Goal: Information Seeking & Learning: Learn about a topic

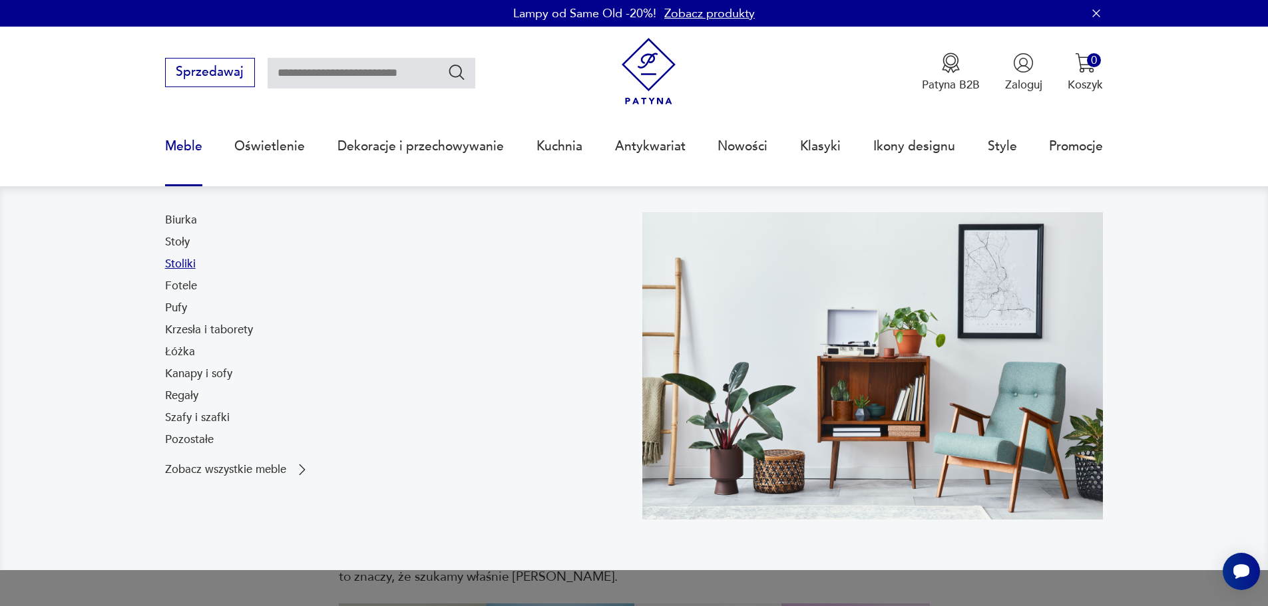
click at [184, 263] on link "Stoliki" at bounding box center [180, 264] width 31 height 16
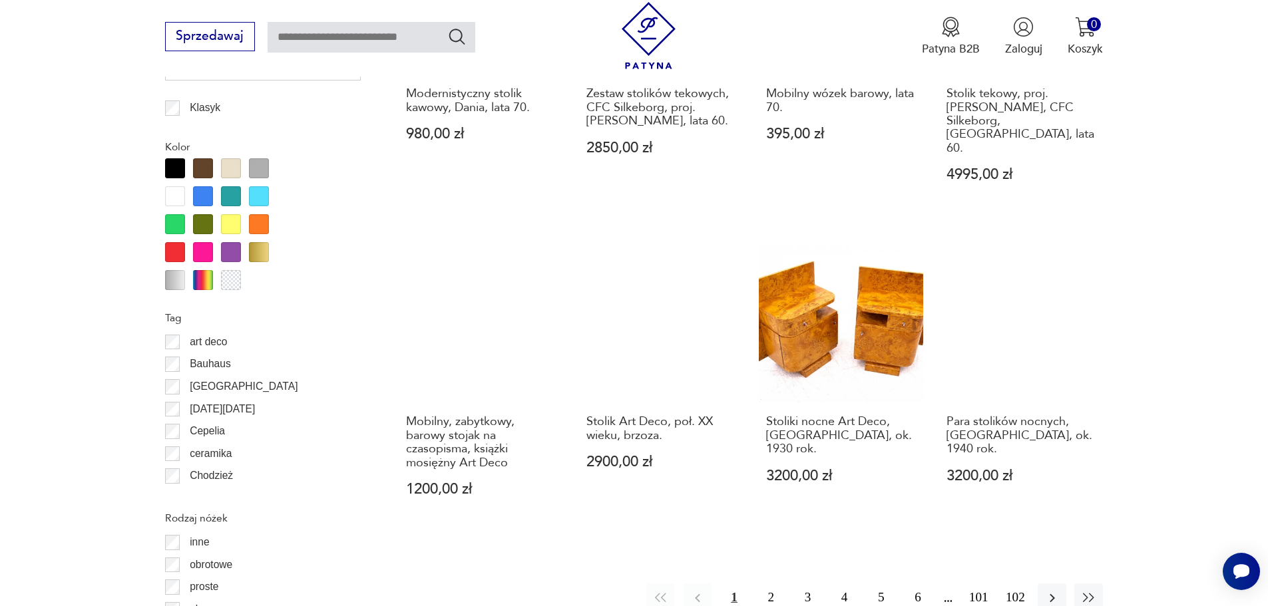
scroll to position [1441, 0]
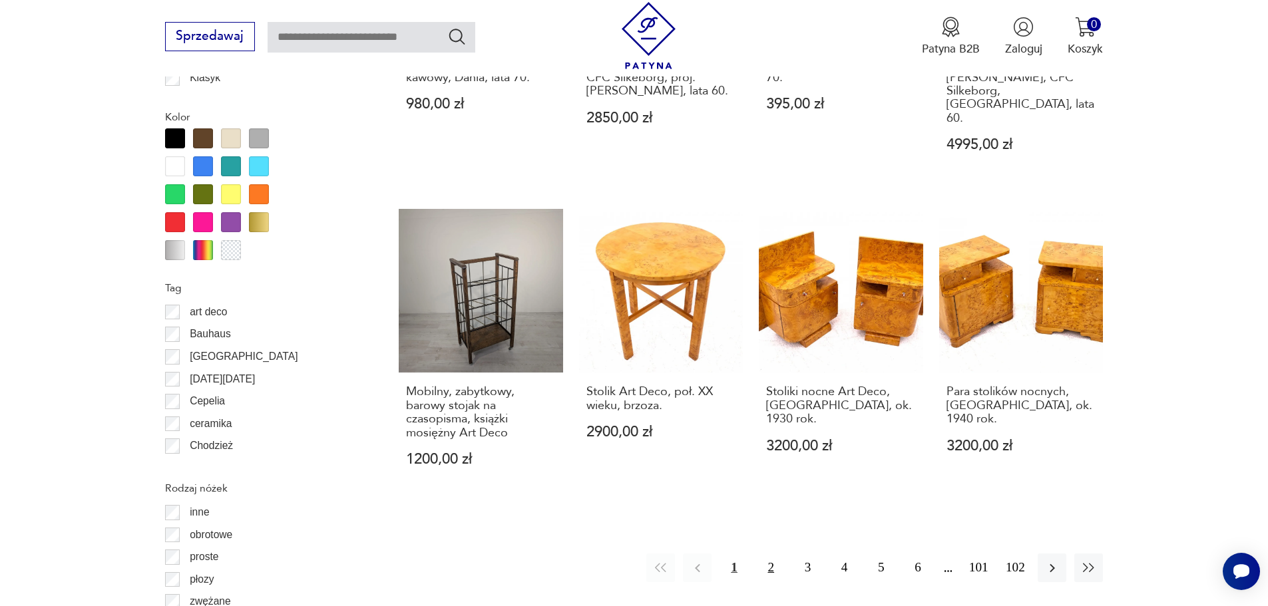
click at [765, 554] on button "2" at bounding box center [771, 568] width 29 height 29
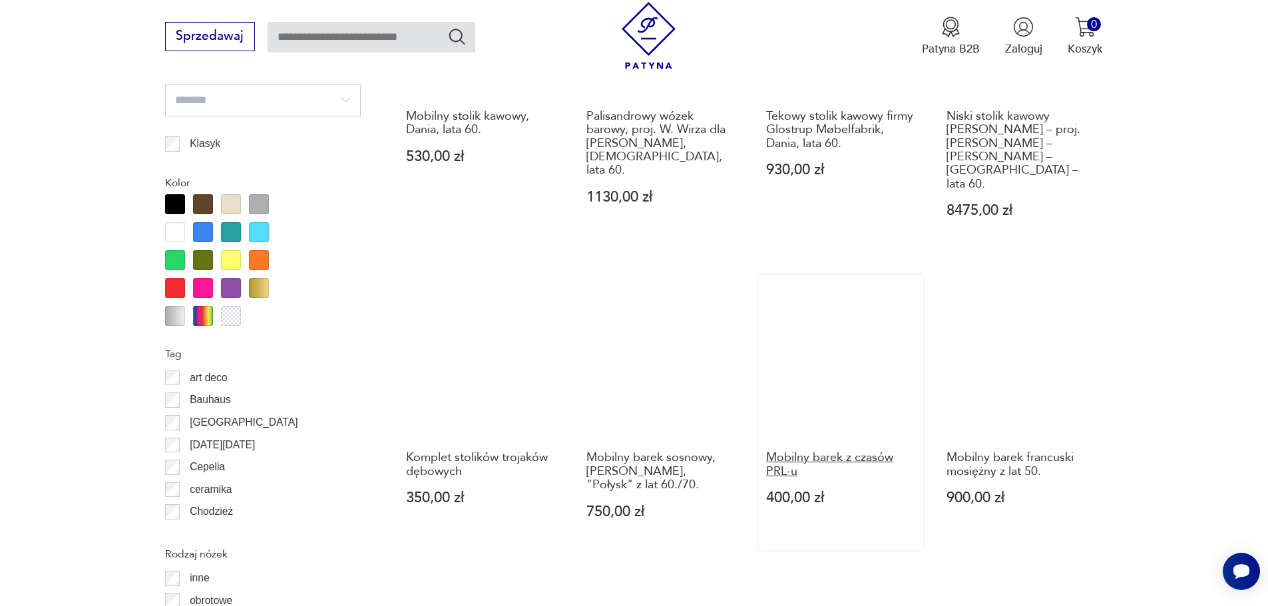
scroll to position [1530, 0]
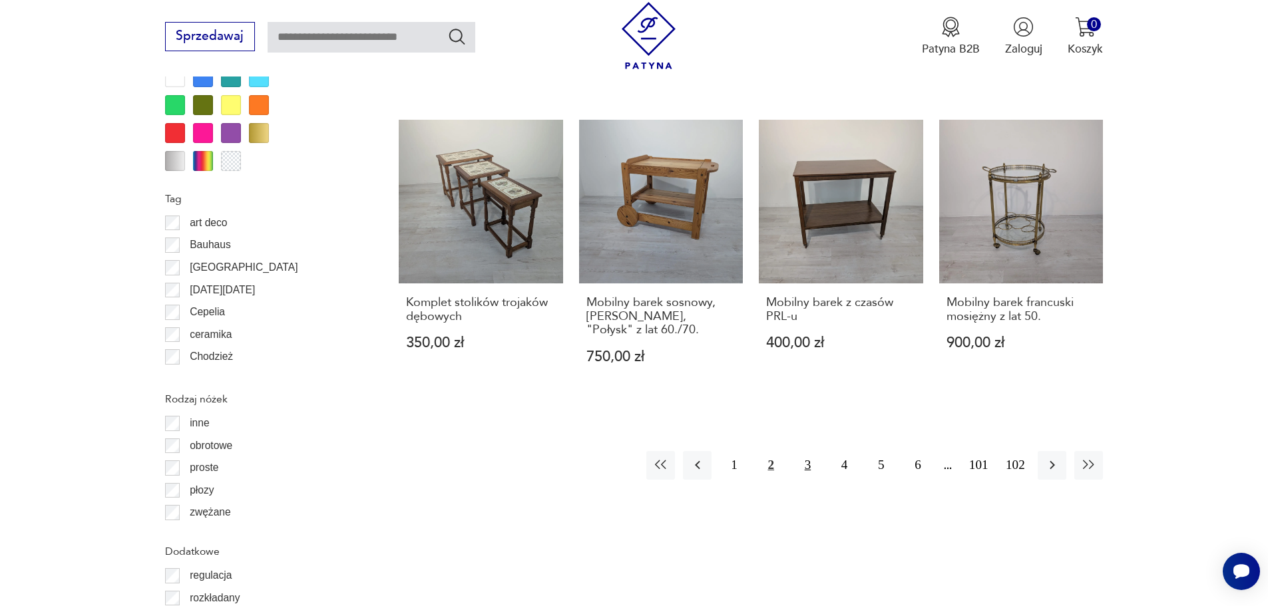
click at [801, 451] on button "3" at bounding box center [807, 465] width 29 height 29
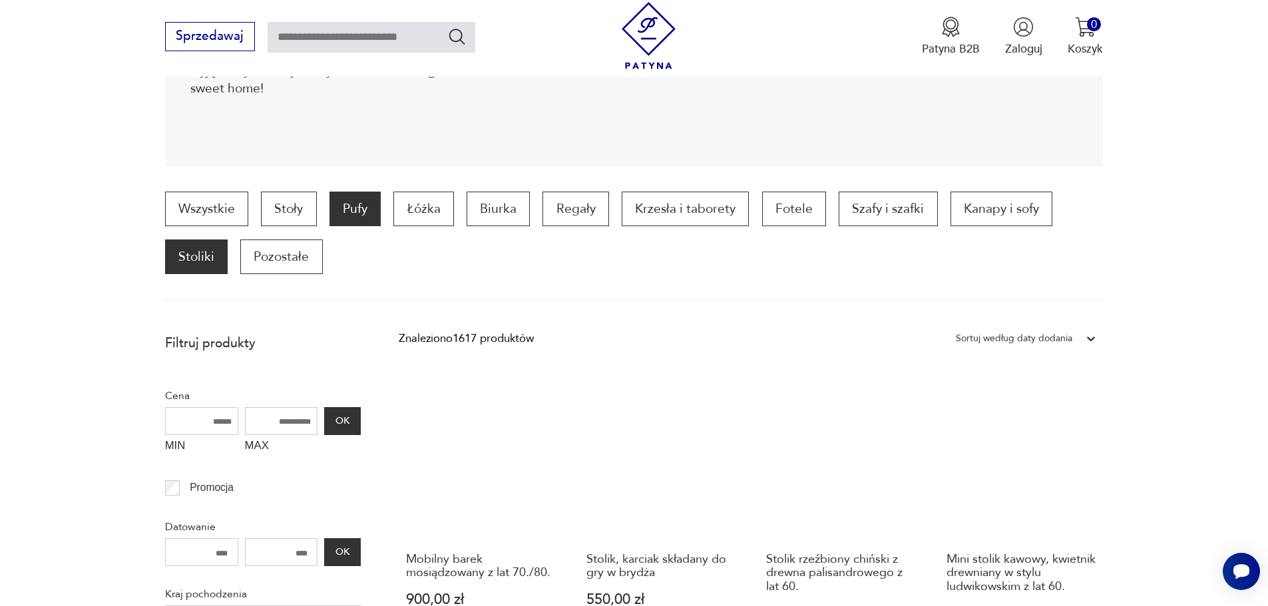
scroll to position [288, 0]
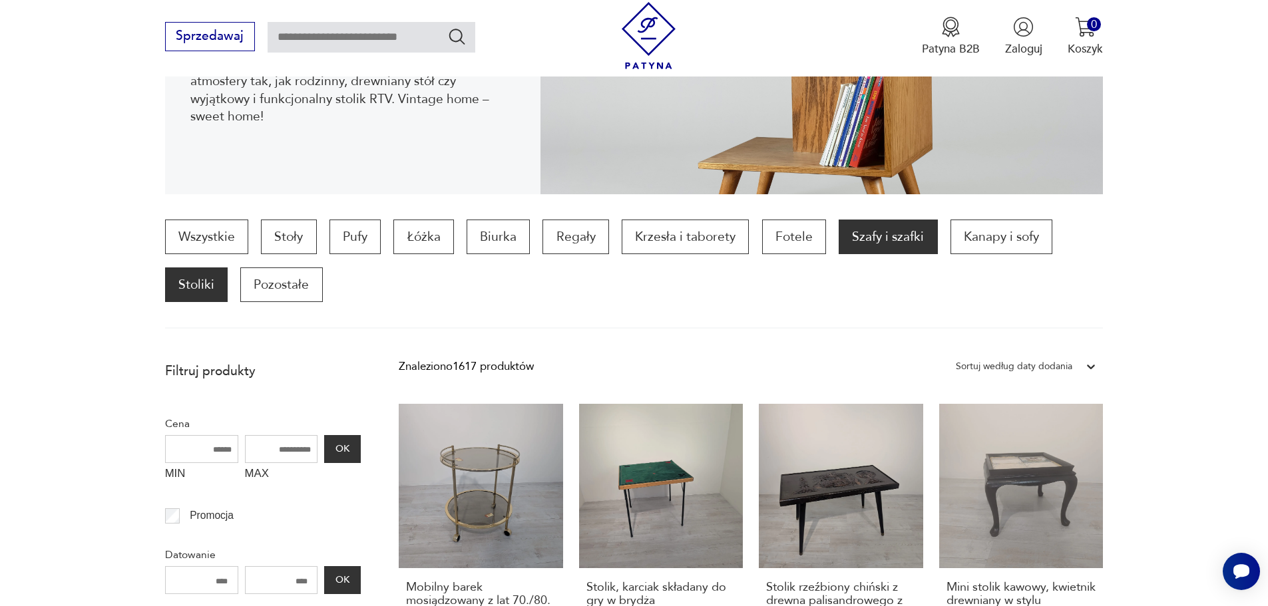
click at [859, 237] on p "Szafy i szafki" at bounding box center [888, 237] width 99 height 35
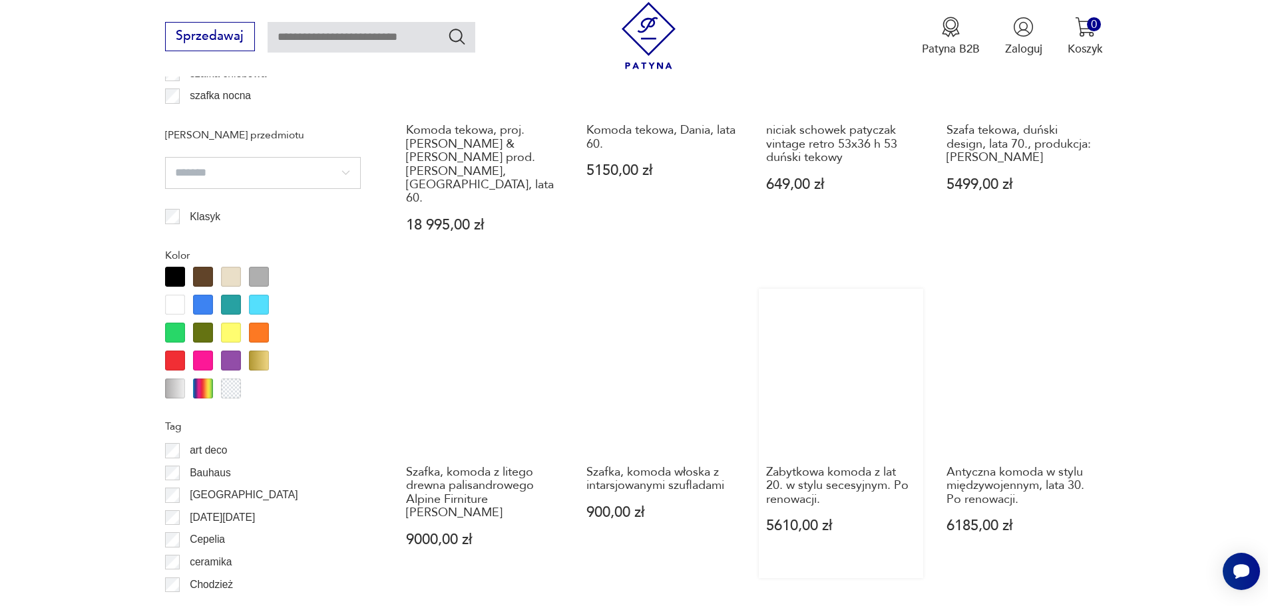
scroll to position [1383, 0]
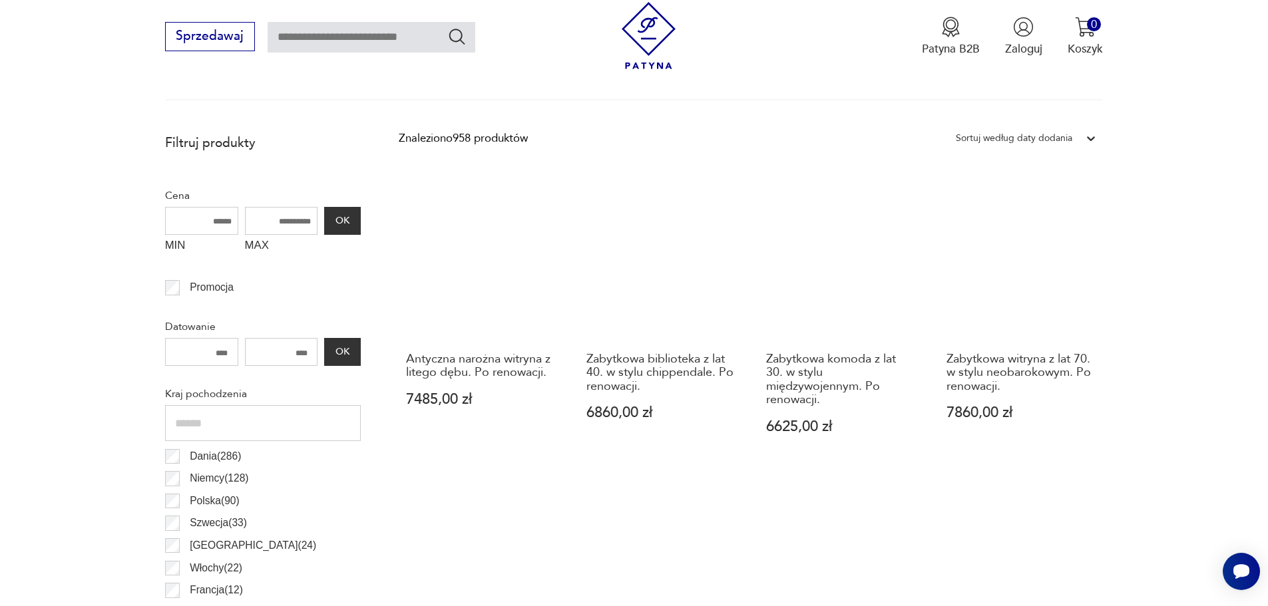
scroll to position [606, 0]
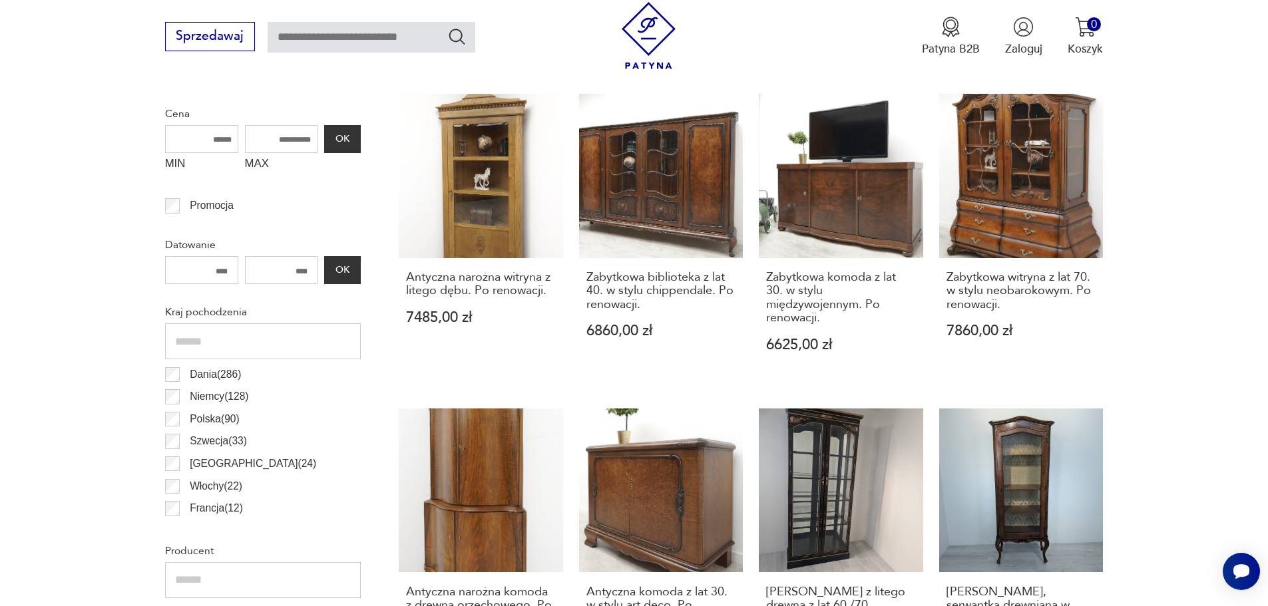
drag, startPoint x: 218, startPoint y: 271, endPoint x: 231, endPoint y: 271, distance: 12.6
click at [231, 271] on input "number" at bounding box center [201, 270] width 73 height 28
click at [225, 269] on input "number" at bounding box center [201, 270] width 73 height 28
drag, startPoint x: 233, startPoint y: 271, endPoint x: 198, endPoint y: 266, distance: 35.6
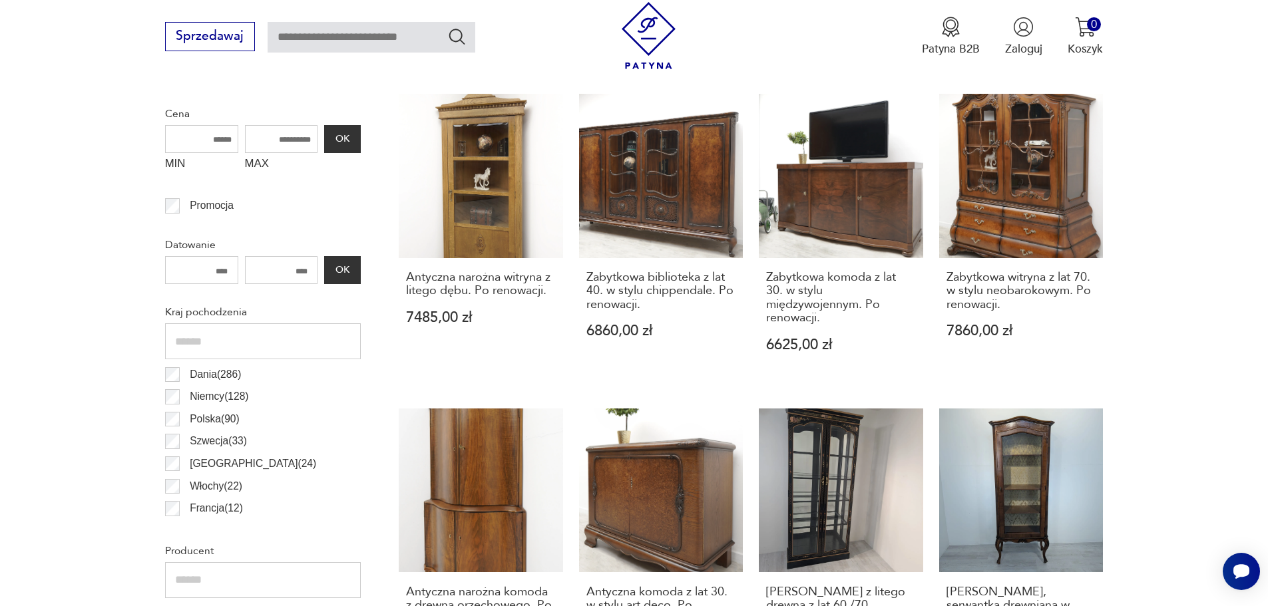
click at [198, 266] on input "number" at bounding box center [201, 270] width 73 height 28
click at [206, 272] on input "number" at bounding box center [201, 270] width 73 height 28
drag, startPoint x: 189, startPoint y: 270, endPoint x: 254, endPoint y: 270, distance: 64.6
click at [254, 270] on div "OK" at bounding box center [263, 270] width 196 height 28
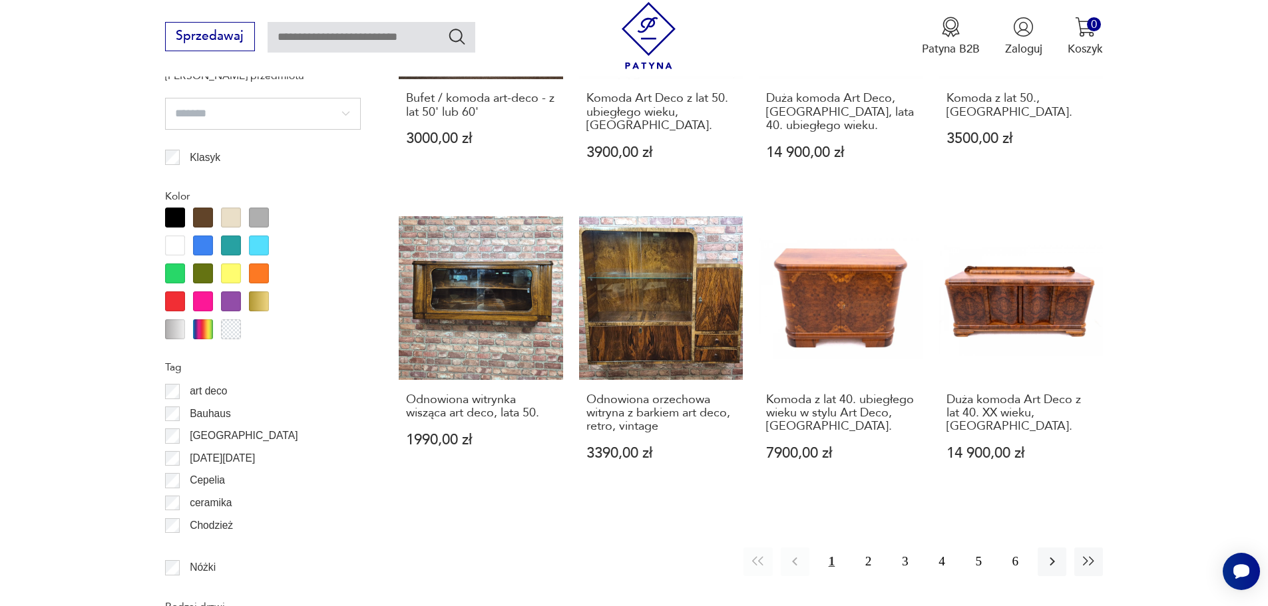
scroll to position [1538, 0]
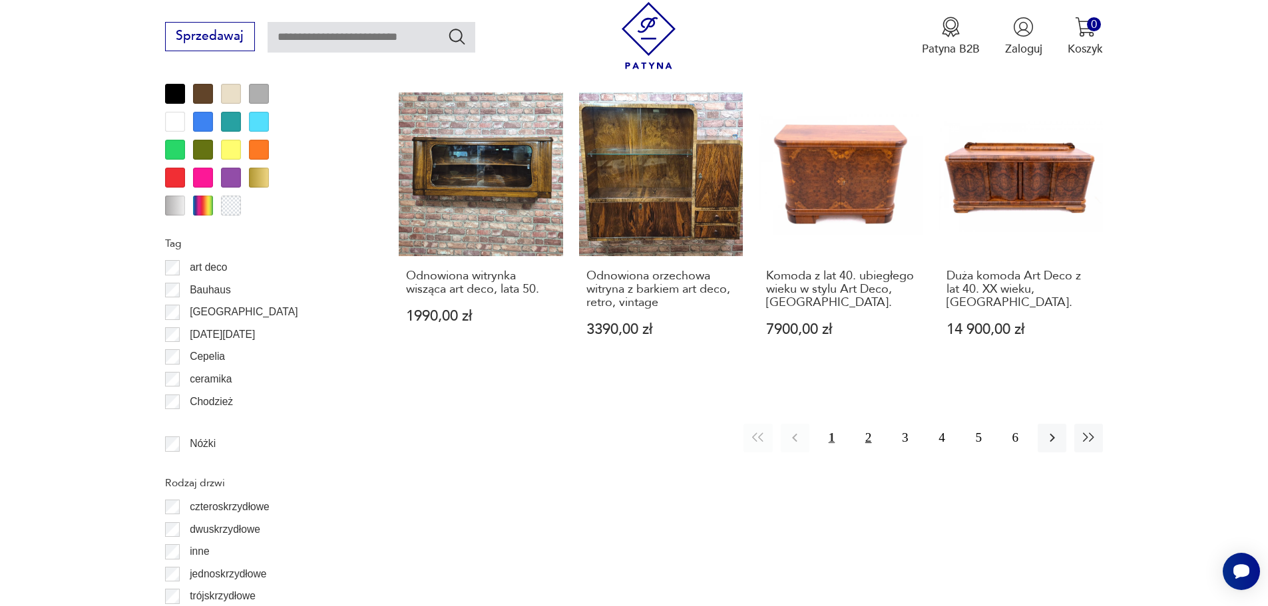
click at [869, 424] on button "2" at bounding box center [868, 438] width 29 height 29
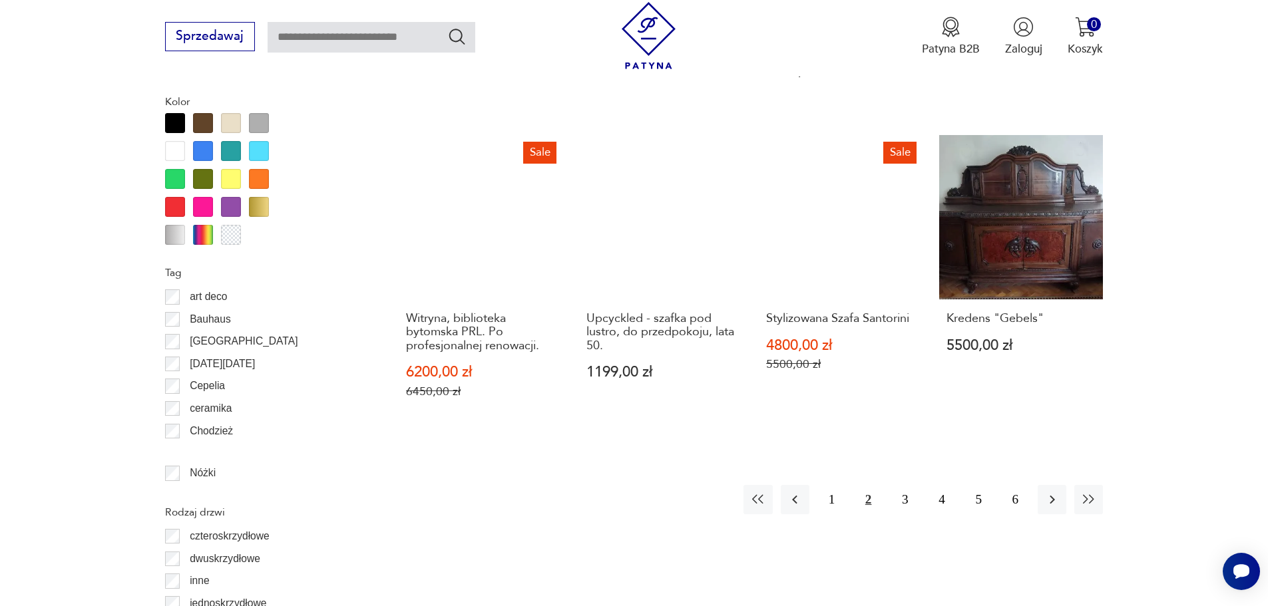
scroll to position [1538, 0]
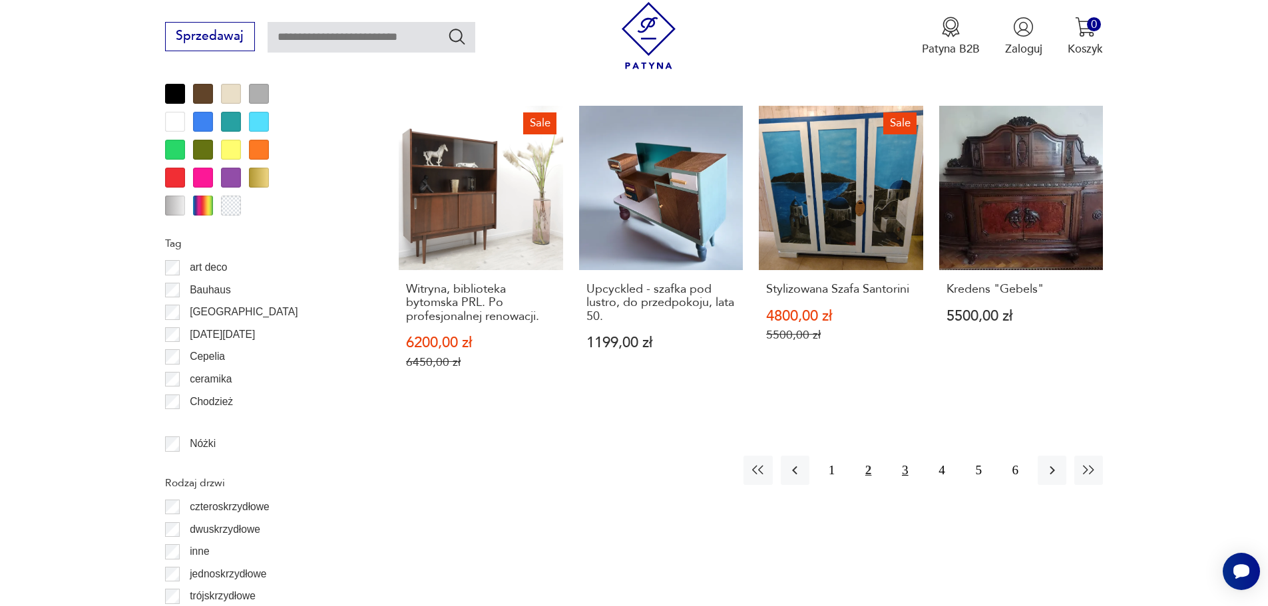
click at [898, 456] on button "3" at bounding box center [905, 470] width 29 height 29
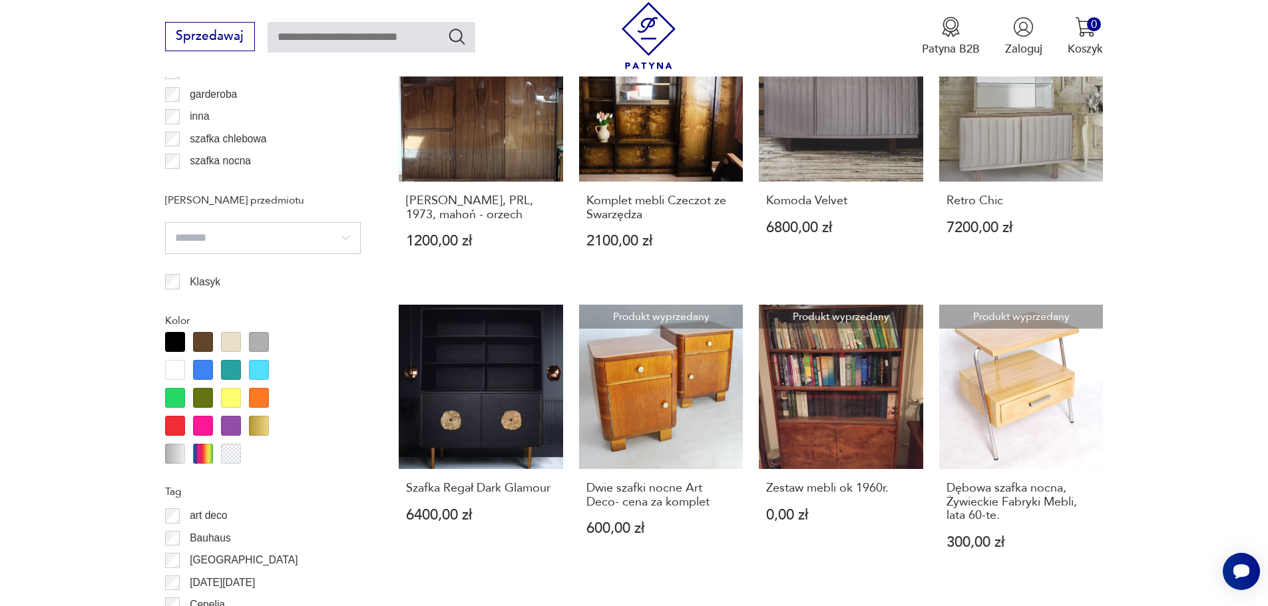
scroll to position [1538, 0]
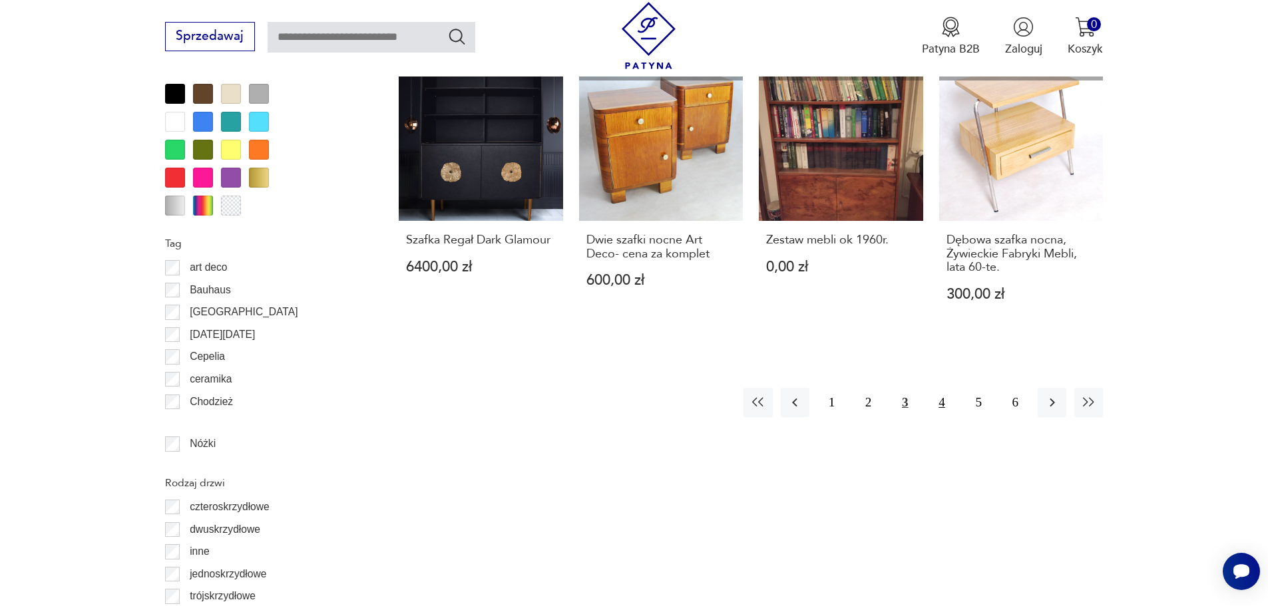
click at [944, 417] on button "4" at bounding box center [941, 402] width 29 height 29
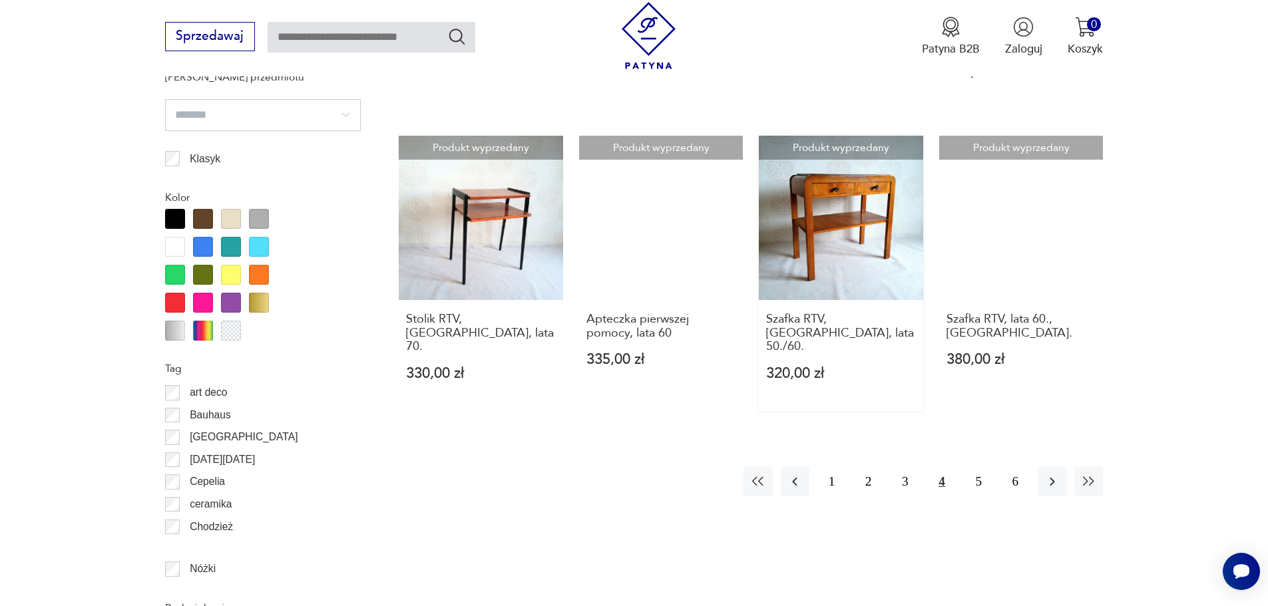
scroll to position [1383, 0]
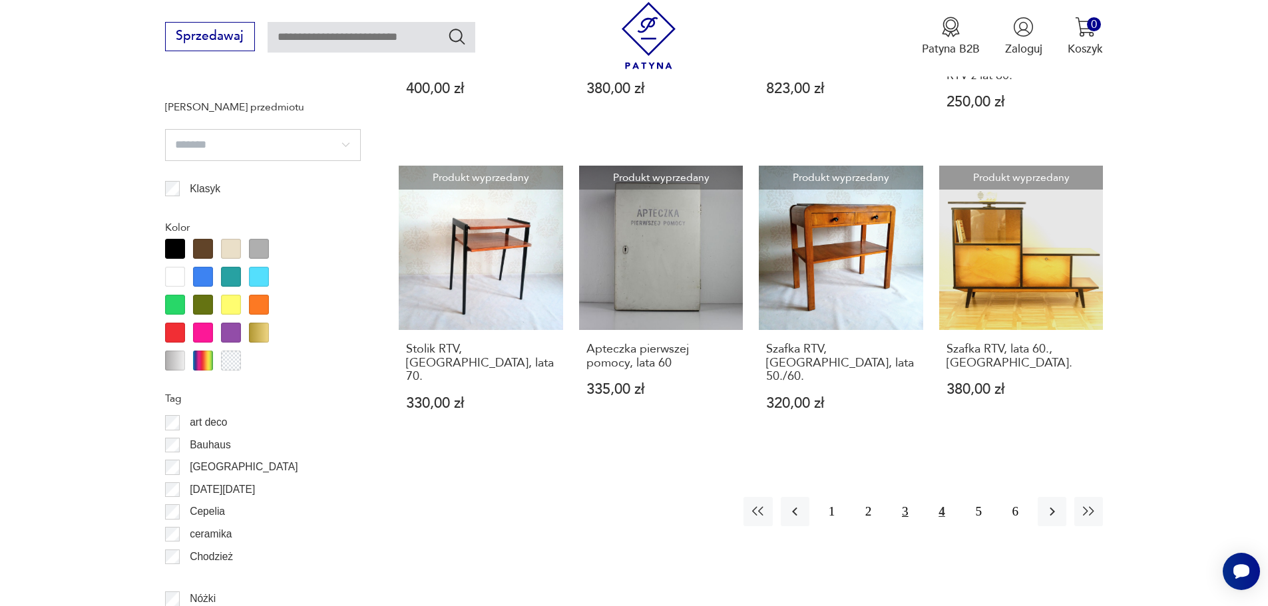
click at [903, 499] on button "3" at bounding box center [905, 511] width 29 height 29
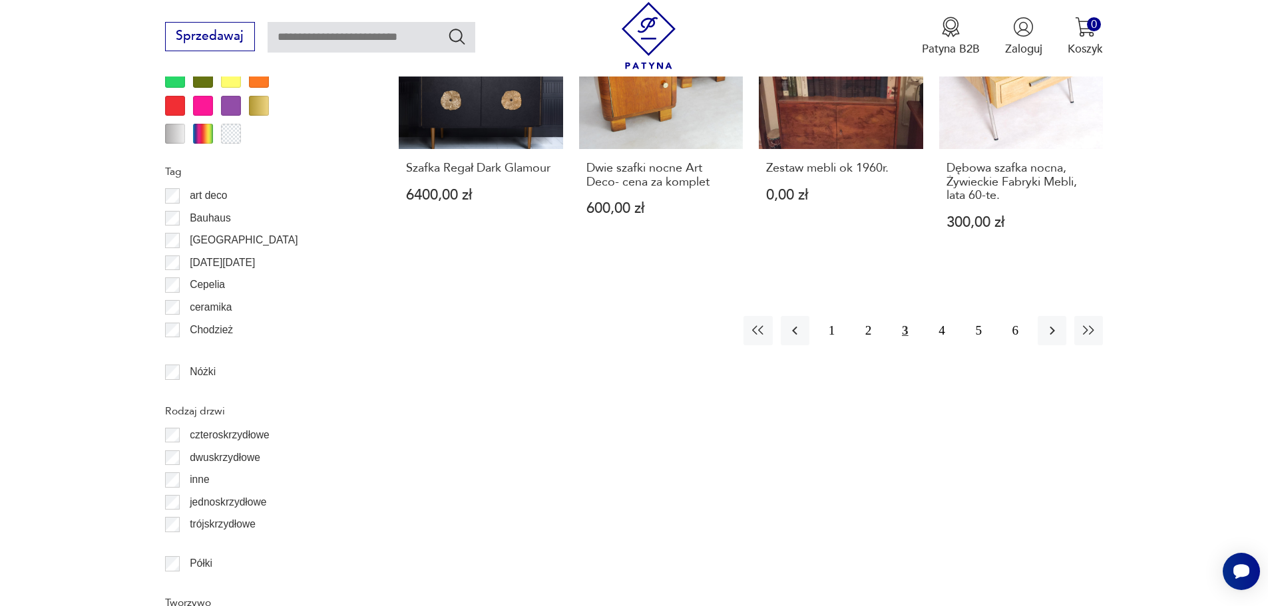
scroll to position [1694, 0]
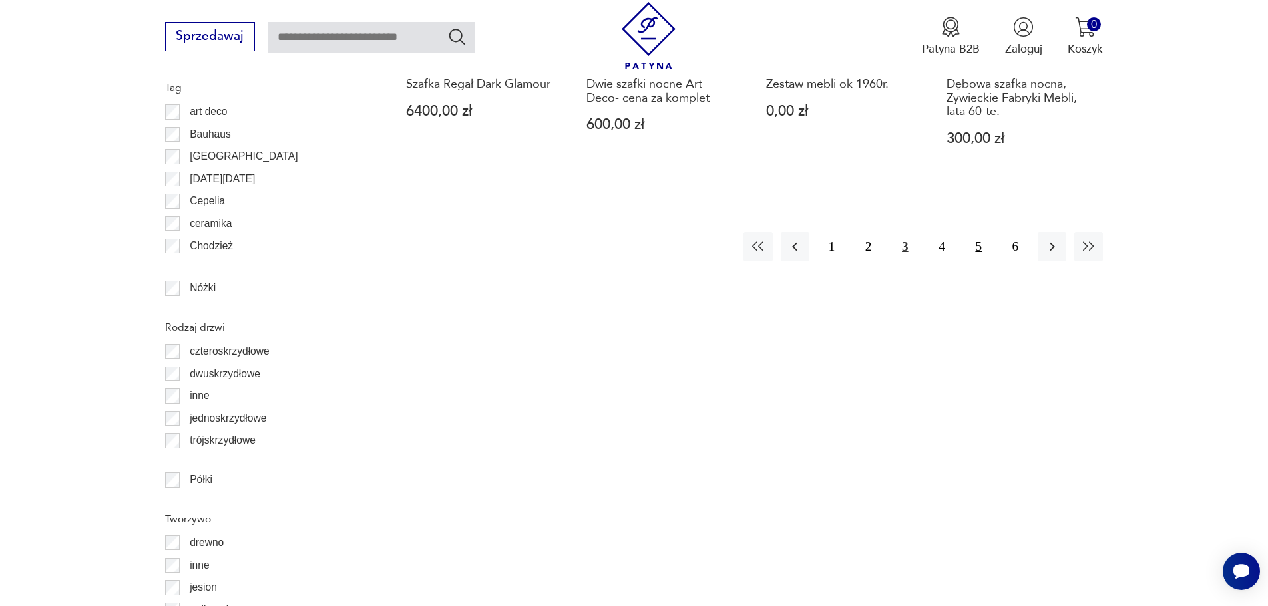
click at [965, 261] on button "5" at bounding box center [978, 246] width 29 height 29
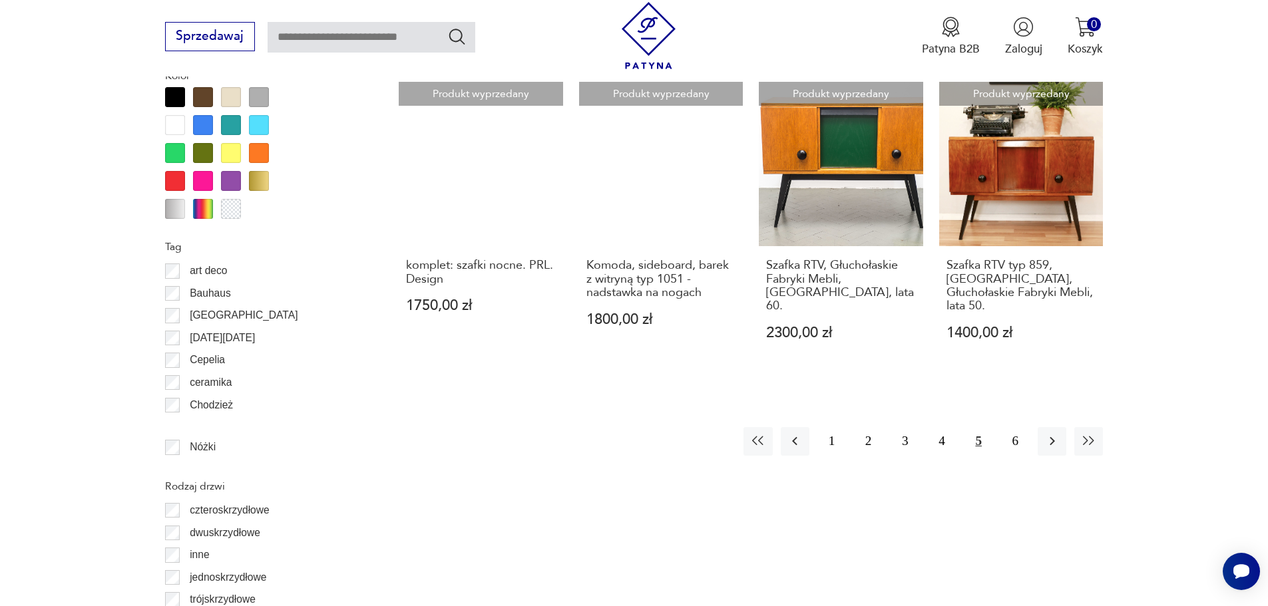
scroll to position [1538, 0]
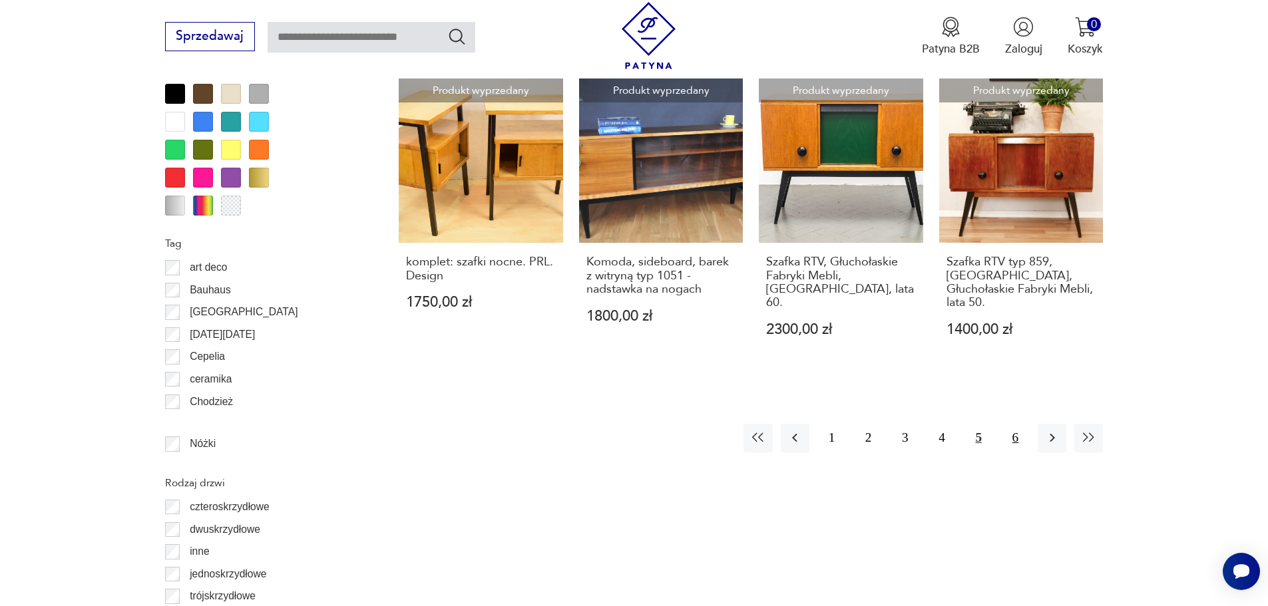
click at [1016, 424] on button "6" at bounding box center [1015, 438] width 29 height 29
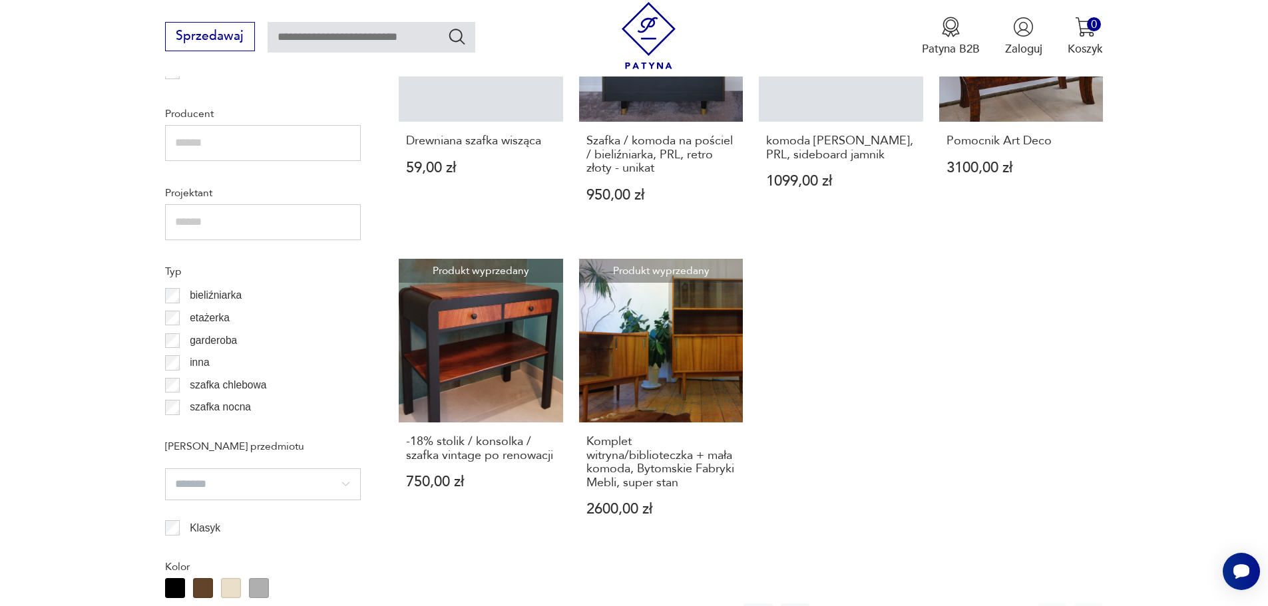
scroll to position [1072, 0]
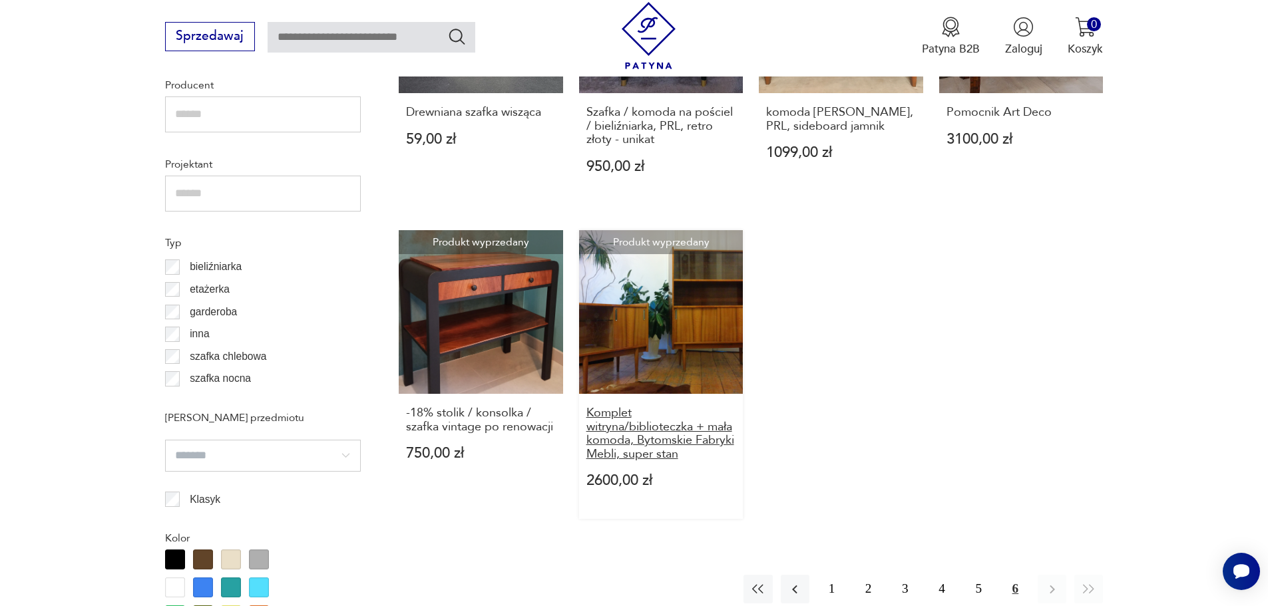
click at [652, 437] on h3 "Komplet witryna/biblioteczka + mała komoda, Bytomskie Fabryki Mebli, super stan" at bounding box center [661, 434] width 150 height 55
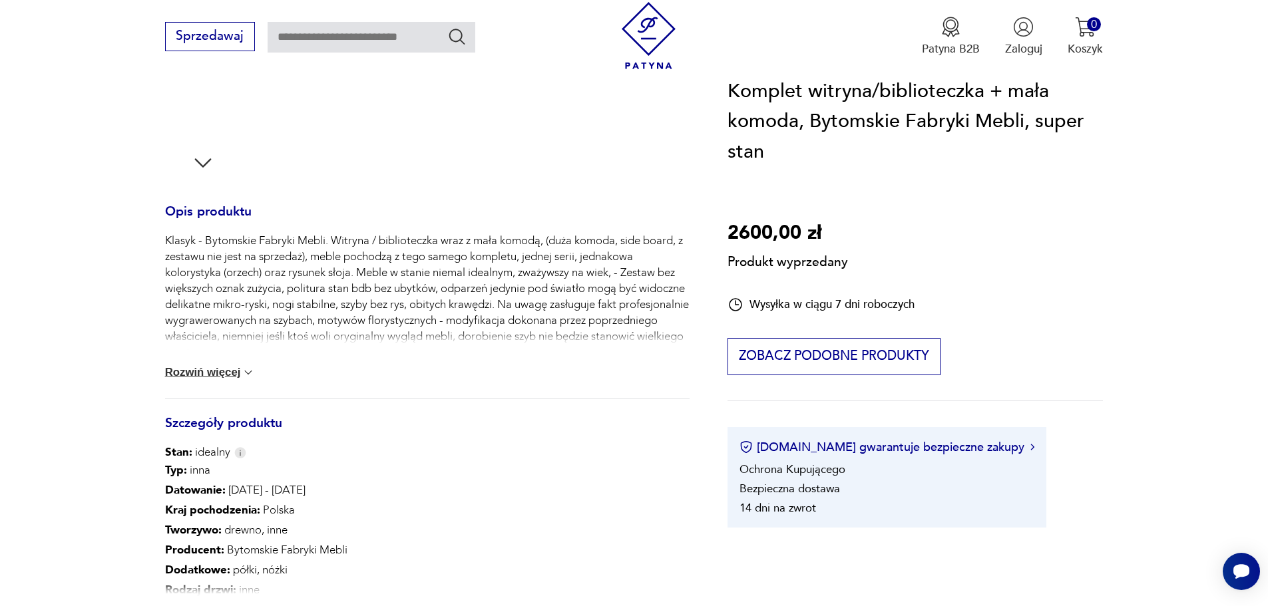
scroll to position [466, 0]
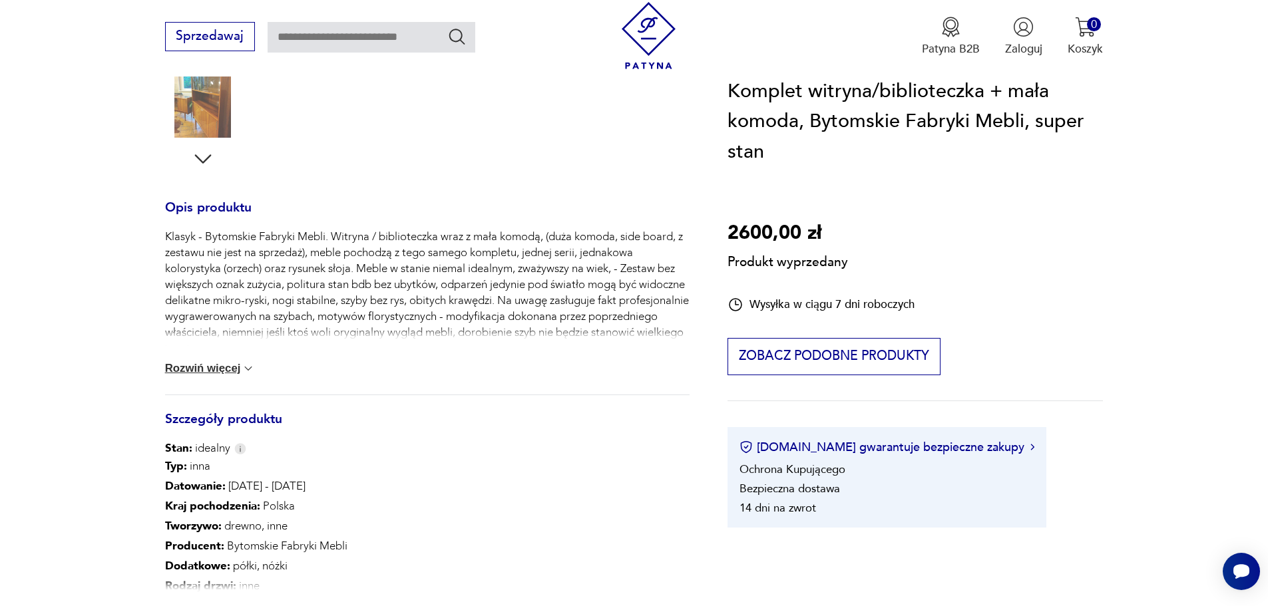
click at [182, 366] on button "Rozwiń więcej" at bounding box center [210, 368] width 91 height 13
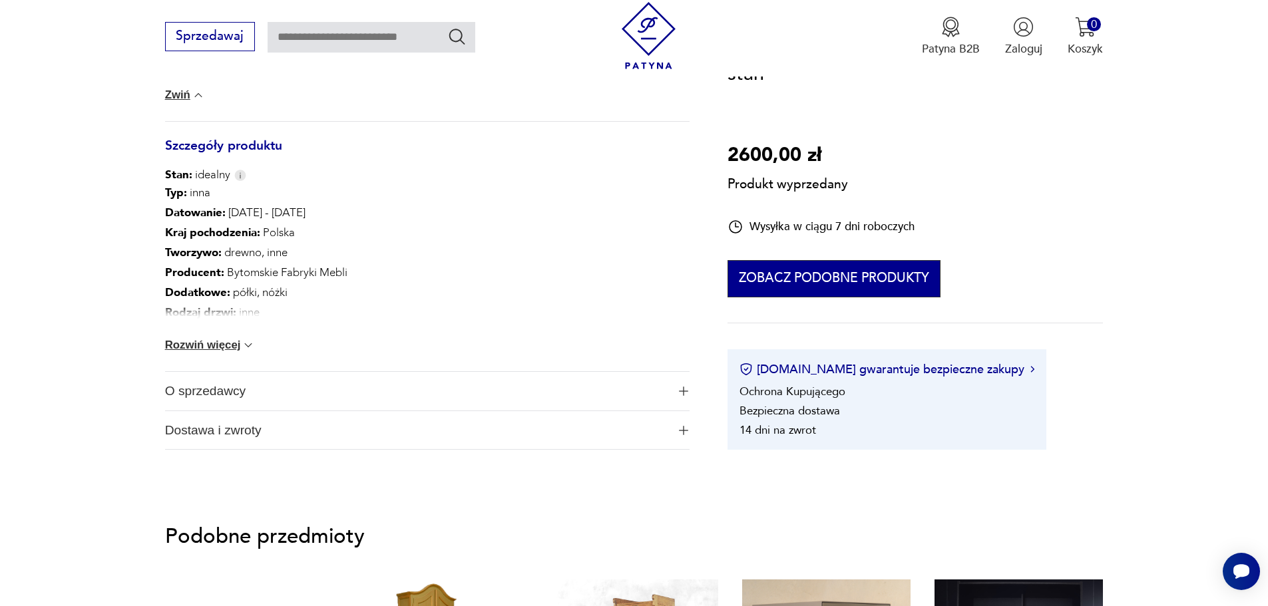
scroll to position [932, 0]
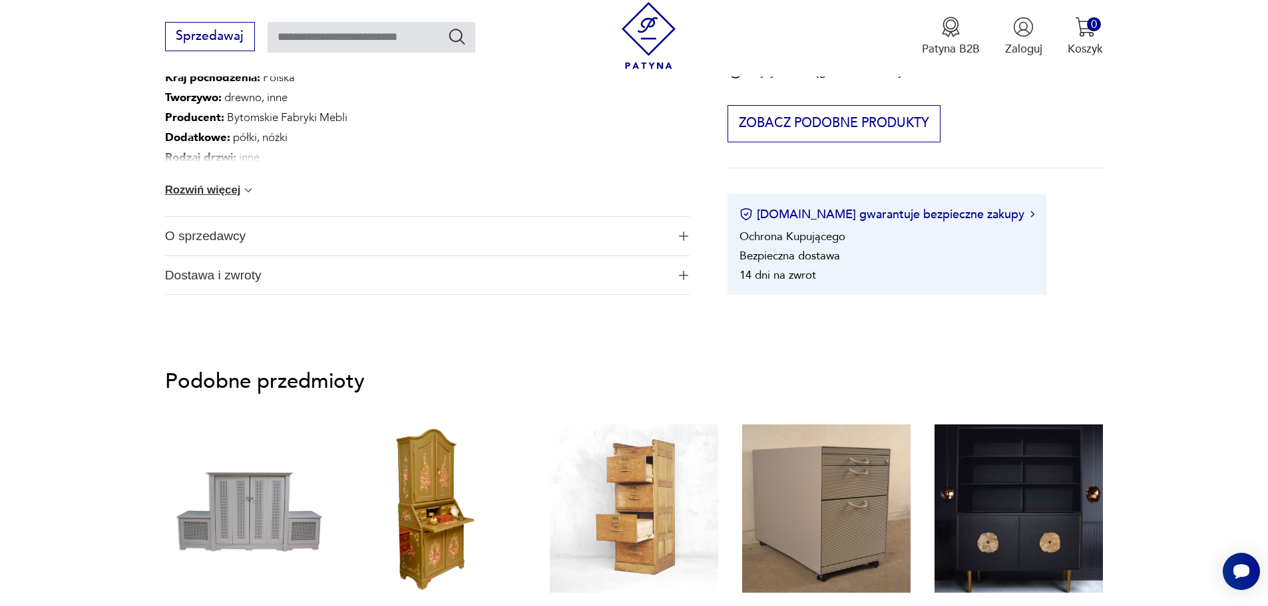
click at [688, 235] on span "button" at bounding box center [684, 236] width 12 height 9
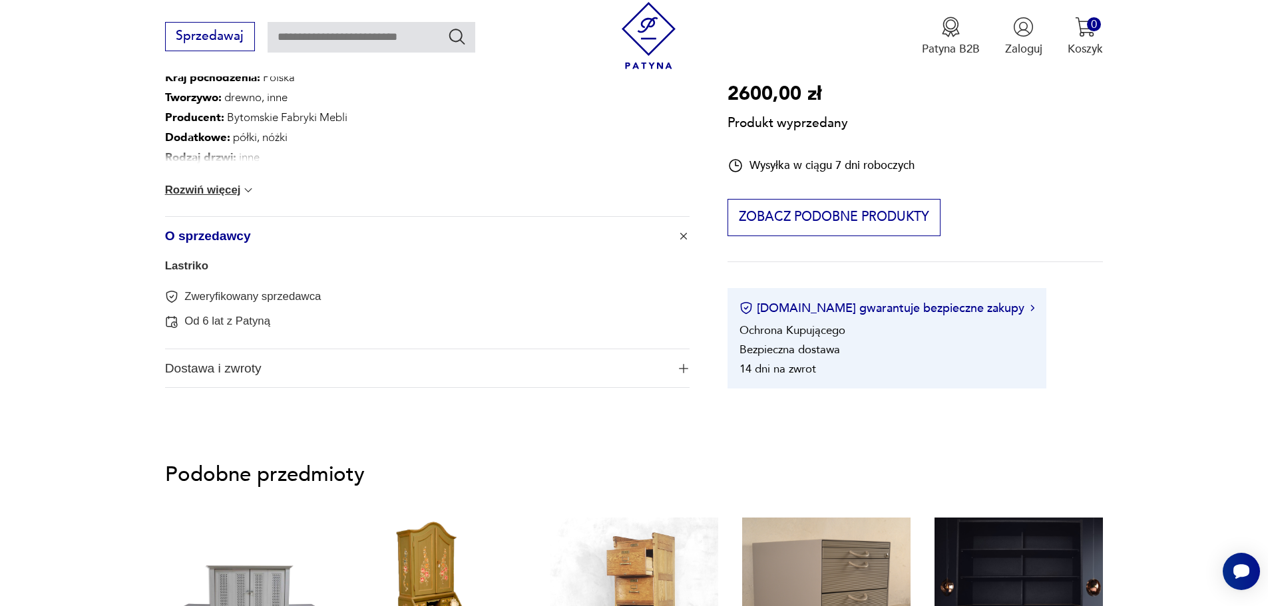
click at [682, 373] on button "Dostawa i zwroty" at bounding box center [427, 368] width 525 height 39
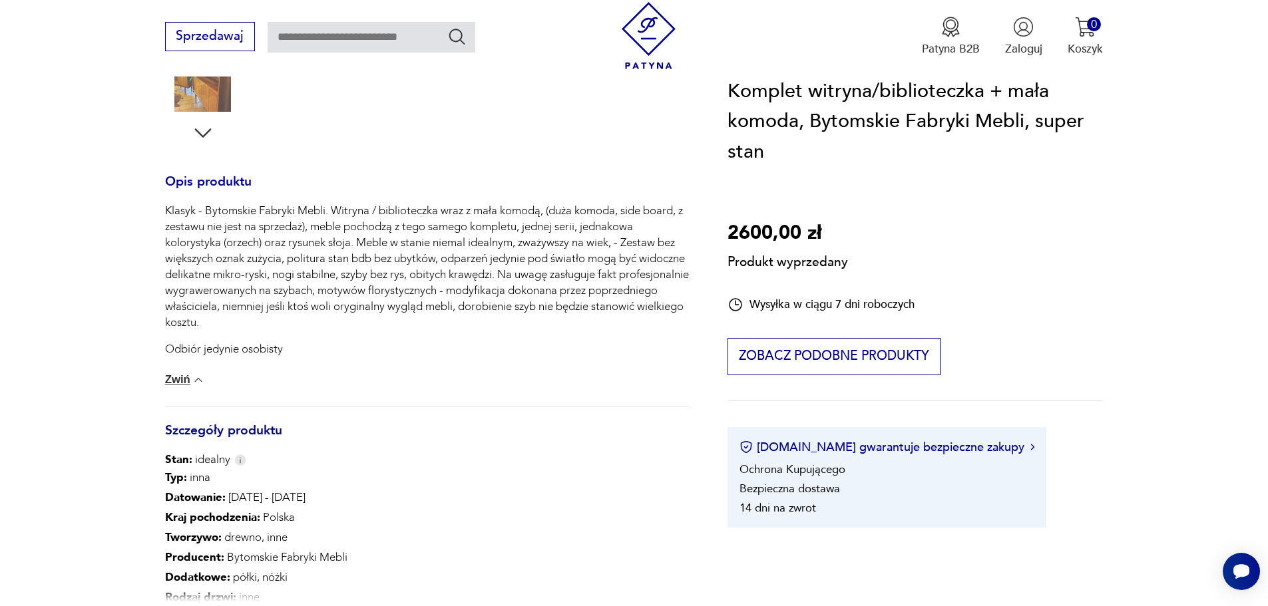
scroll to position [155, 0]
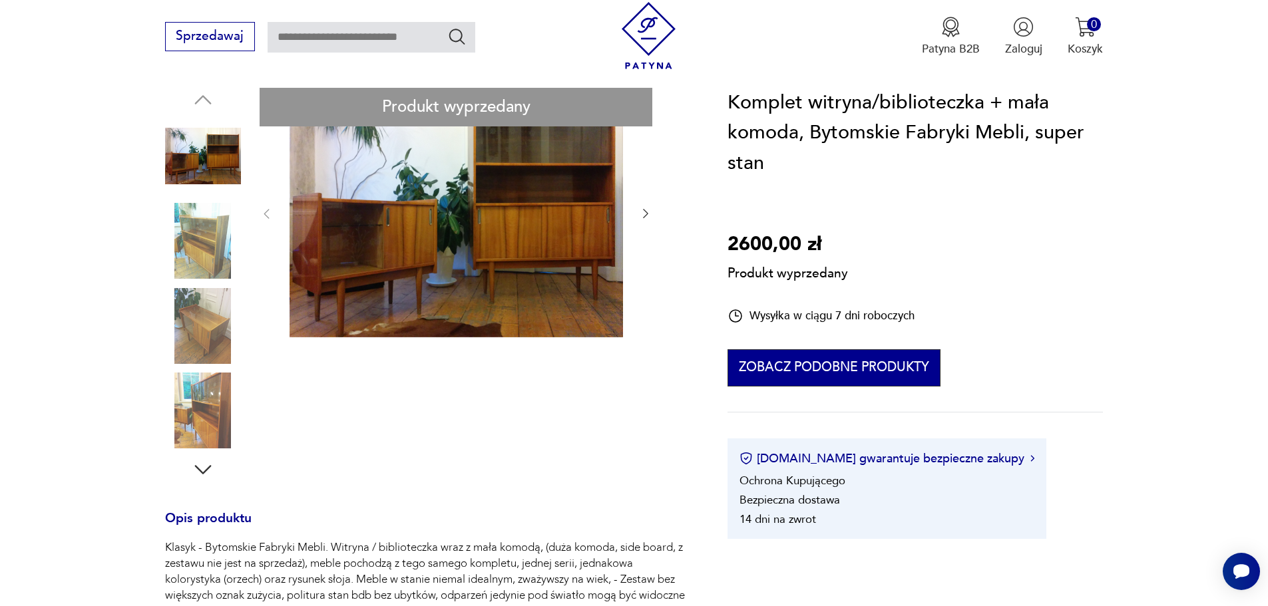
click at [838, 364] on button "Zobacz podobne produkty" at bounding box center [834, 367] width 212 height 37
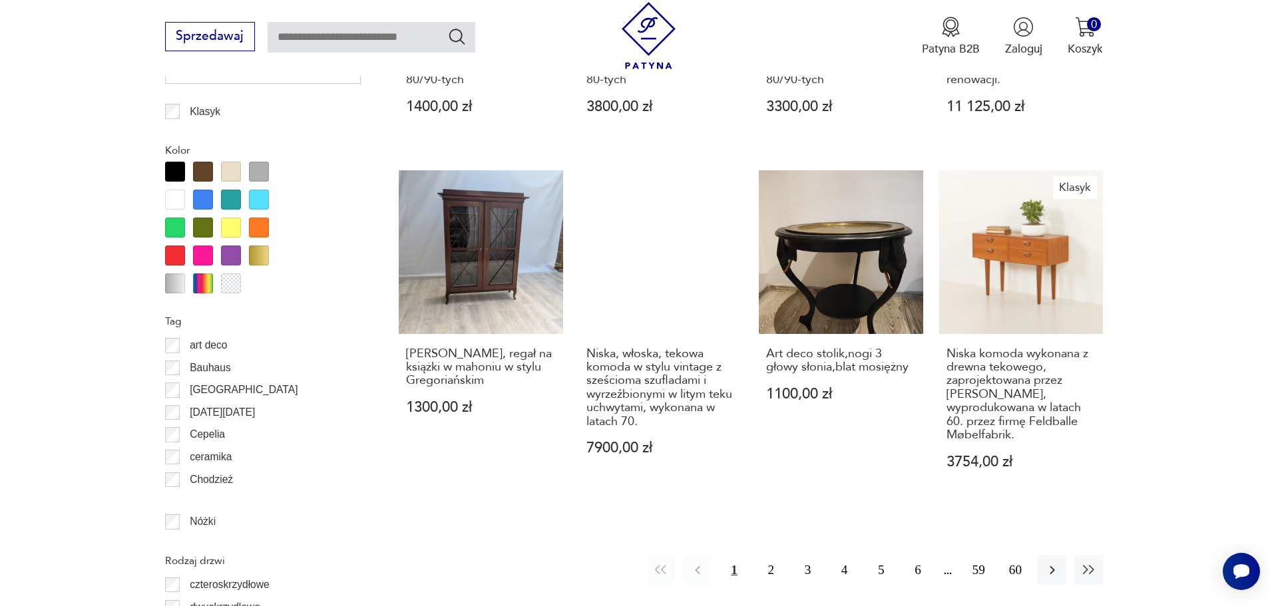
scroll to position [1528, 0]
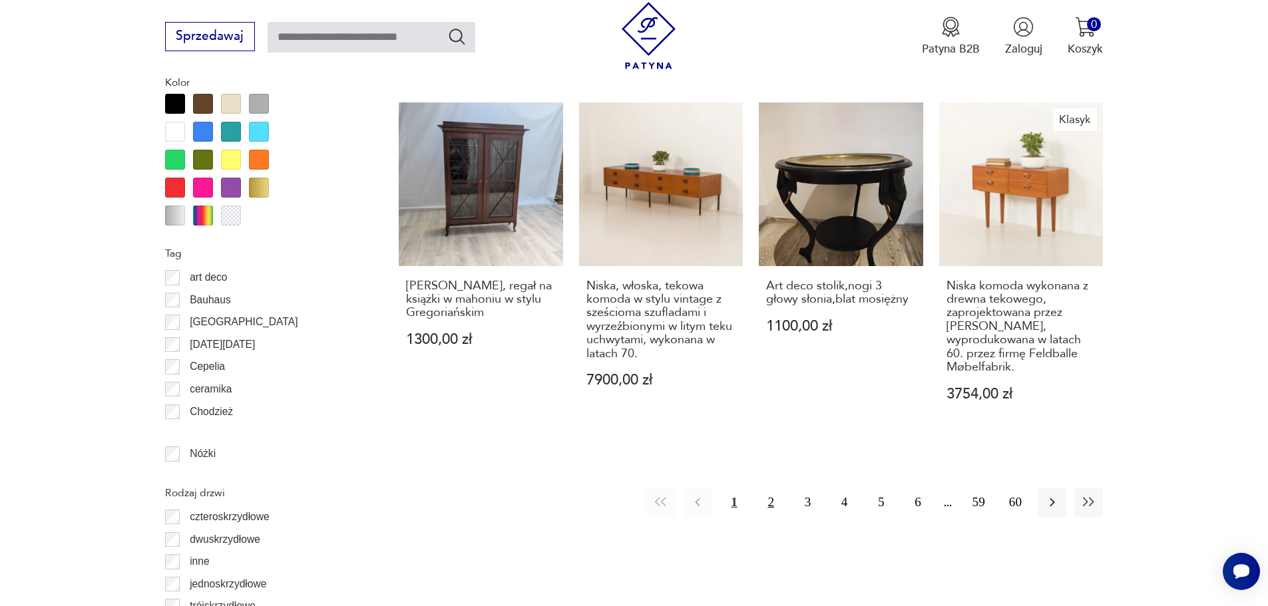
click at [766, 488] on button "2" at bounding box center [771, 502] width 29 height 29
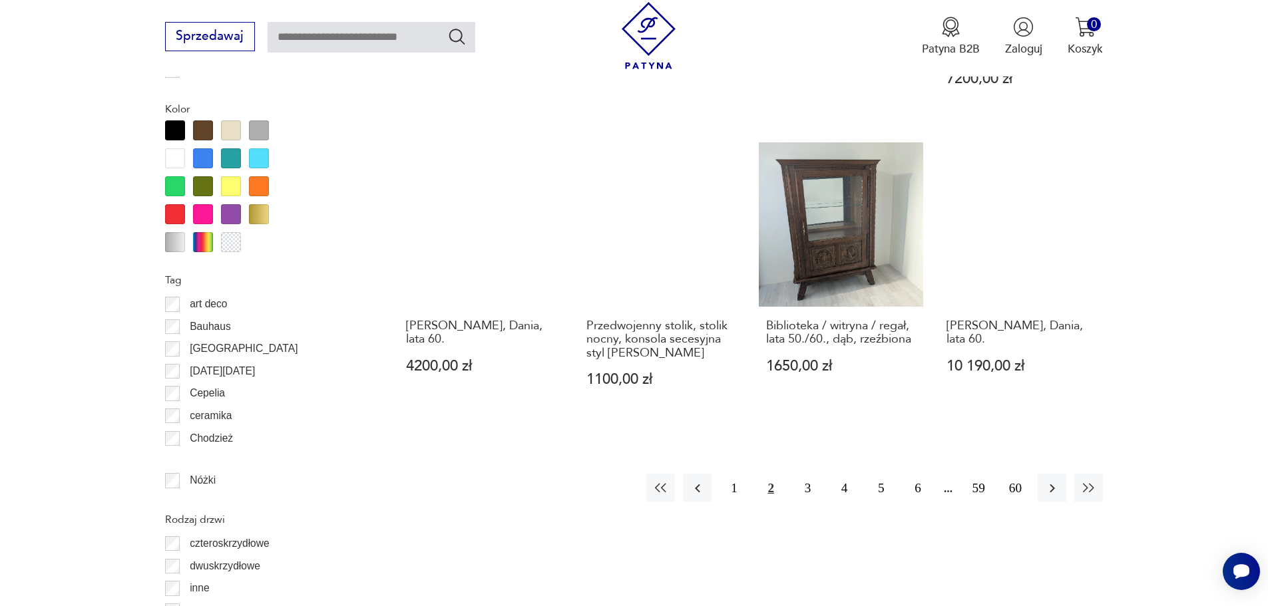
scroll to position [1538, 0]
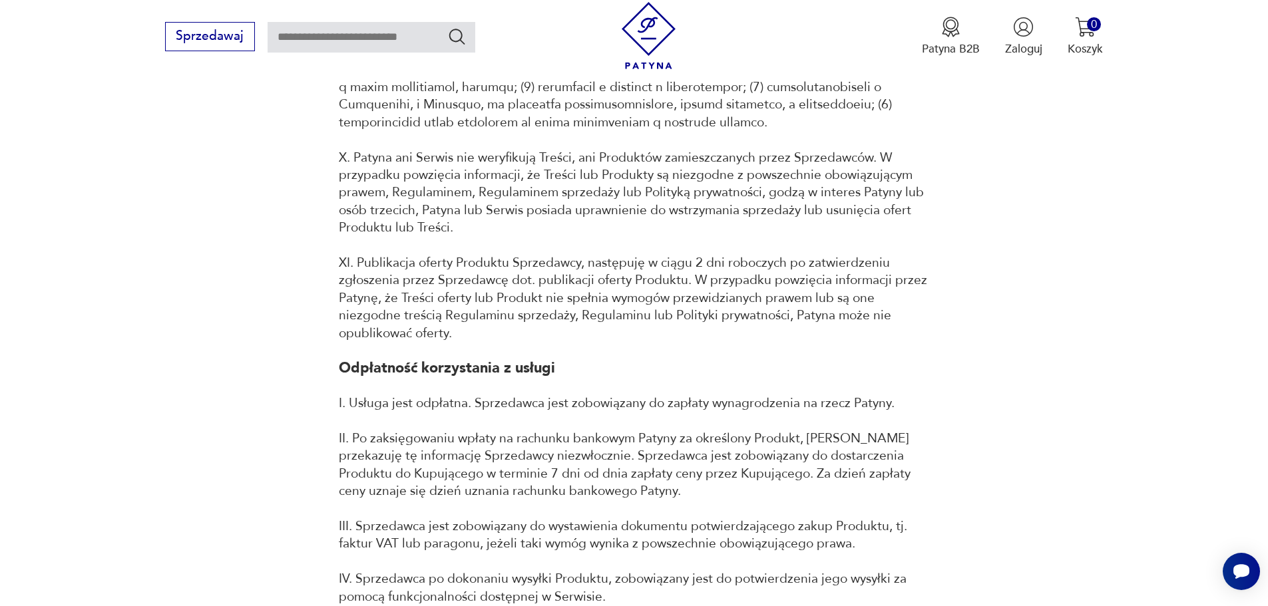
scroll to position [10872, 0]
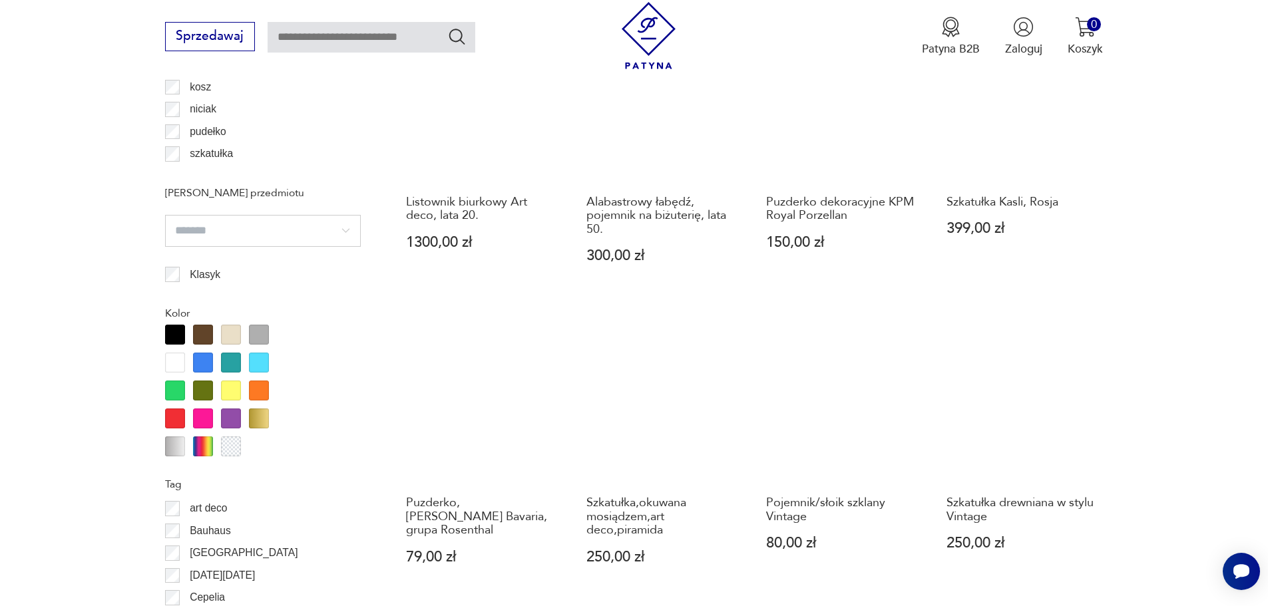
scroll to position [1441, 0]
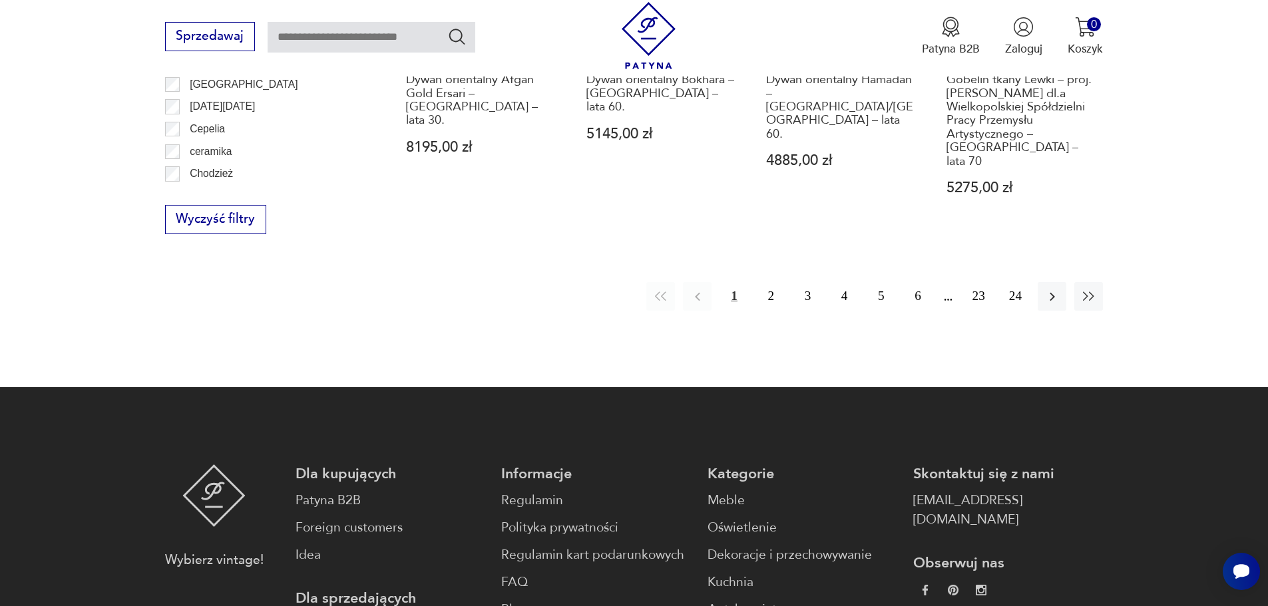
scroll to position [1752, 0]
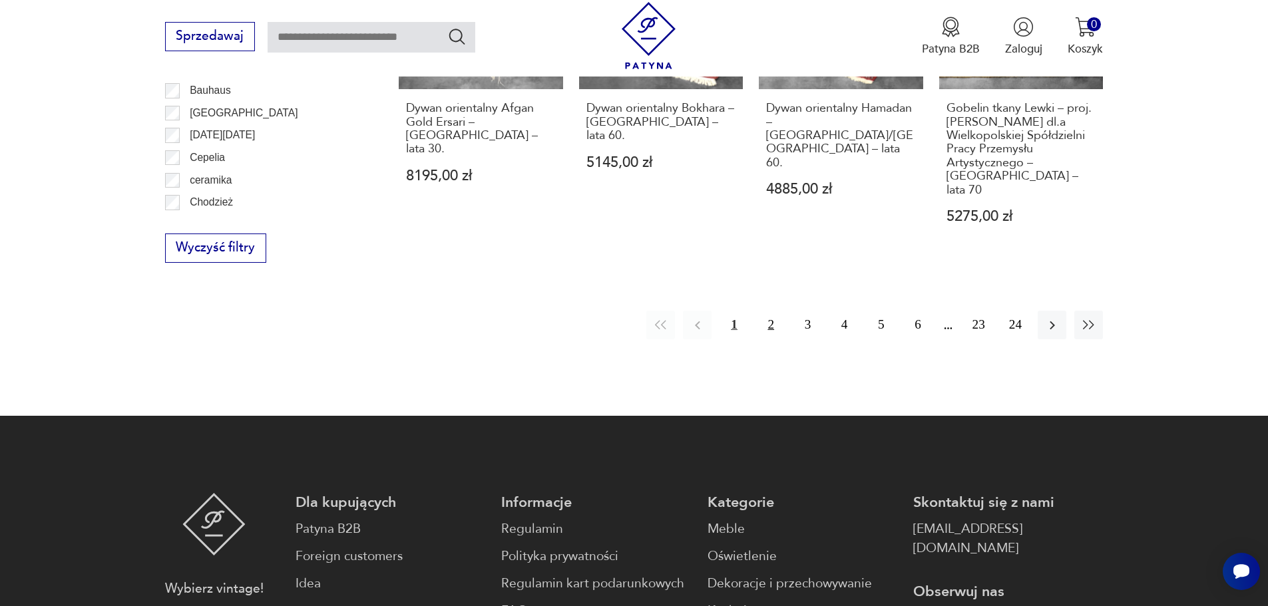
click at [766, 311] on button "2" at bounding box center [771, 325] width 29 height 29
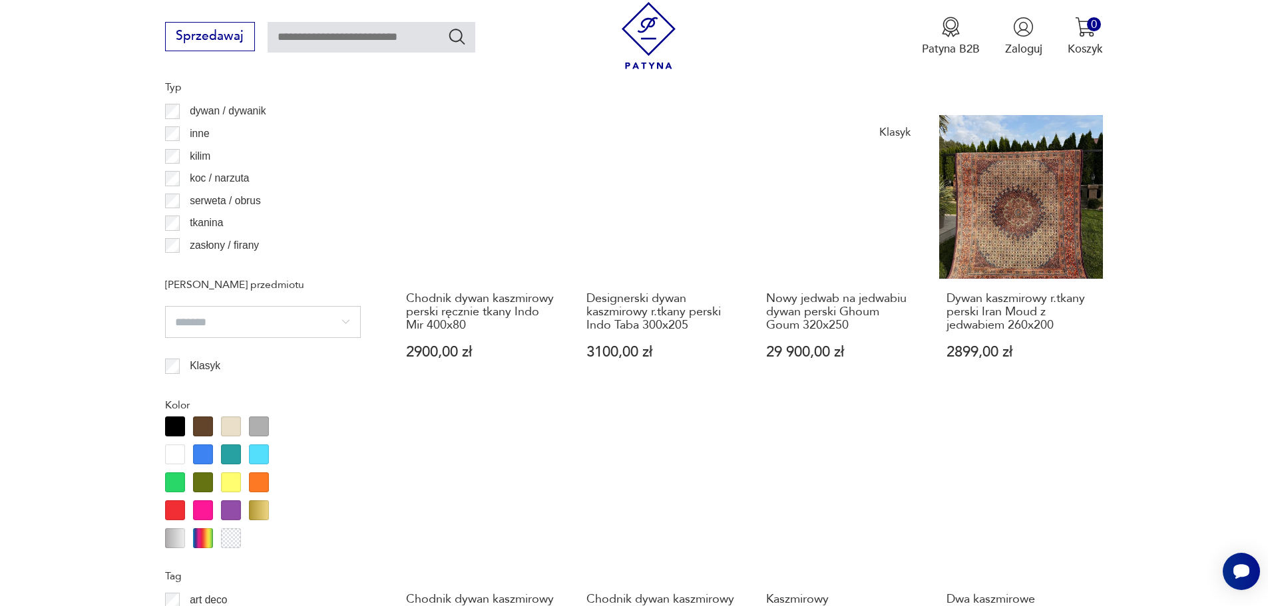
scroll to position [1530, 0]
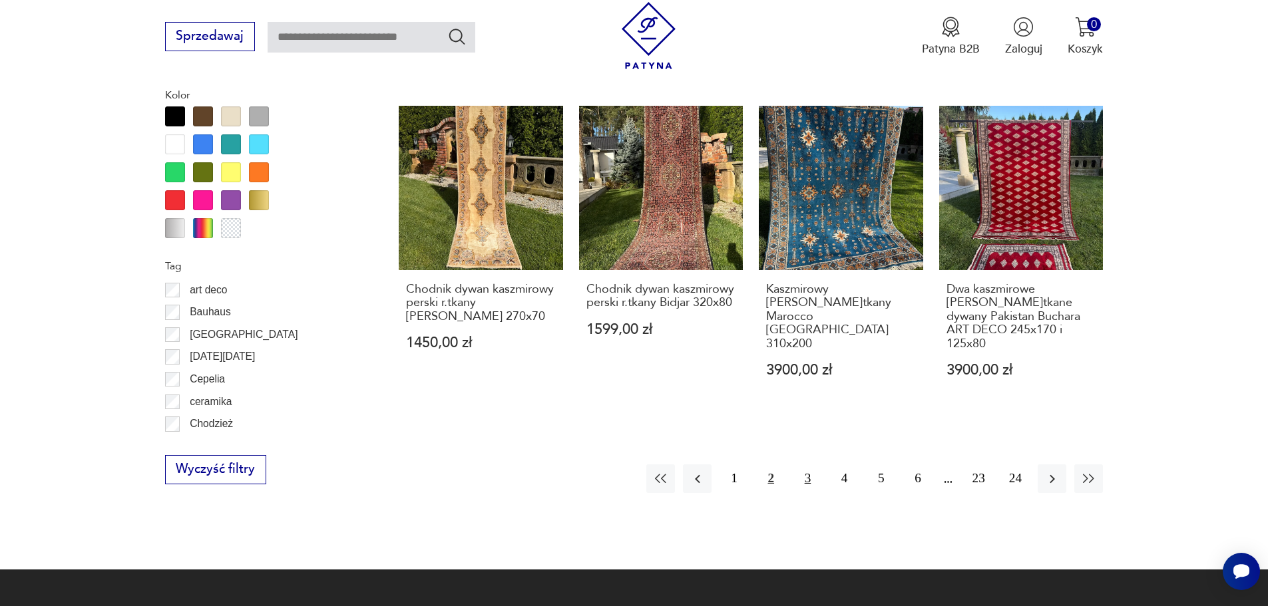
click at [800, 465] on button "3" at bounding box center [807, 479] width 29 height 29
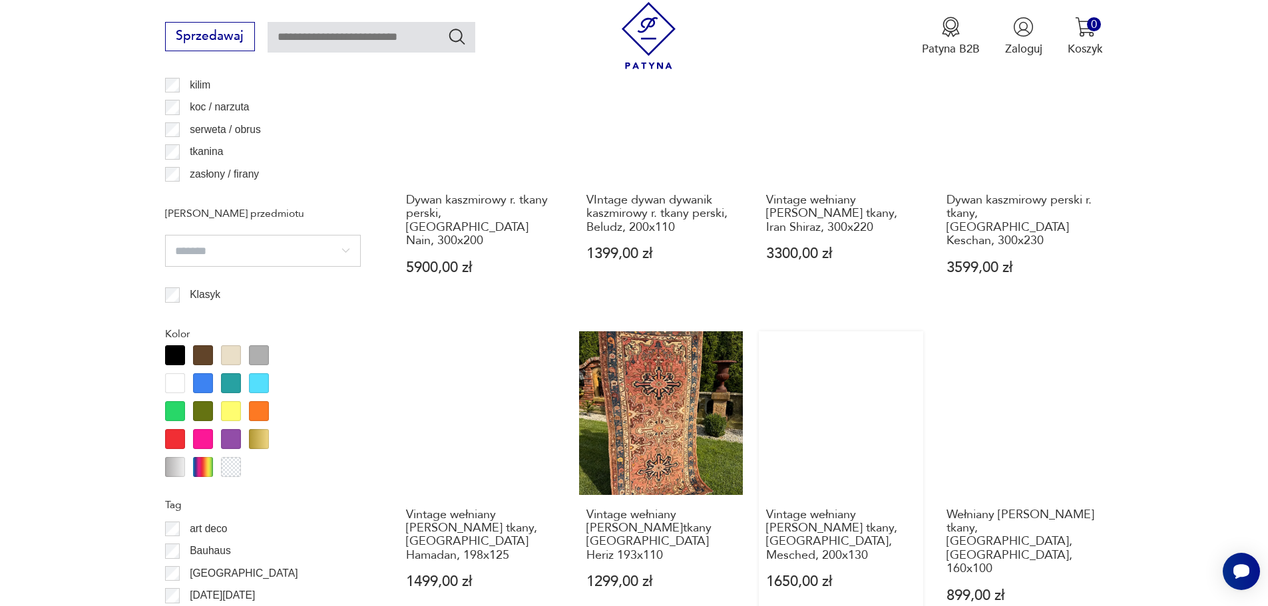
scroll to position [1530, 0]
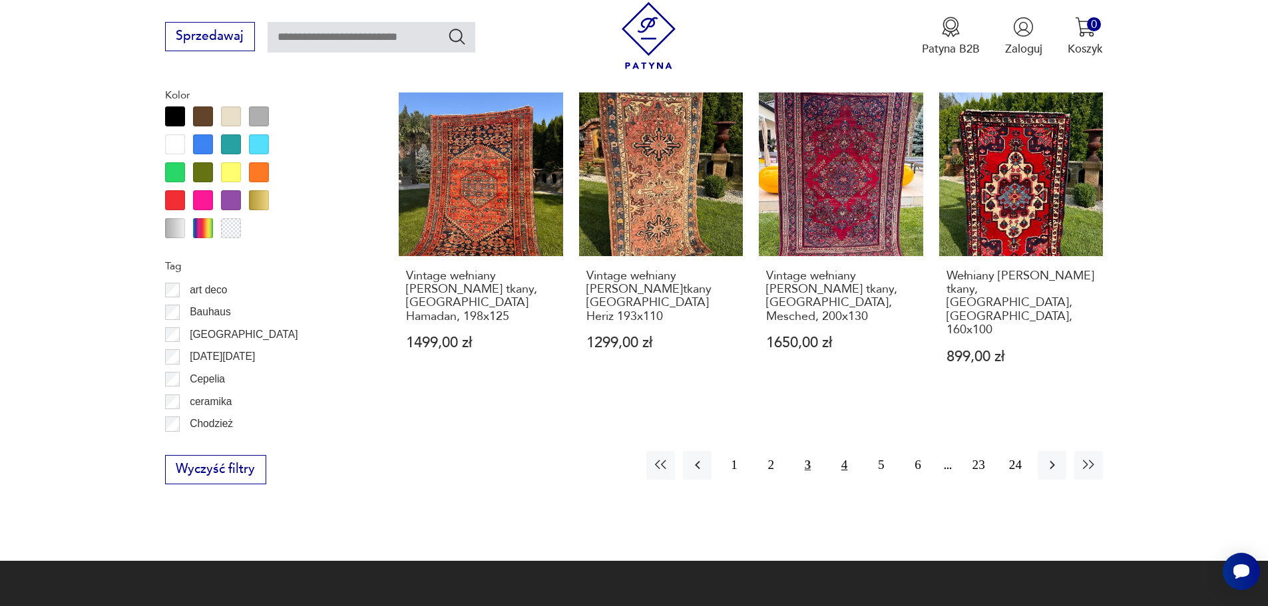
click at [837, 451] on button "4" at bounding box center [844, 465] width 29 height 29
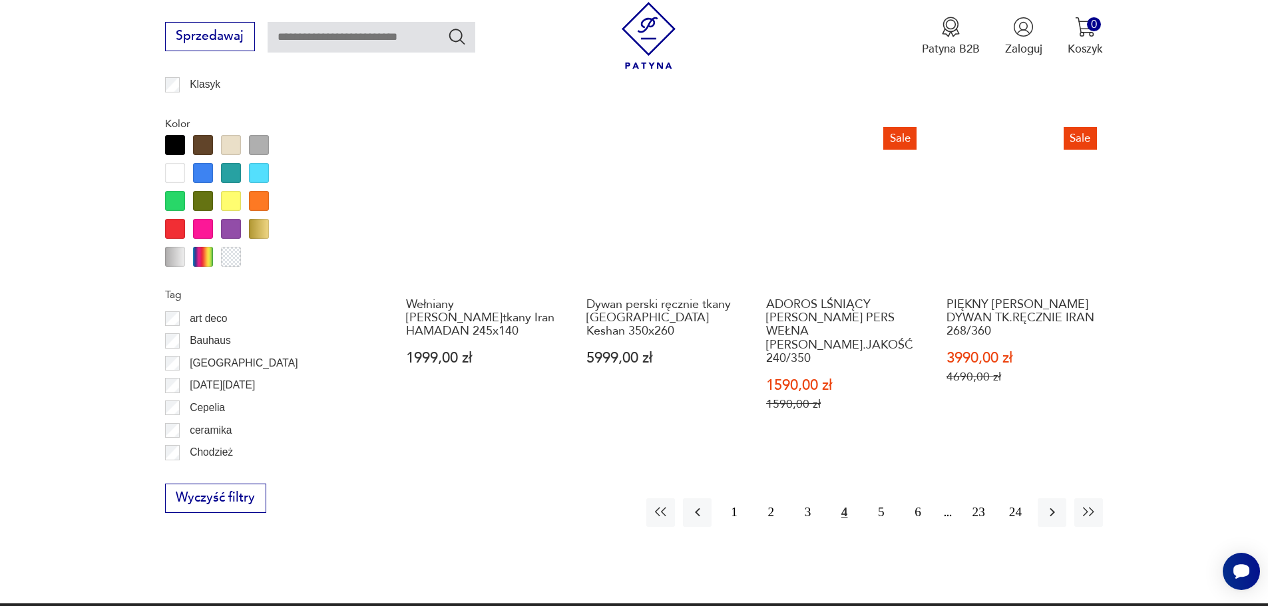
scroll to position [1686, 0]
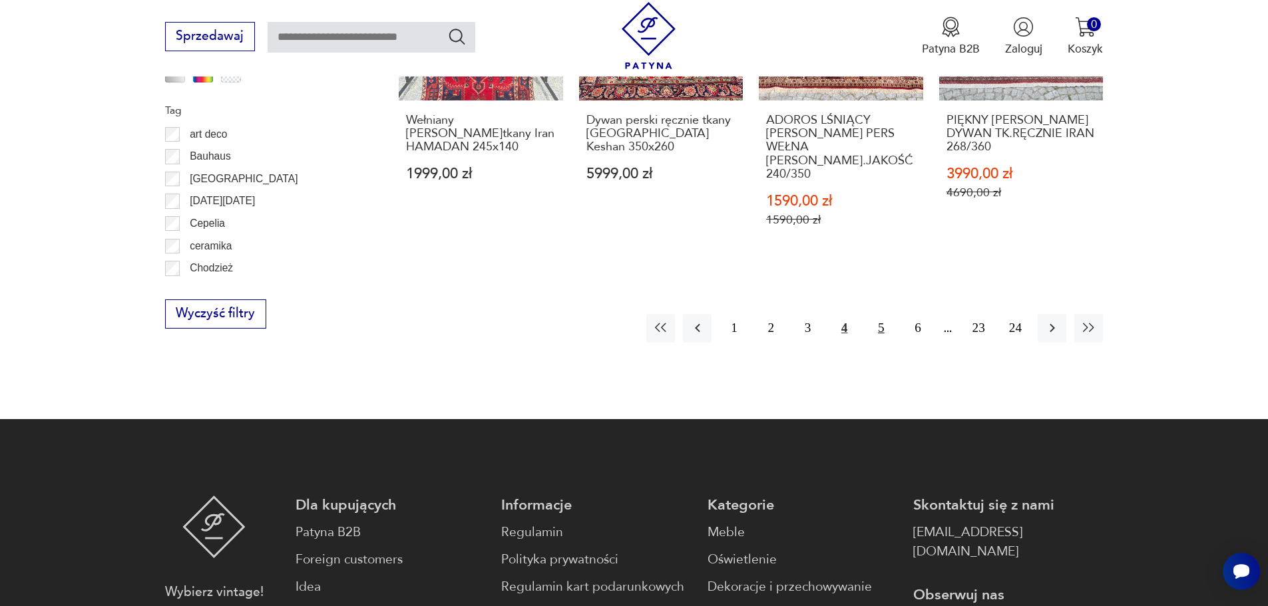
click at [882, 314] on button "5" at bounding box center [881, 328] width 29 height 29
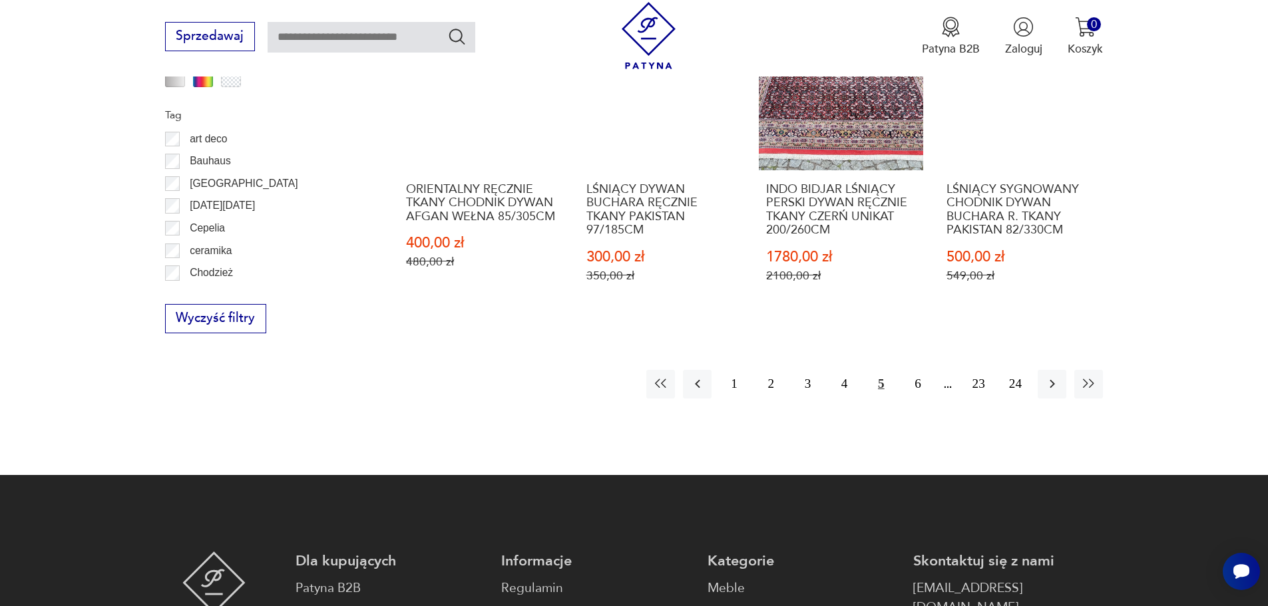
scroll to position [1686, 0]
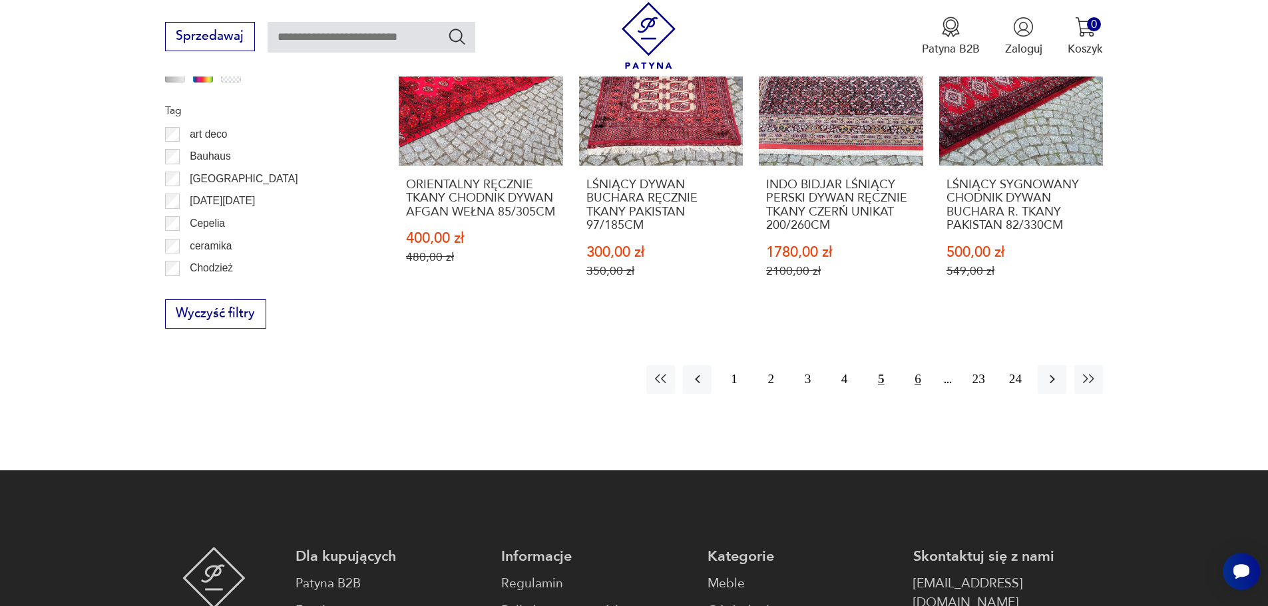
click at [916, 365] on button "6" at bounding box center [917, 379] width 29 height 29
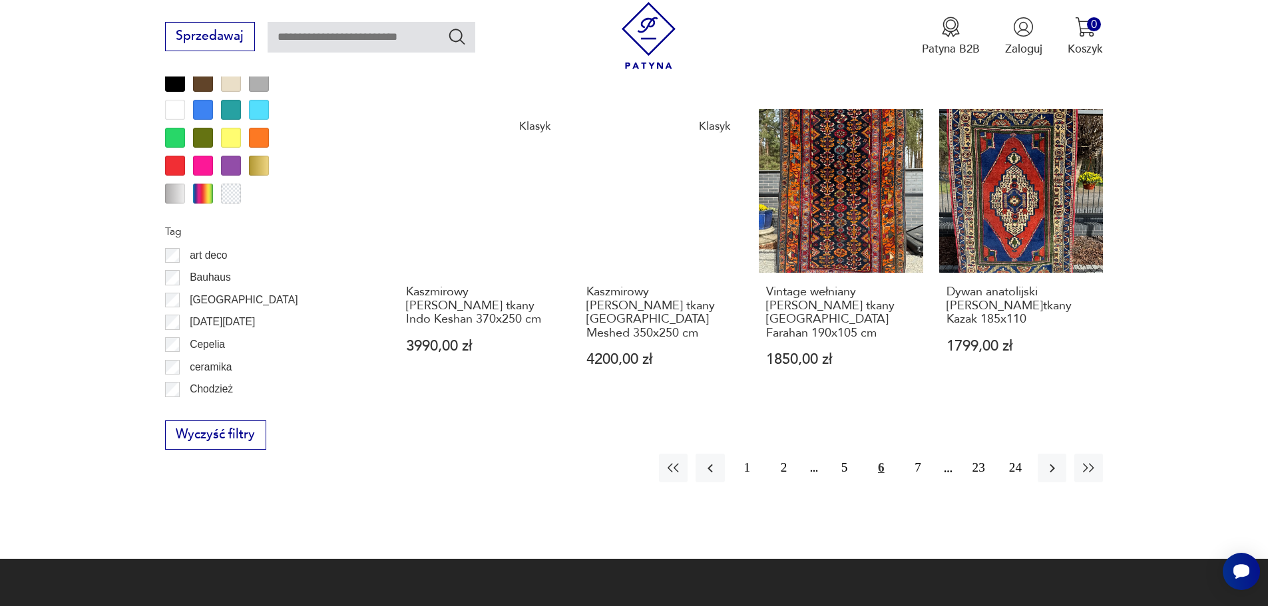
scroll to position [1686, 0]
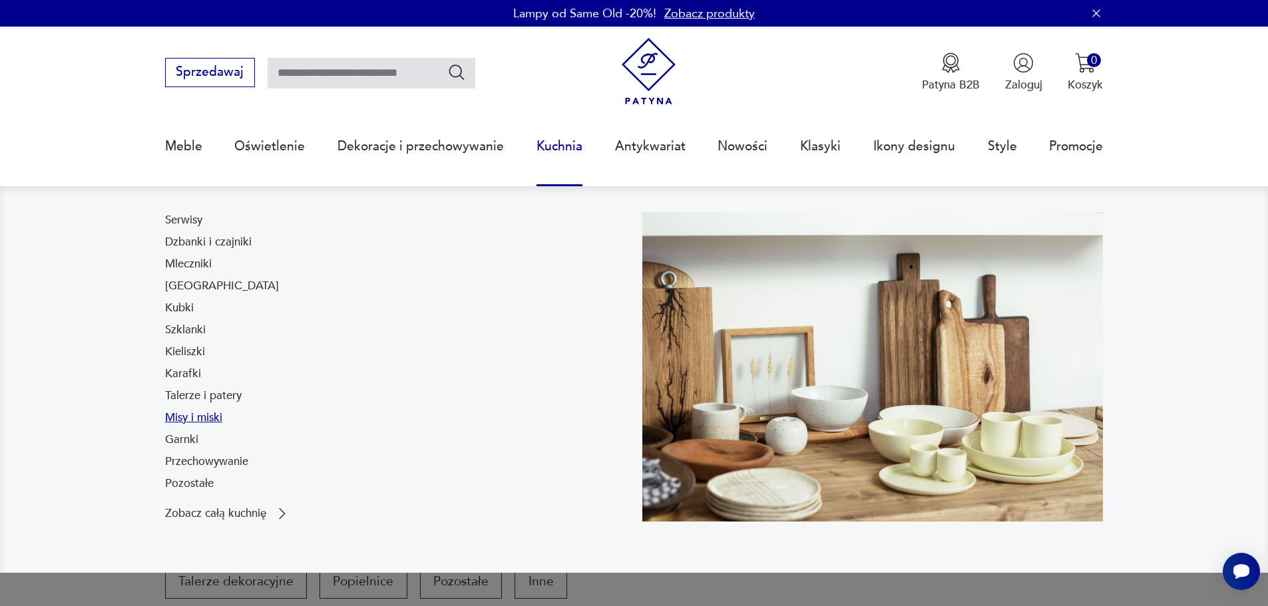
click at [190, 422] on link "Misy i miski" at bounding box center [193, 418] width 57 height 16
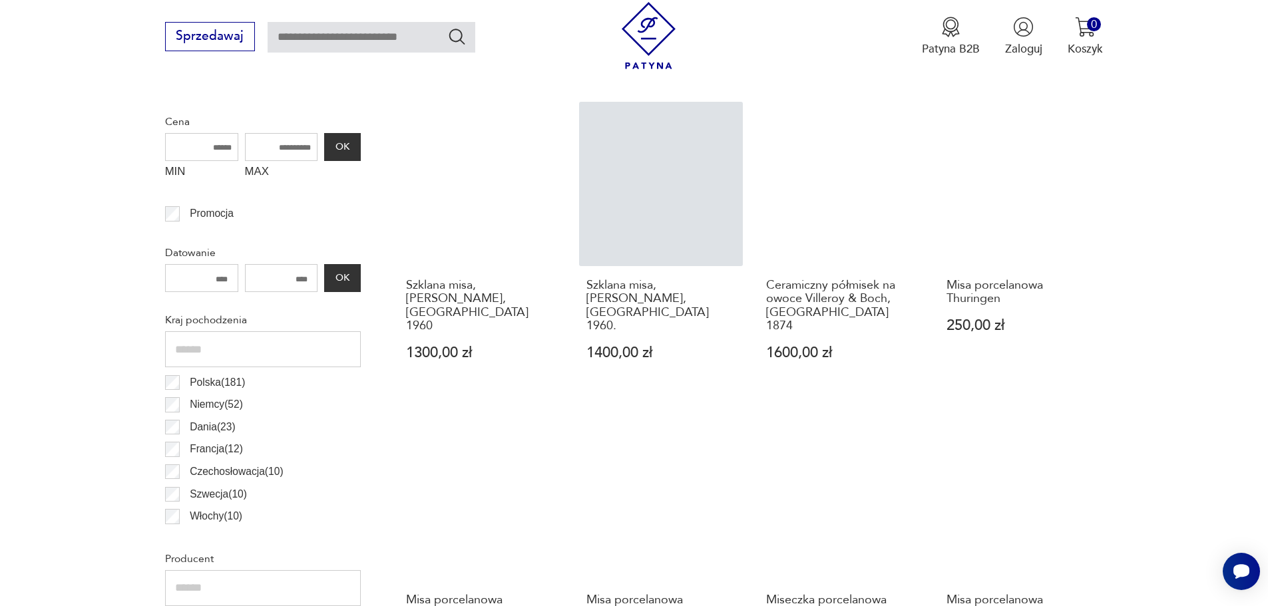
scroll to position [598, 0]
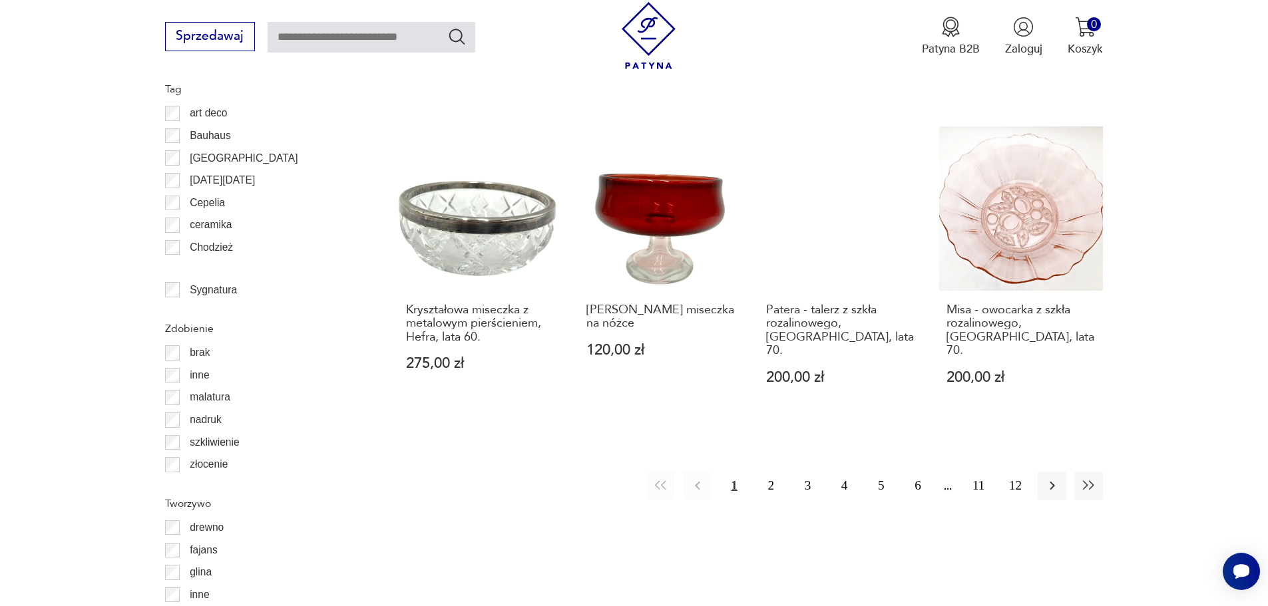
scroll to position [1530, 0]
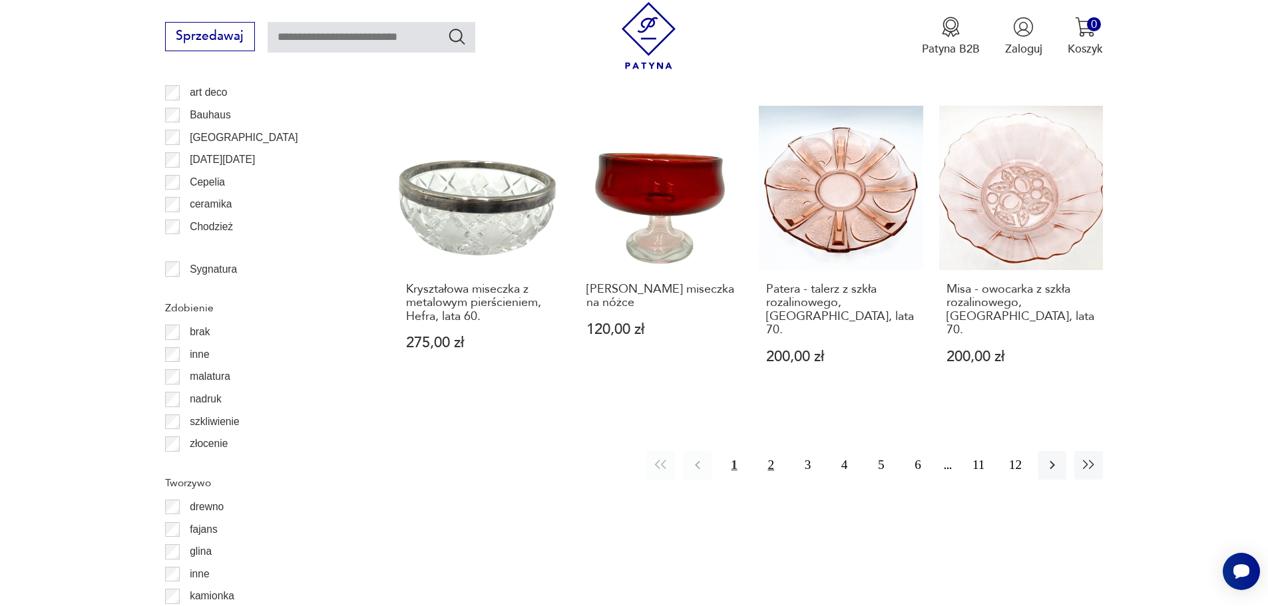
click at [769, 451] on button "2" at bounding box center [771, 465] width 29 height 29
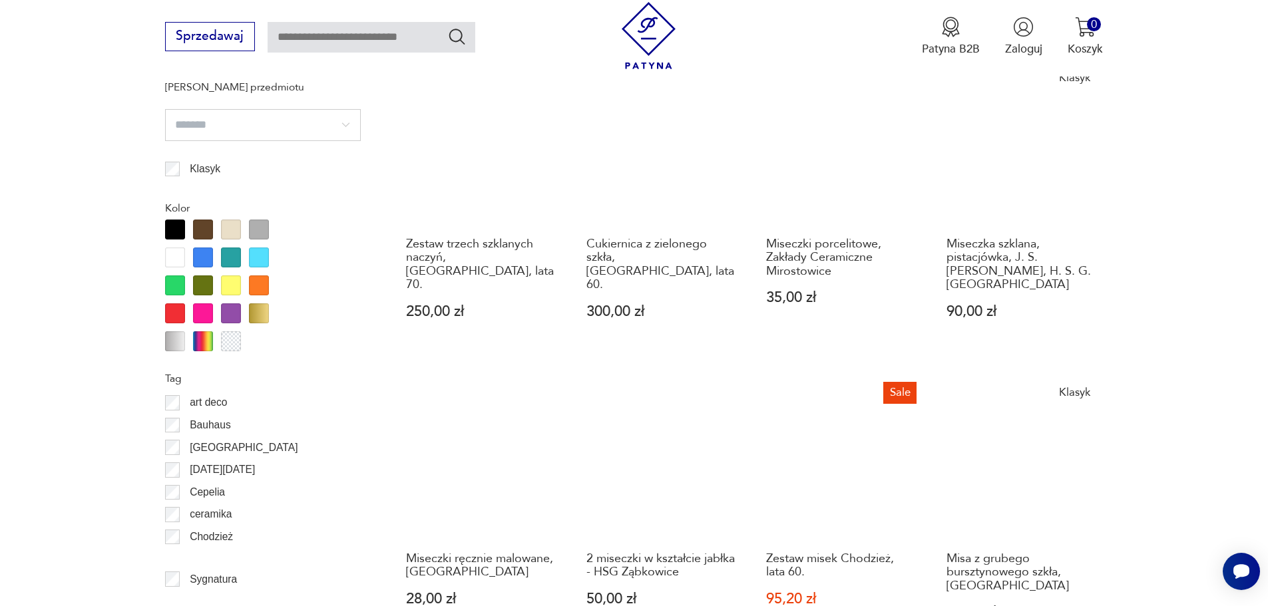
scroll to position [1375, 0]
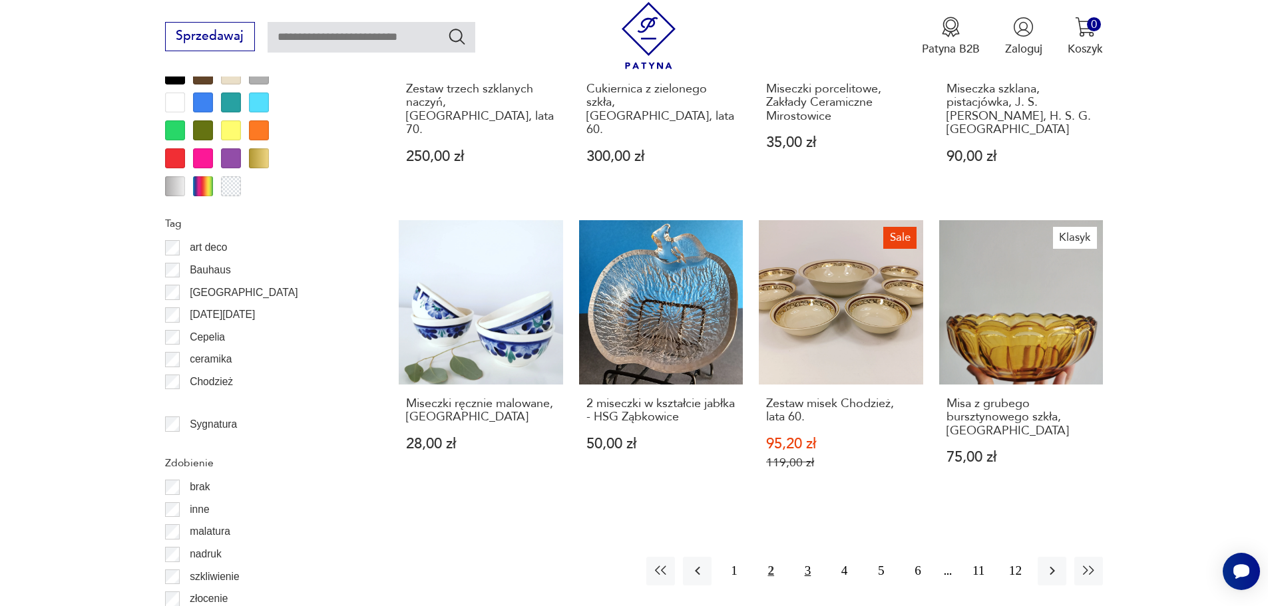
click at [809, 557] on button "3" at bounding box center [807, 571] width 29 height 29
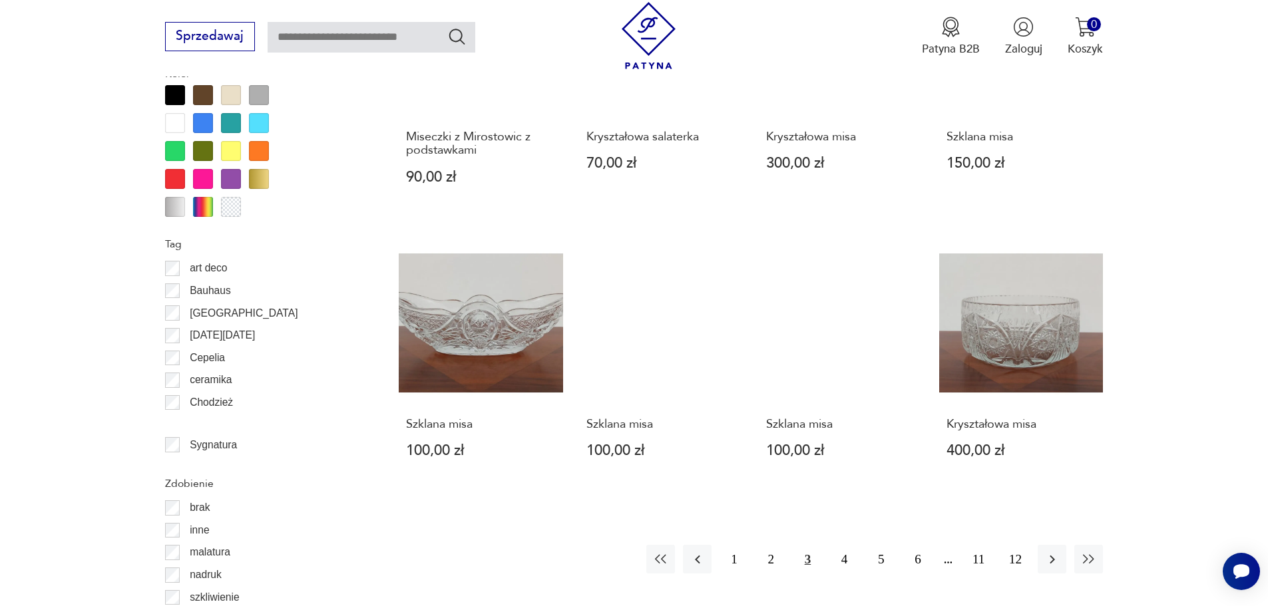
scroll to position [1375, 0]
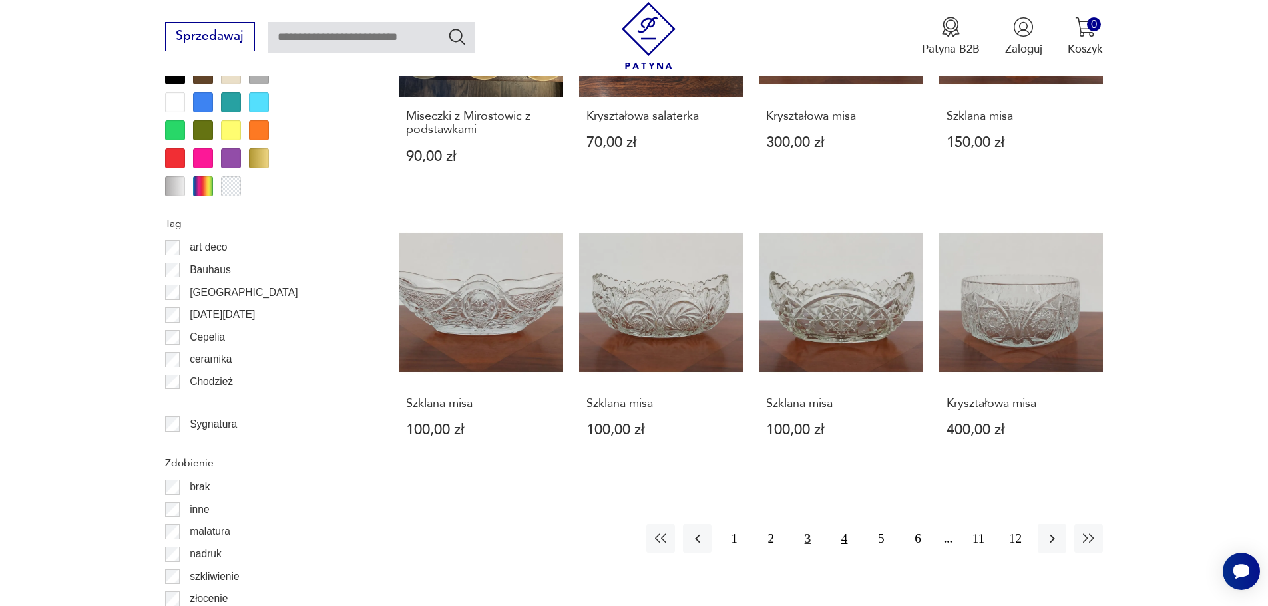
click at [847, 525] on button "4" at bounding box center [844, 539] width 29 height 29
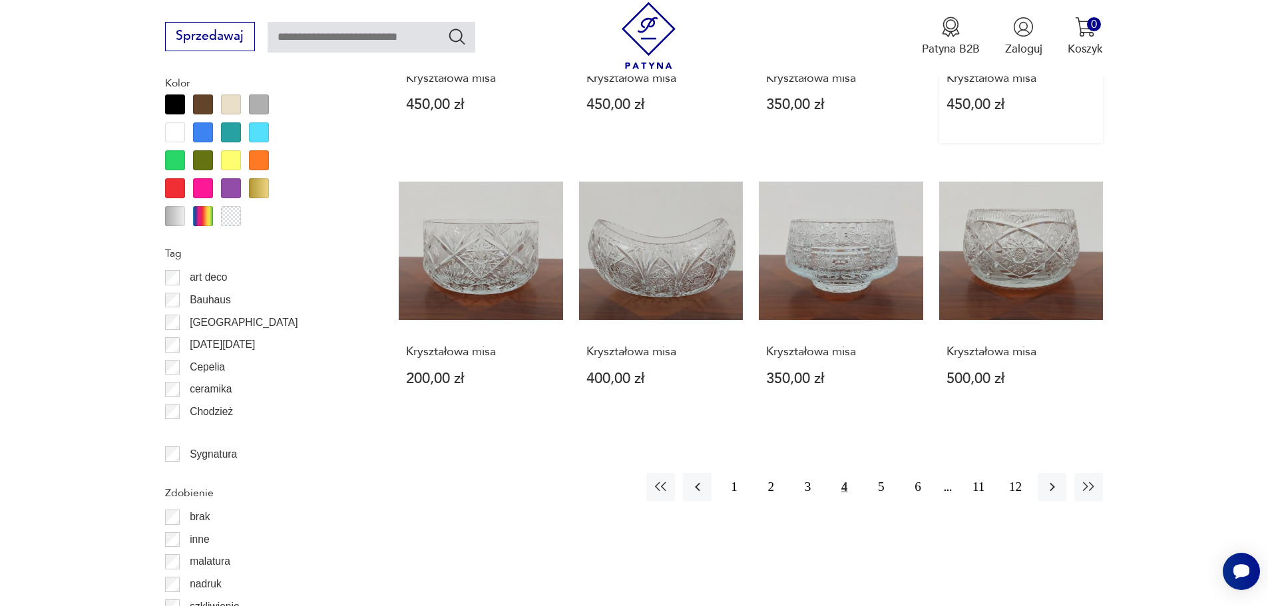
scroll to position [1375, 0]
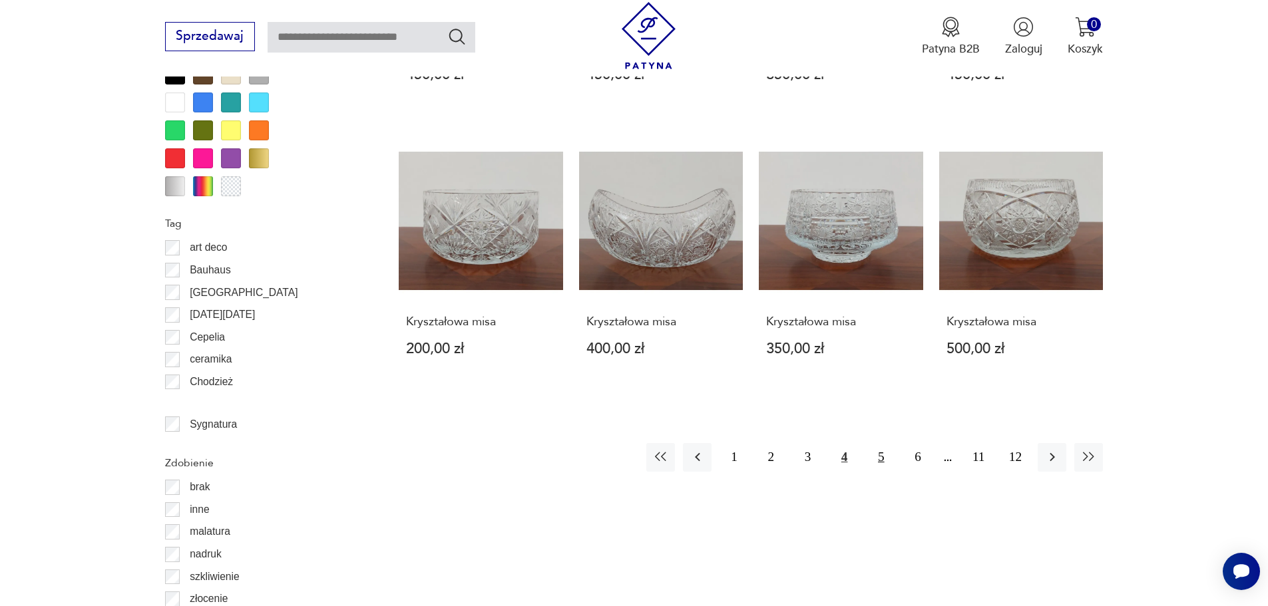
click at [887, 463] on button "5" at bounding box center [881, 457] width 29 height 29
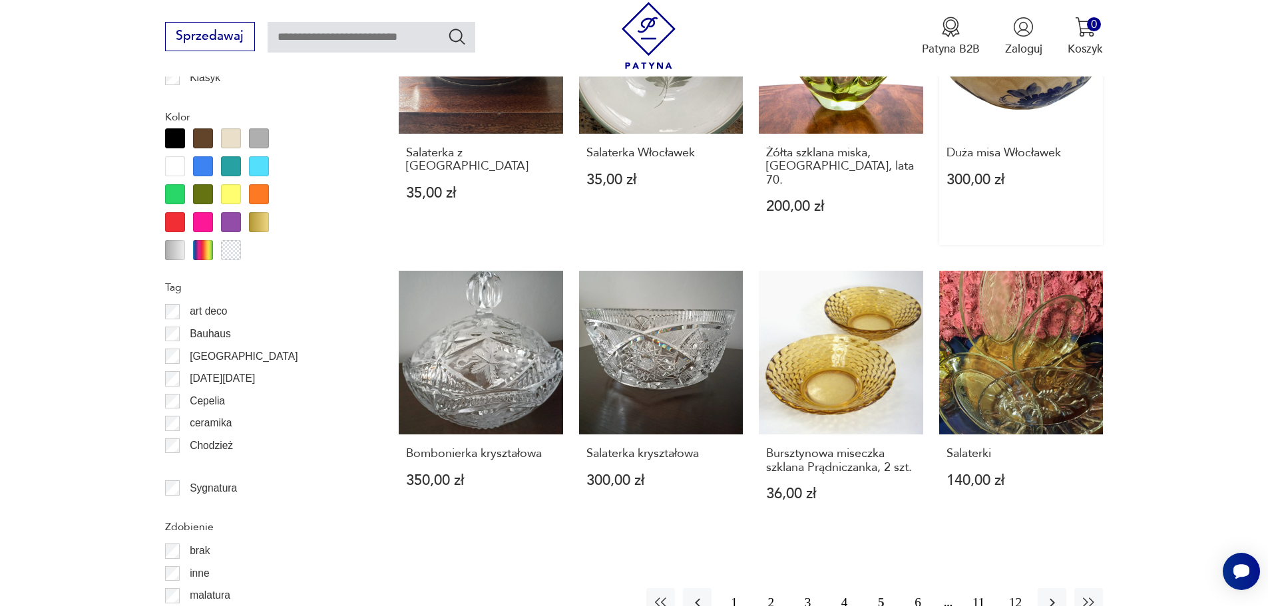
scroll to position [1375, 0]
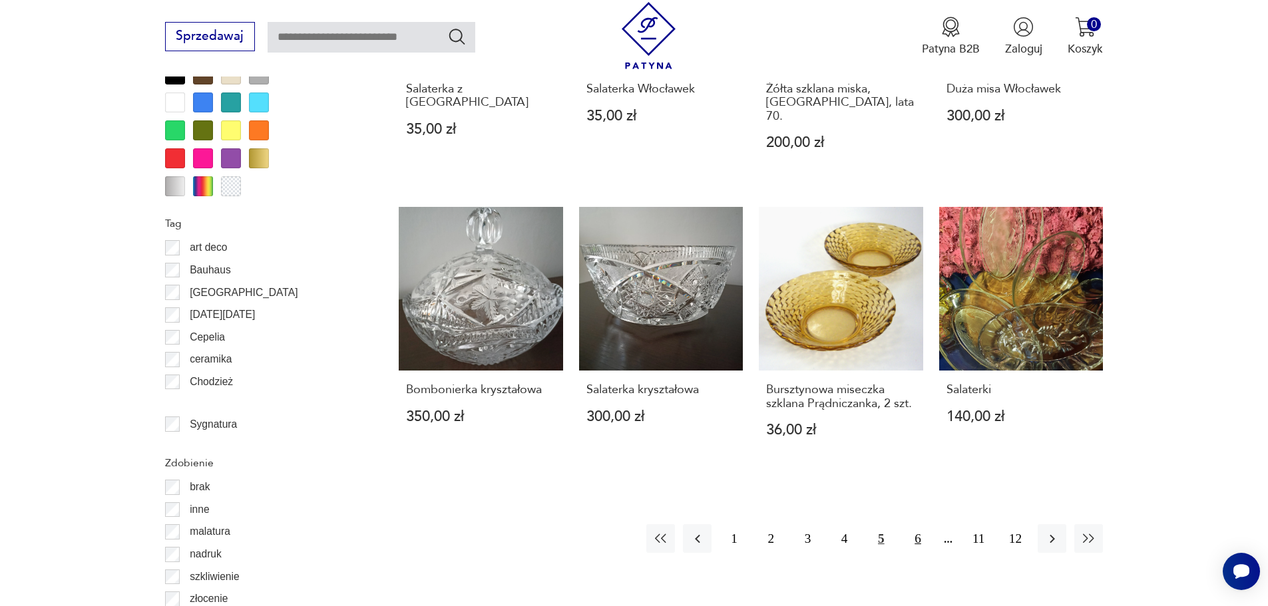
drag, startPoint x: 921, startPoint y: 510, endPoint x: 906, endPoint y: 515, distance: 15.4
click at [920, 525] on button "6" at bounding box center [917, 539] width 29 height 29
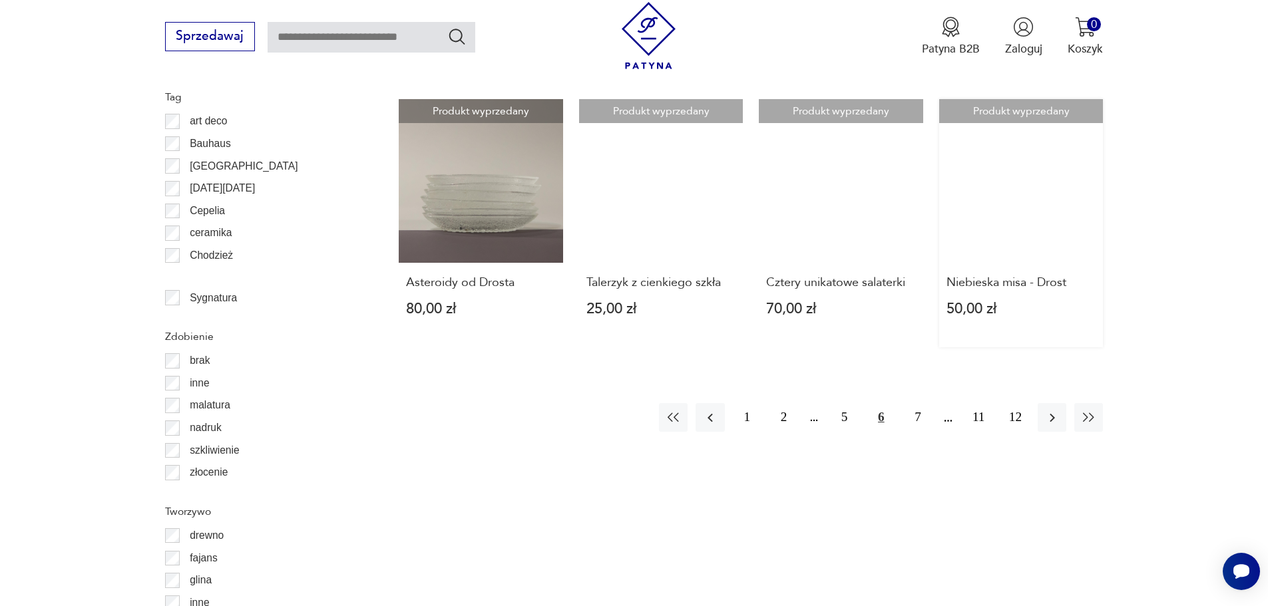
scroll to position [1530, 0]
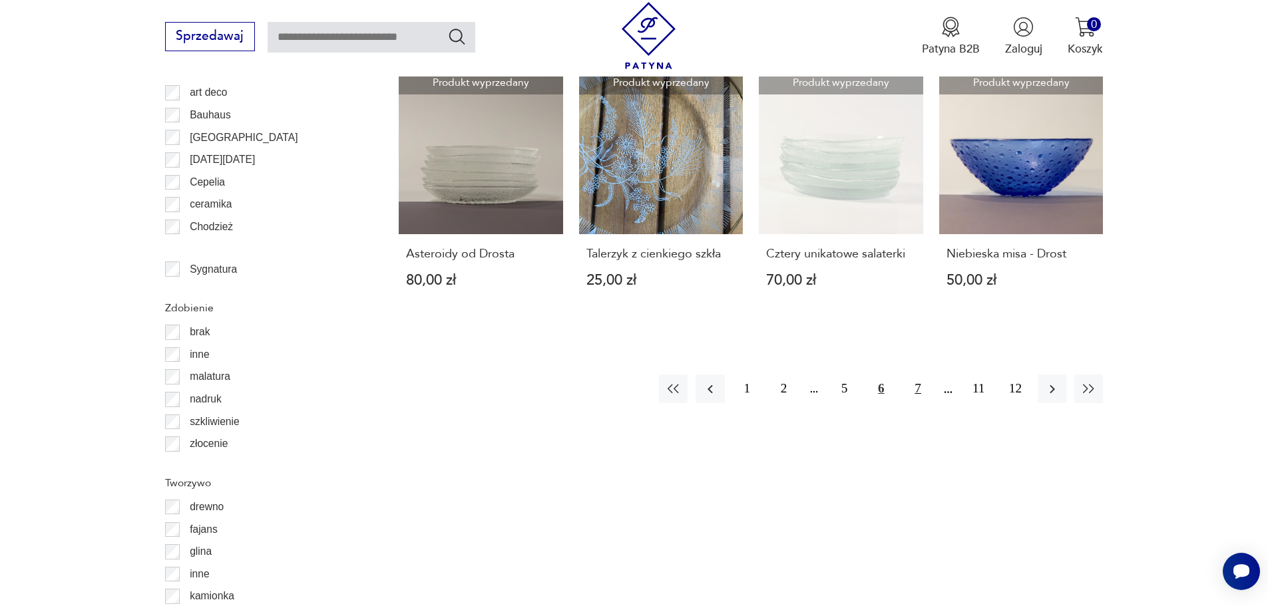
click at [926, 397] on button "7" at bounding box center [917, 389] width 29 height 29
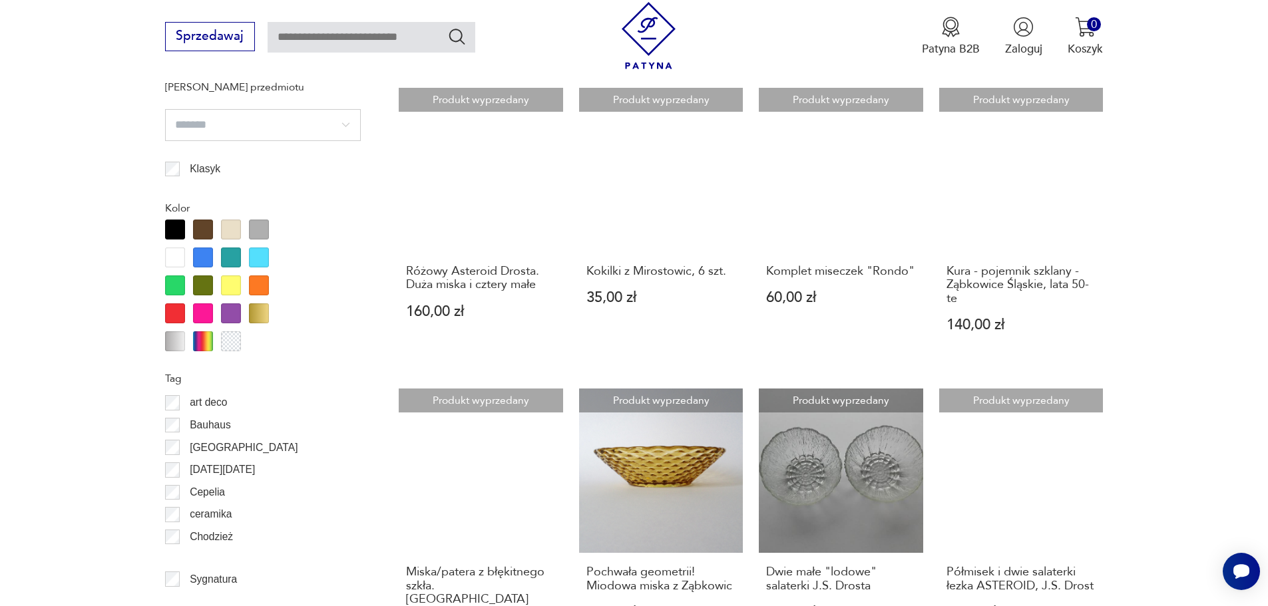
scroll to position [1375, 0]
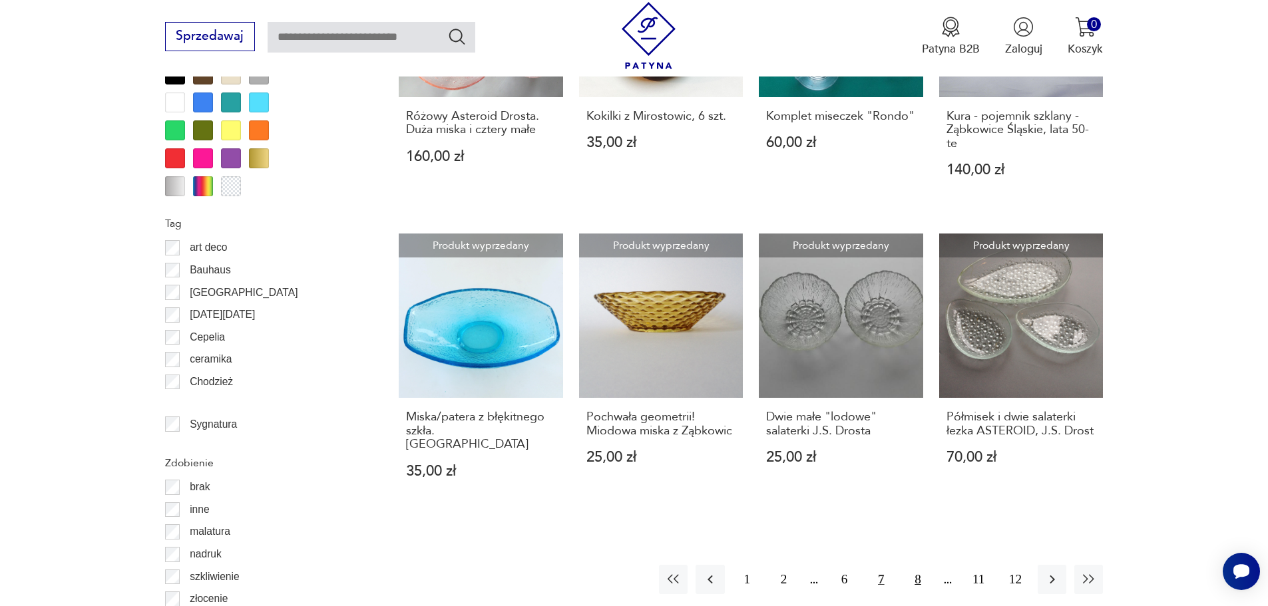
click at [910, 569] on button "8" at bounding box center [917, 579] width 29 height 29
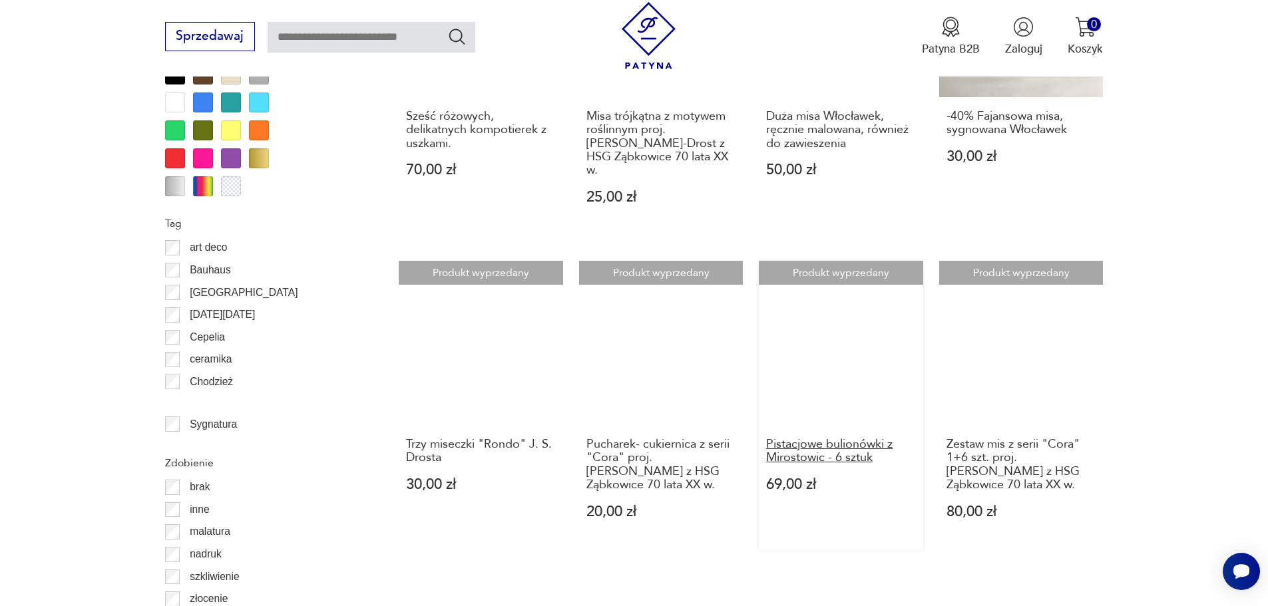
scroll to position [1530, 0]
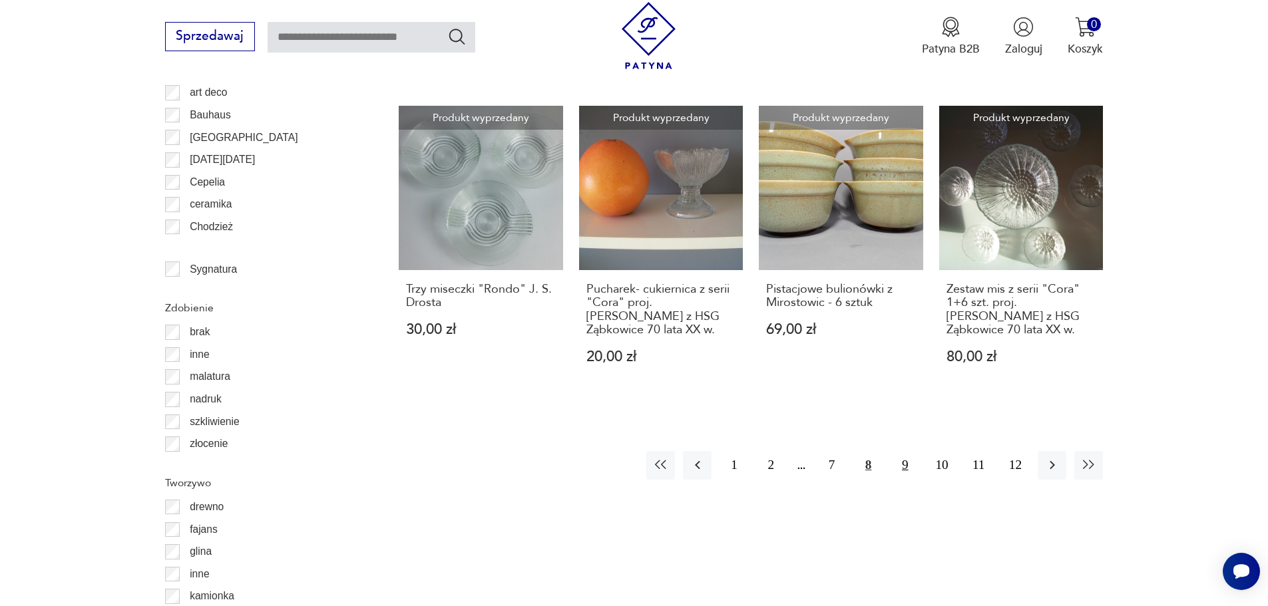
click at [908, 456] on button "9" at bounding box center [905, 465] width 29 height 29
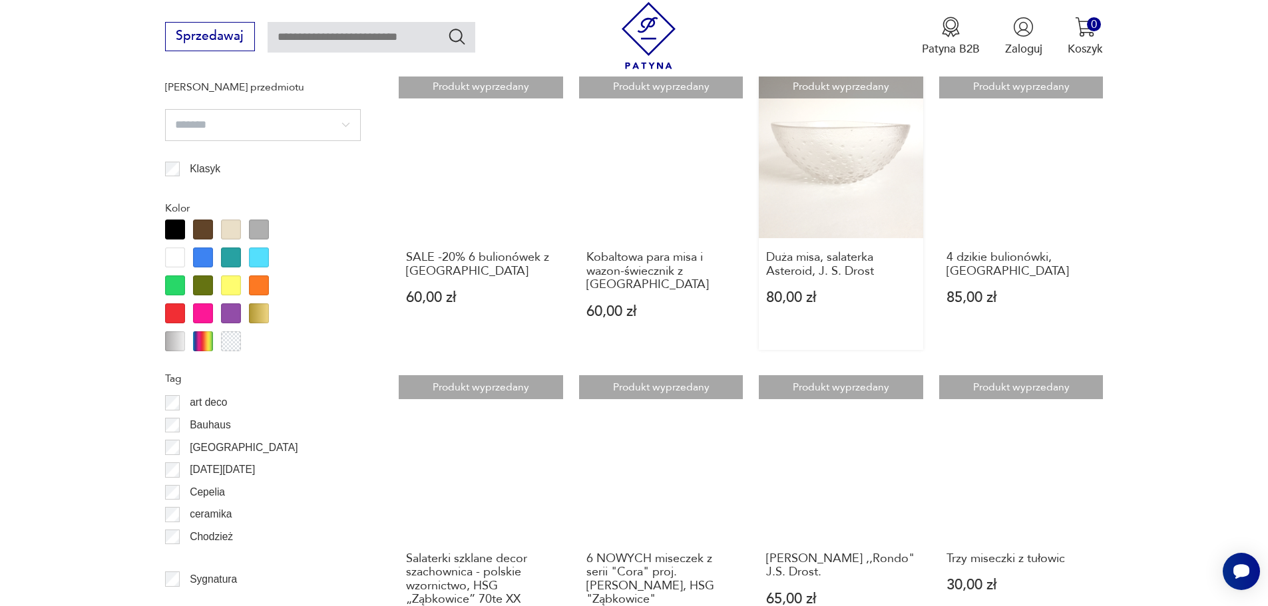
scroll to position [1375, 0]
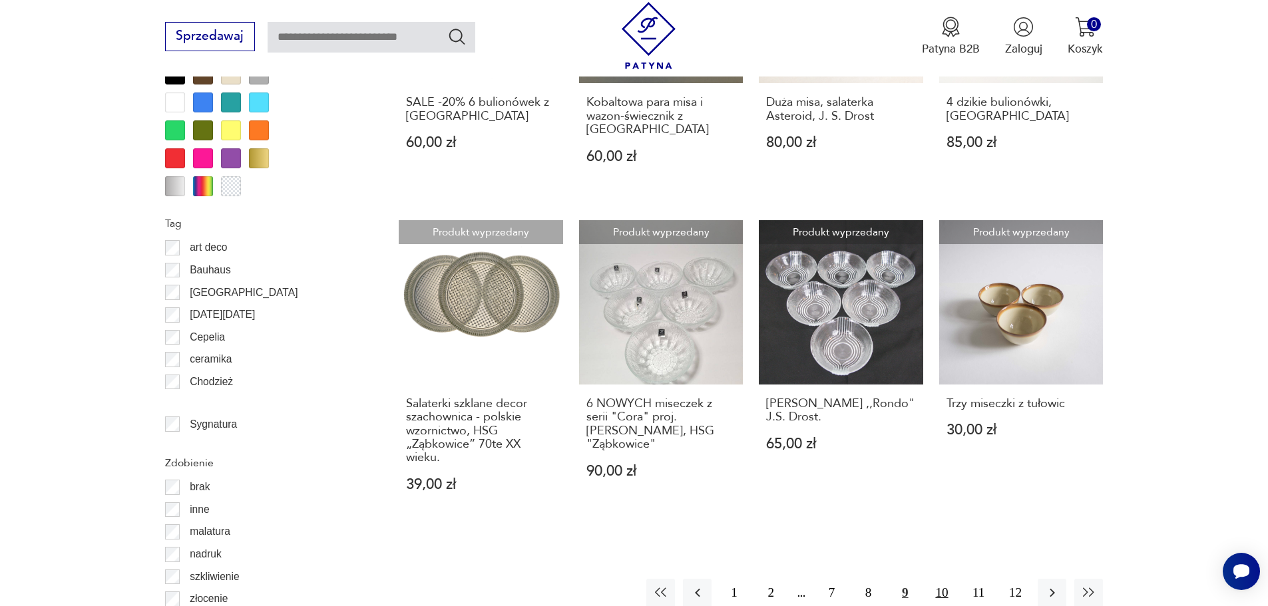
click at [935, 586] on button "10" at bounding box center [941, 593] width 29 height 29
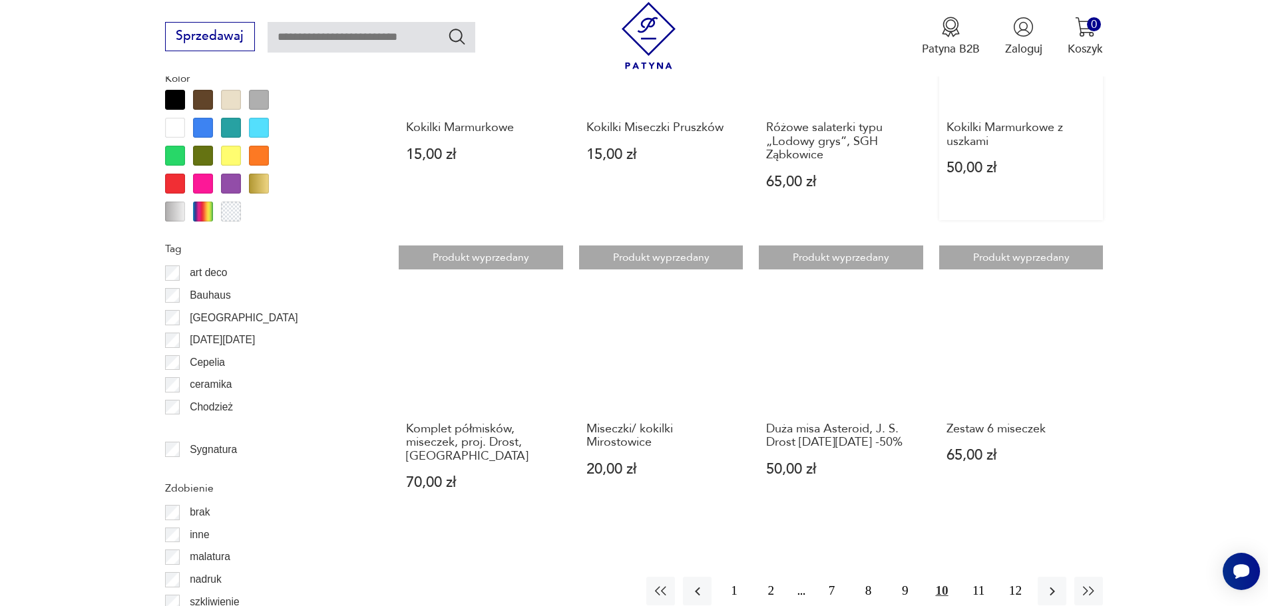
scroll to position [1375, 0]
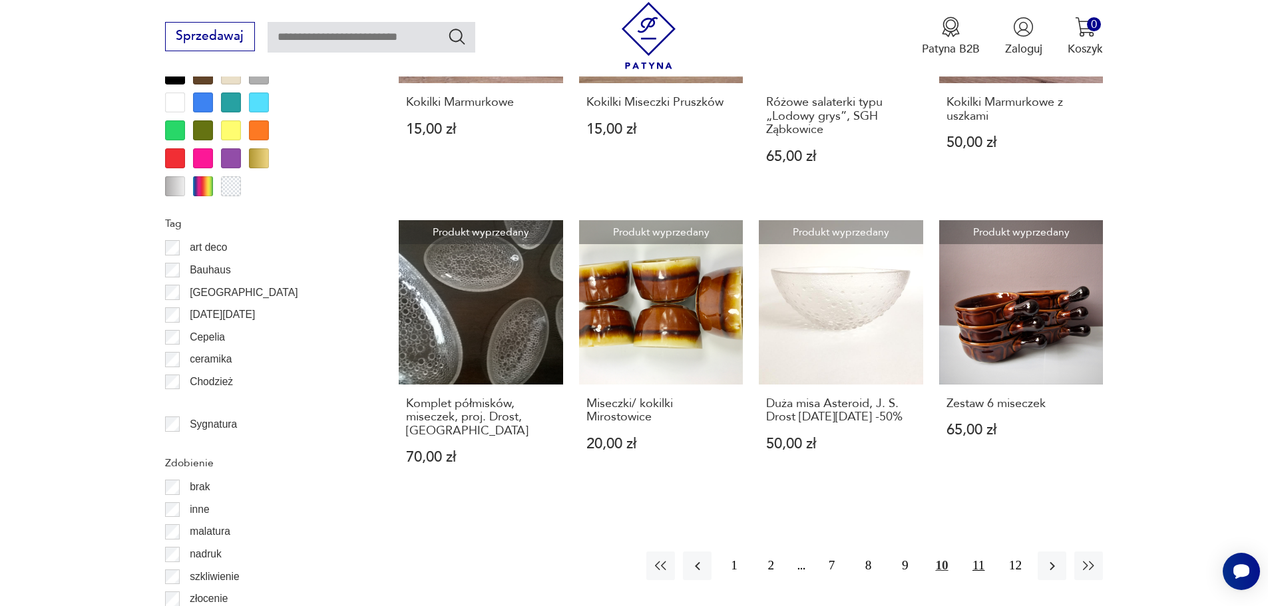
click at [978, 566] on button "11" at bounding box center [978, 566] width 29 height 29
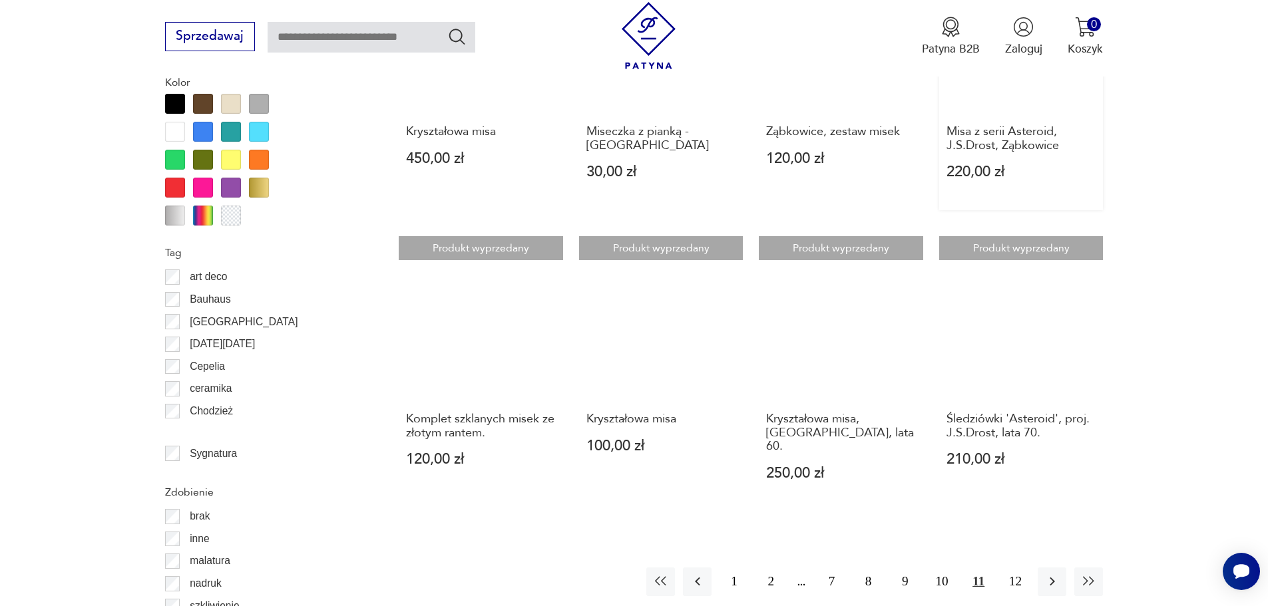
scroll to position [1375, 0]
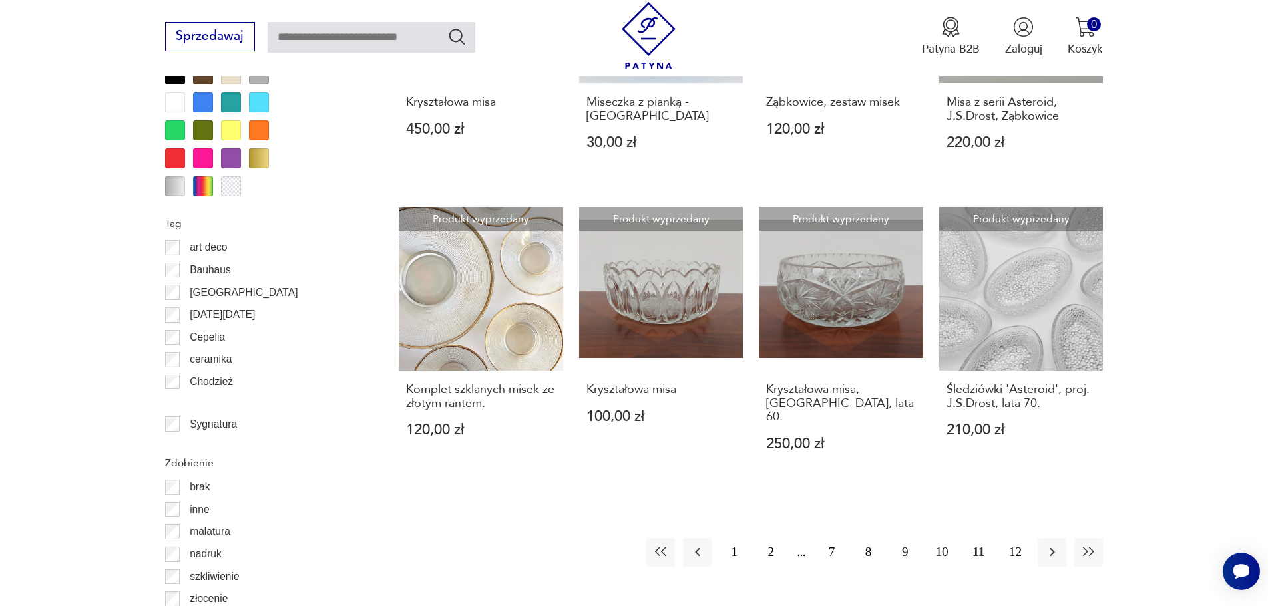
click at [1014, 538] on button "12" at bounding box center [1015, 552] width 29 height 29
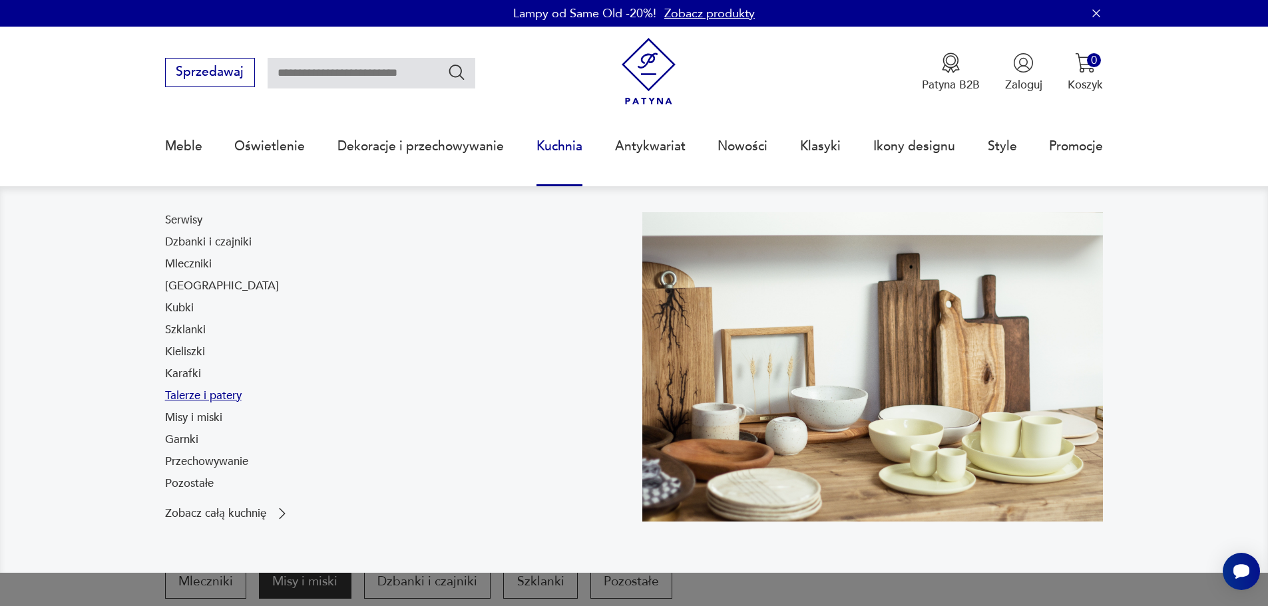
click at [182, 397] on link "Talerze i patery" at bounding box center [203, 396] width 77 height 16
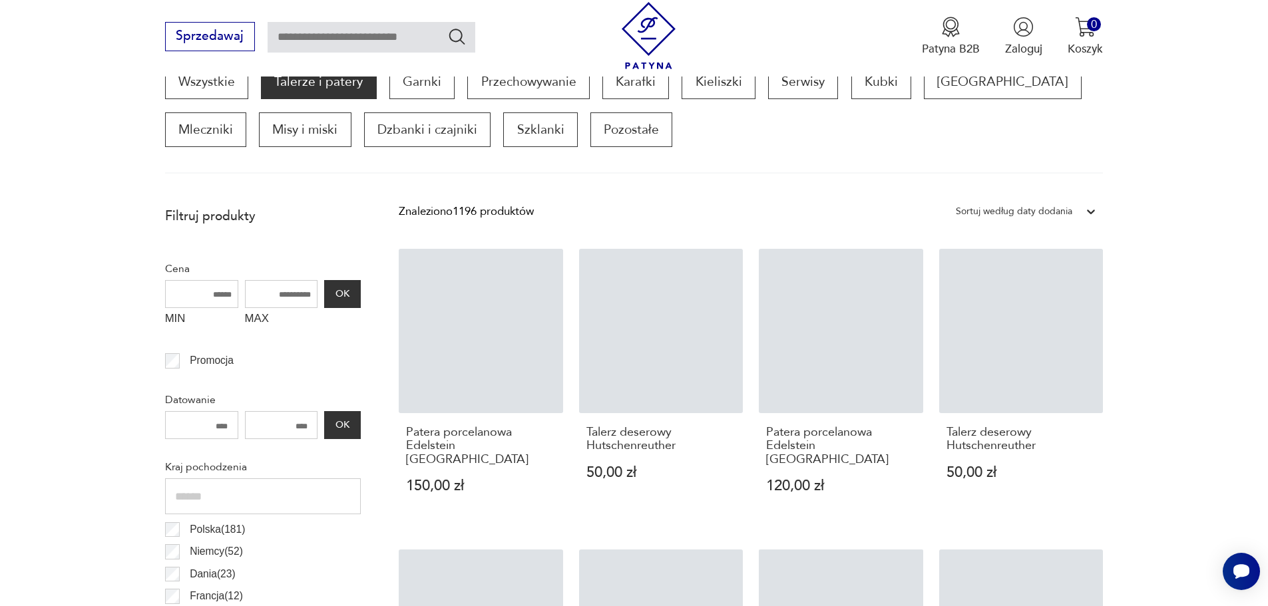
scroll to position [598, 0]
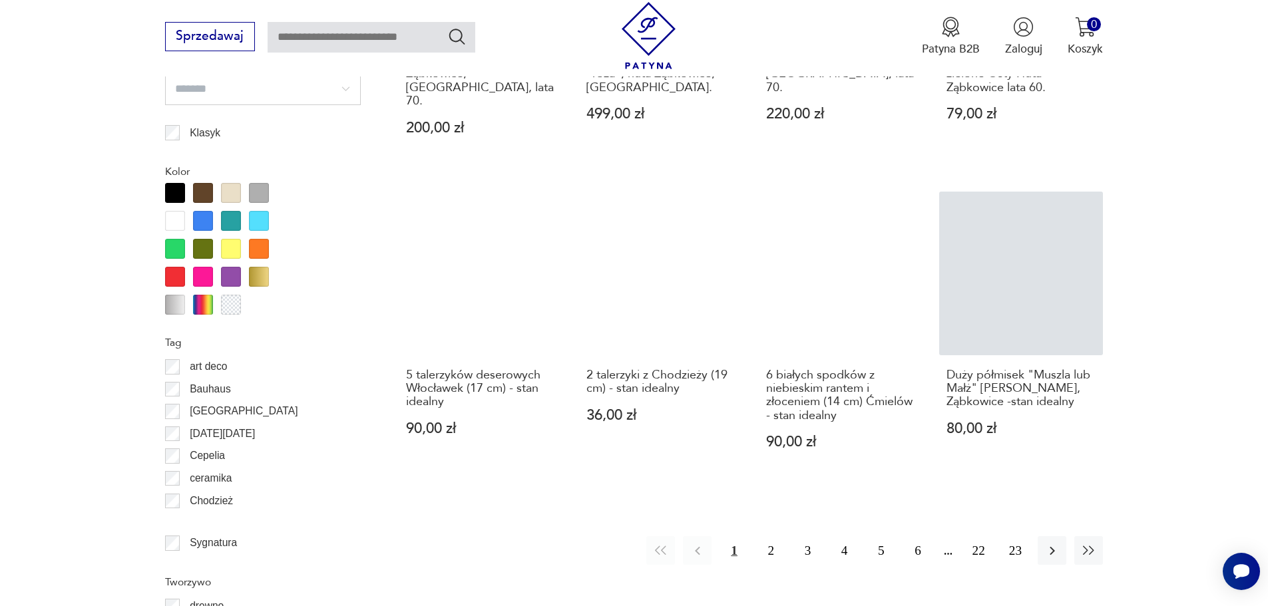
scroll to position [1686, 0]
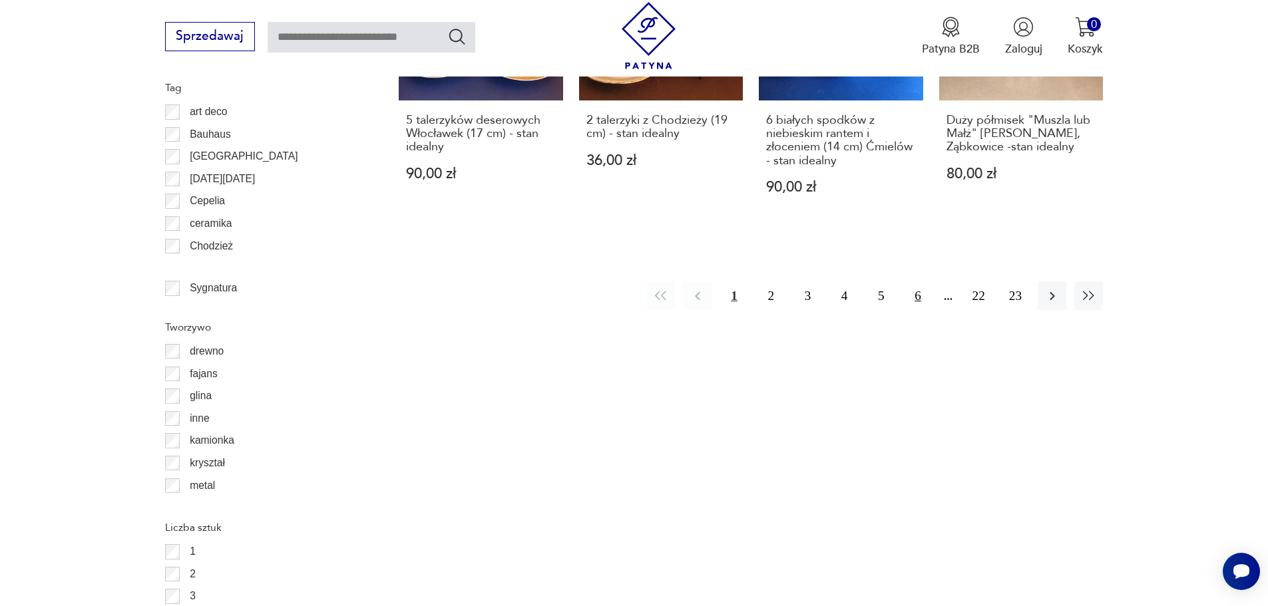
click at [921, 282] on button "6" at bounding box center [917, 296] width 29 height 29
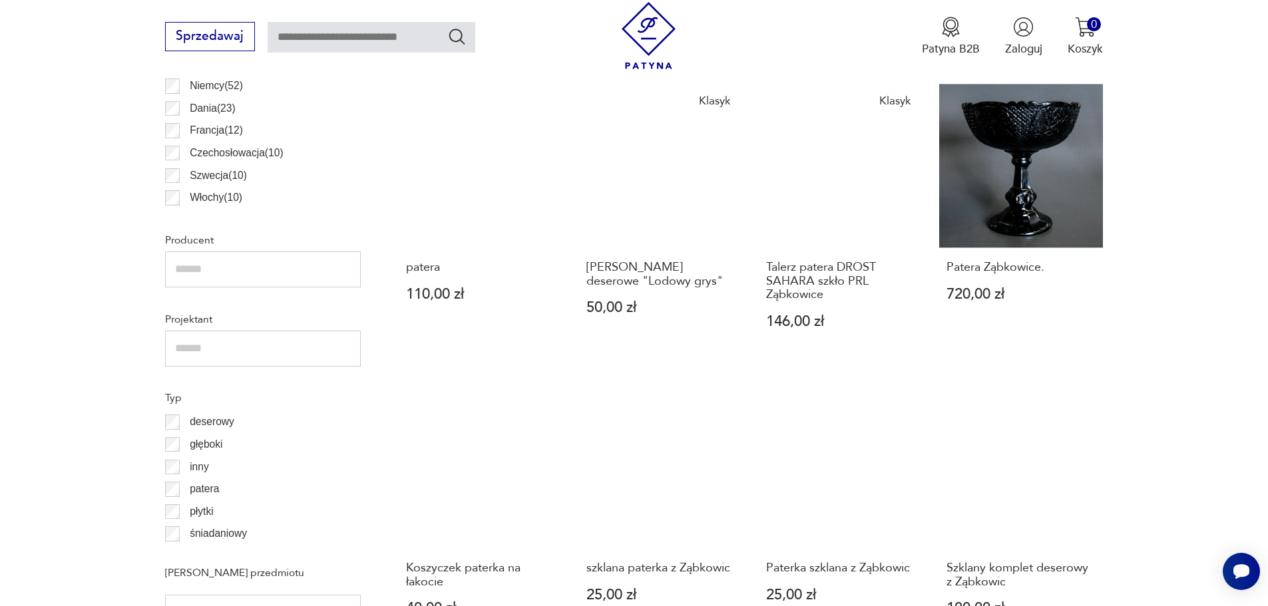
scroll to position [1530, 0]
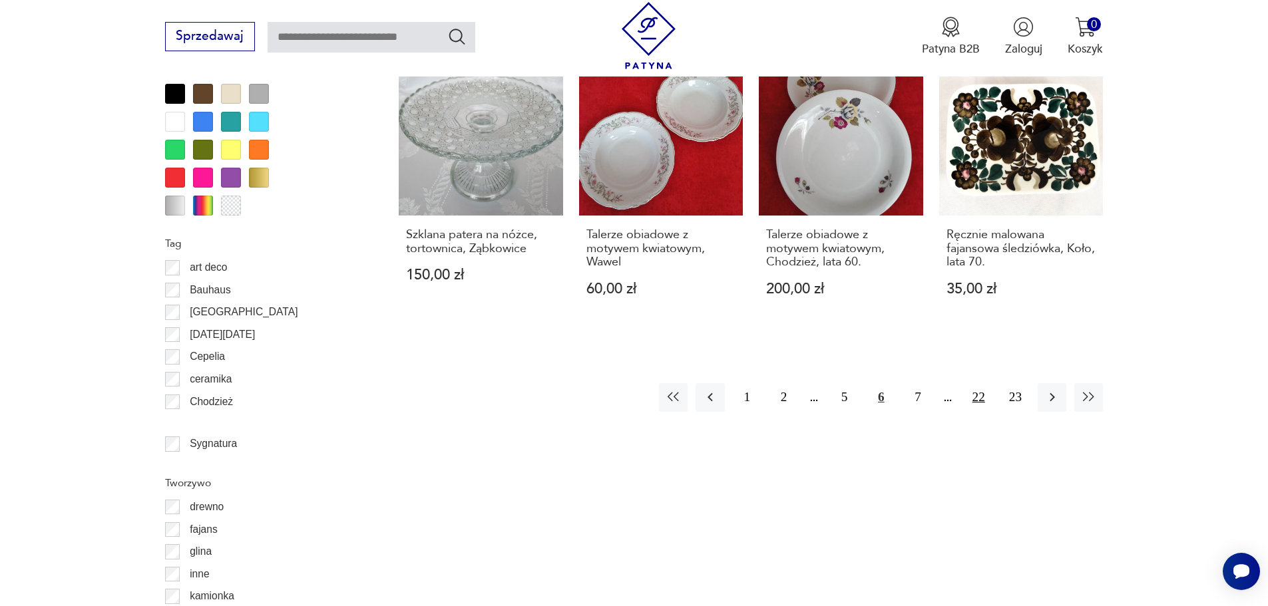
click at [982, 394] on button "22" at bounding box center [978, 397] width 29 height 29
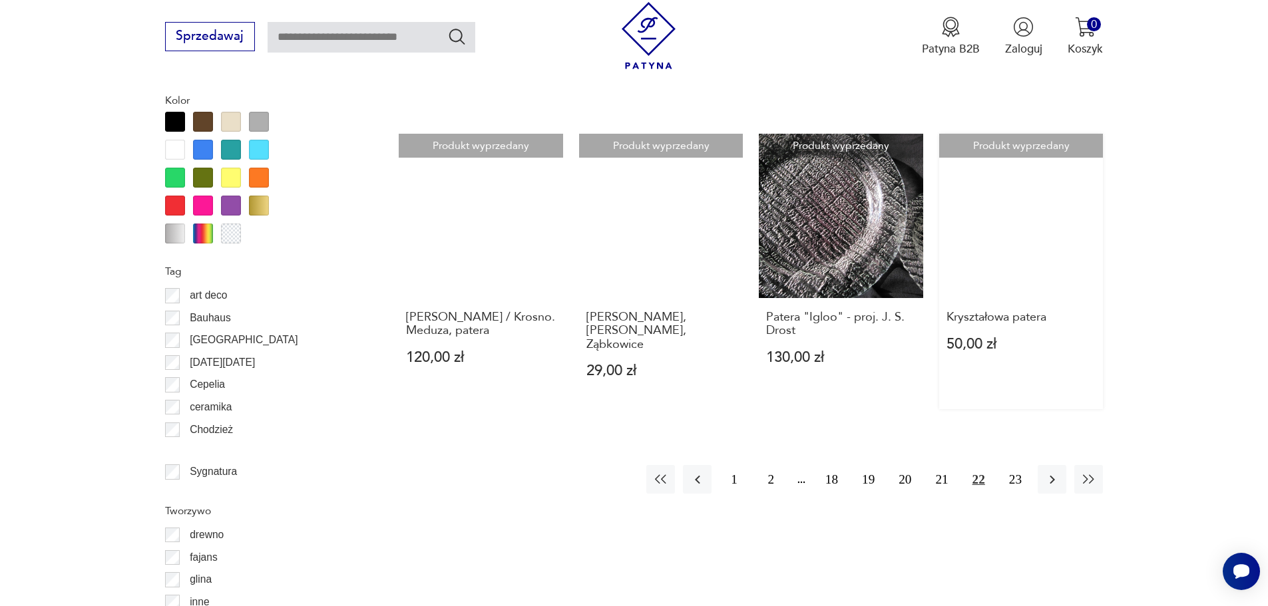
scroll to position [1530, 0]
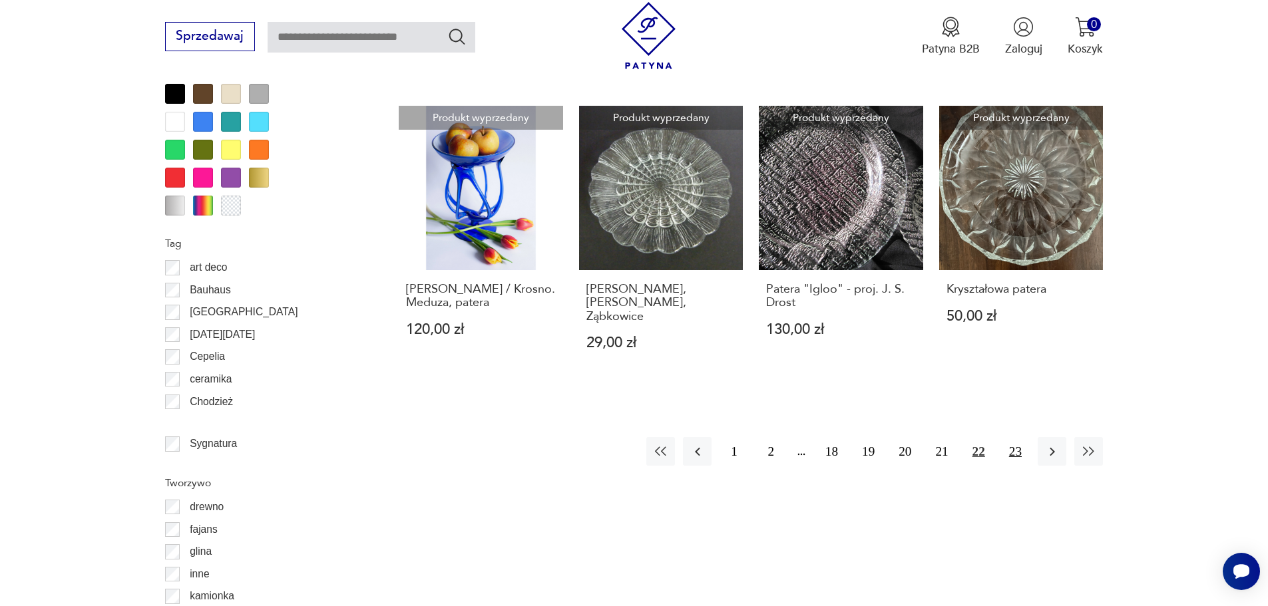
click at [1010, 437] on button "23" at bounding box center [1015, 451] width 29 height 29
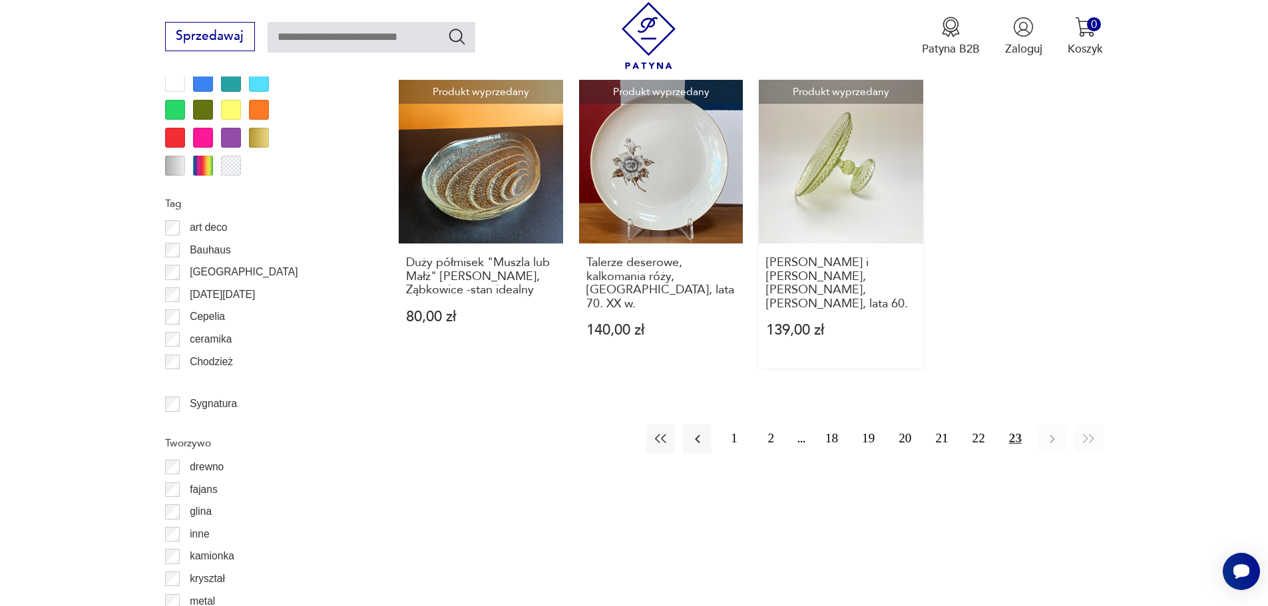
scroll to position [1686, 0]
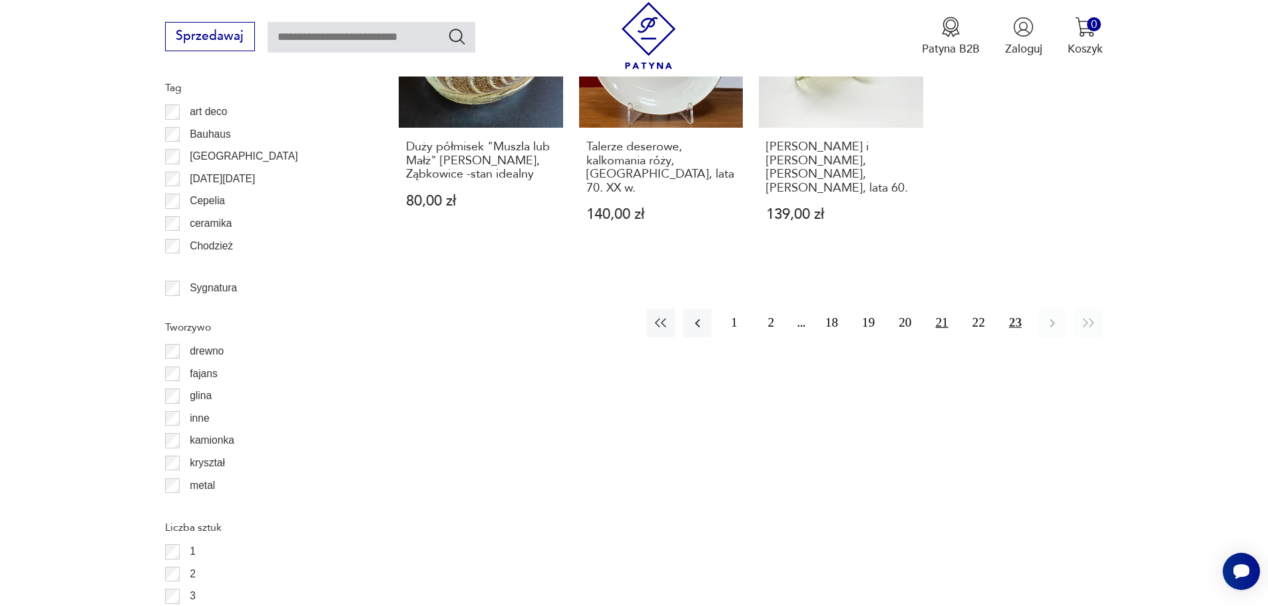
click at [936, 309] on button "21" at bounding box center [941, 323] width 29 height 29
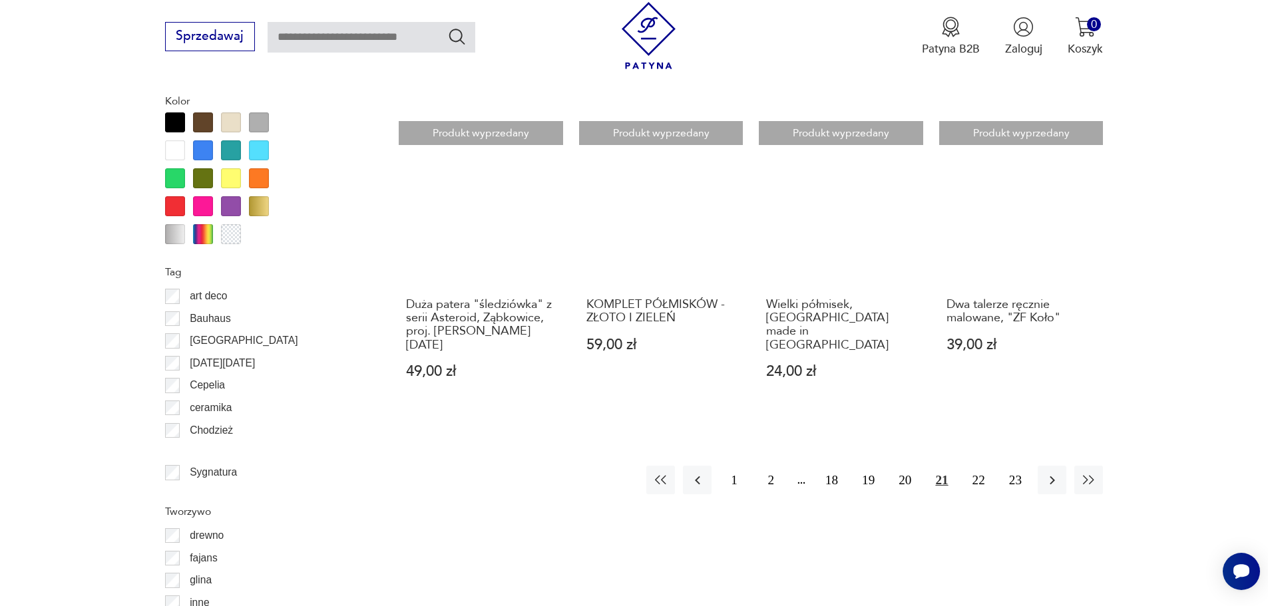
scroll to position [1530, 0]
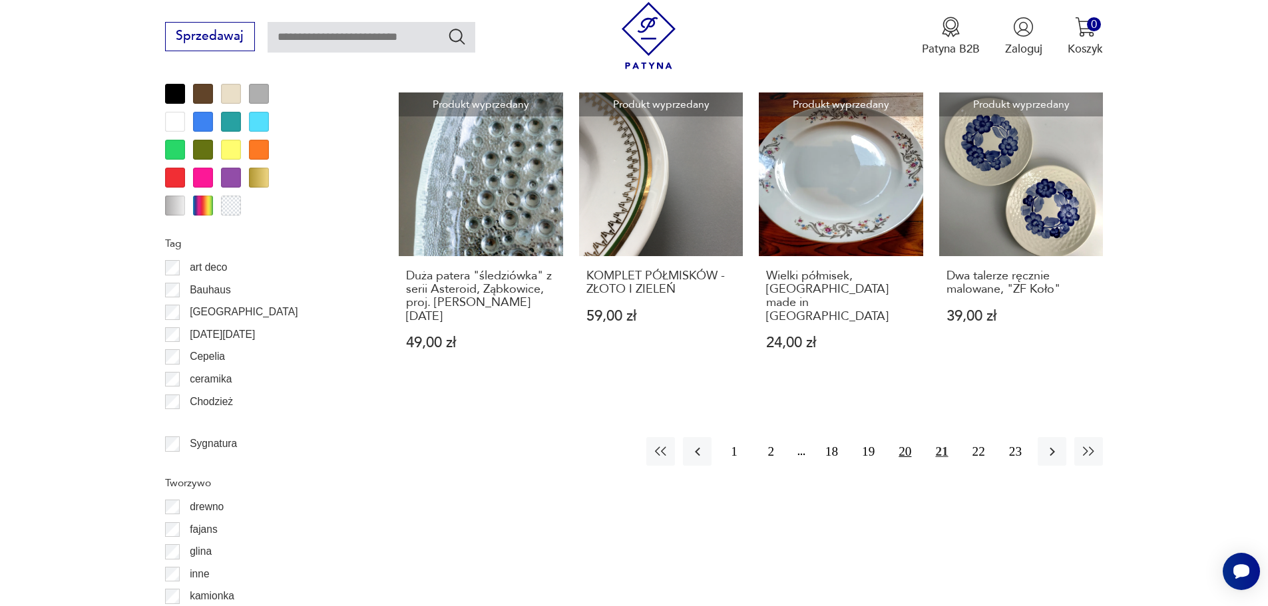
click at [915, 437] on button "20" at bounding box center [905, 451] width 29 height 29
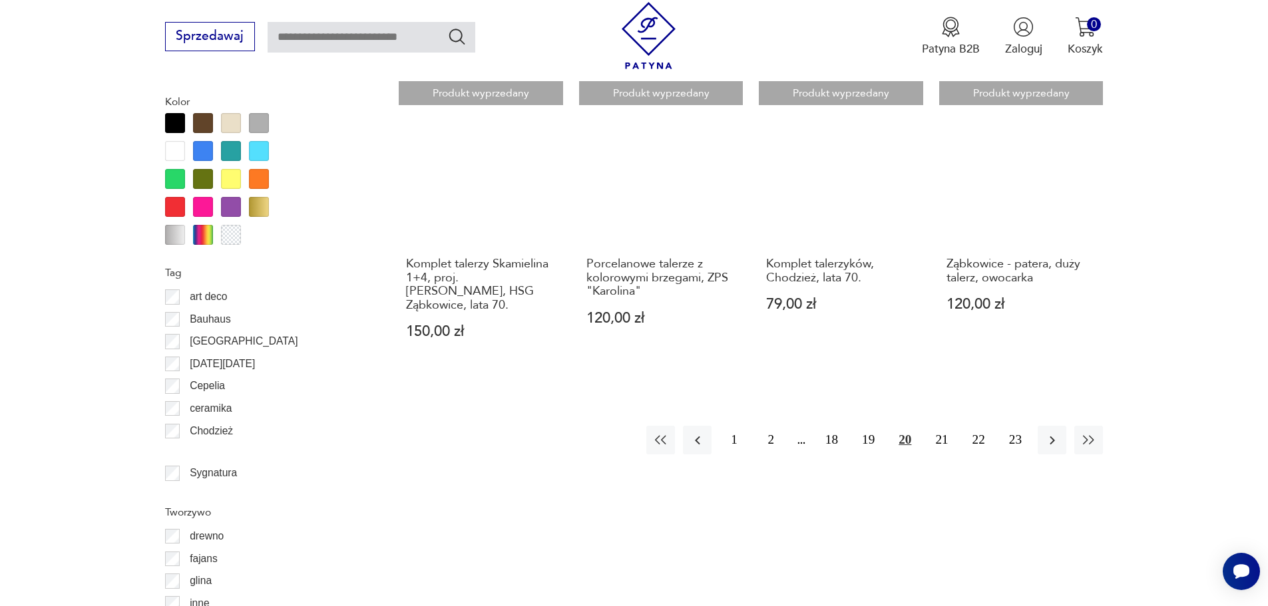
scroll to position [1530, 0]
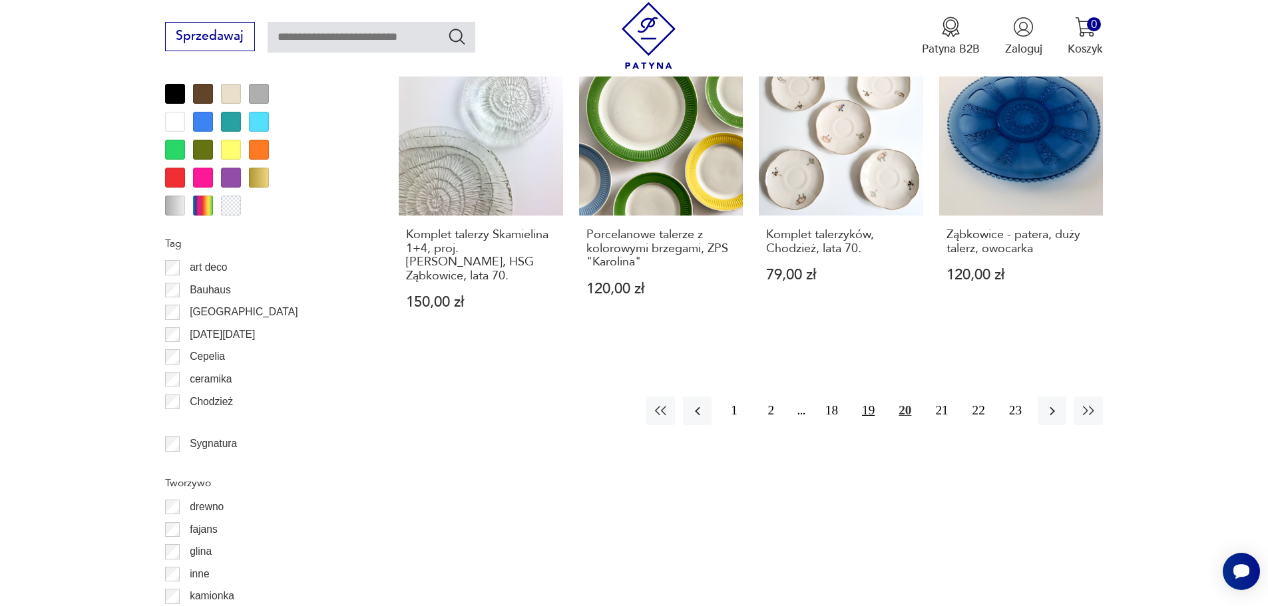
click at [870, 418] on button "19" at bounding box center [868, 411] width 29 height 29
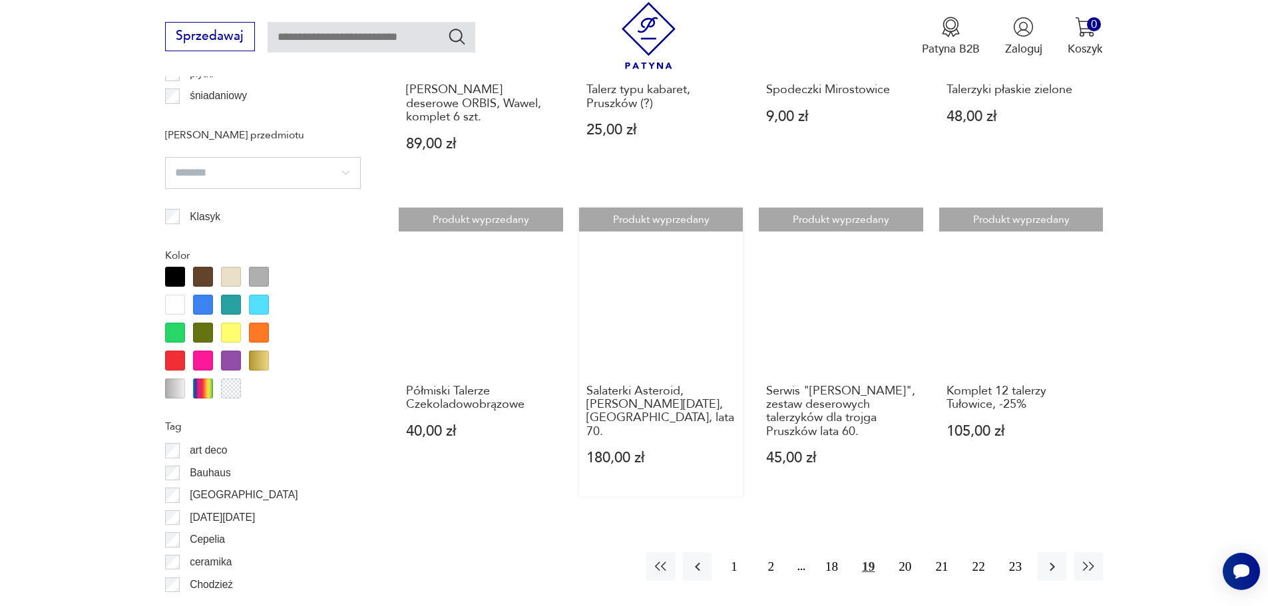
scroll to position [1375, 0]
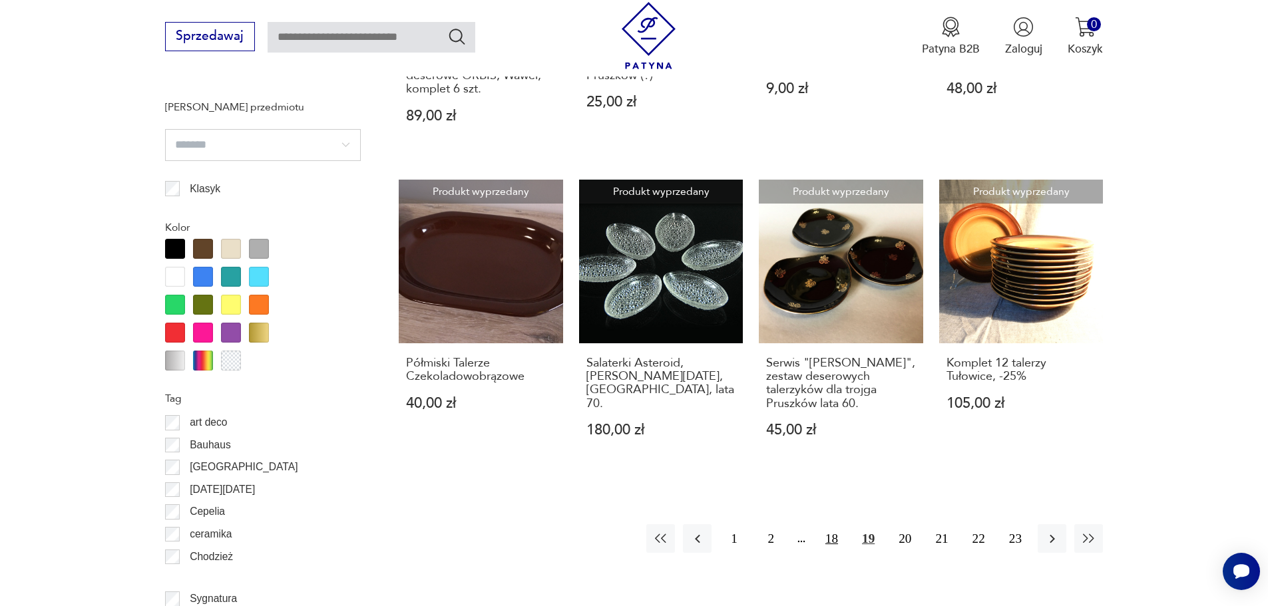
click at [829, 525] on button "18" at bounding box center [831, 539] width 29 height 29
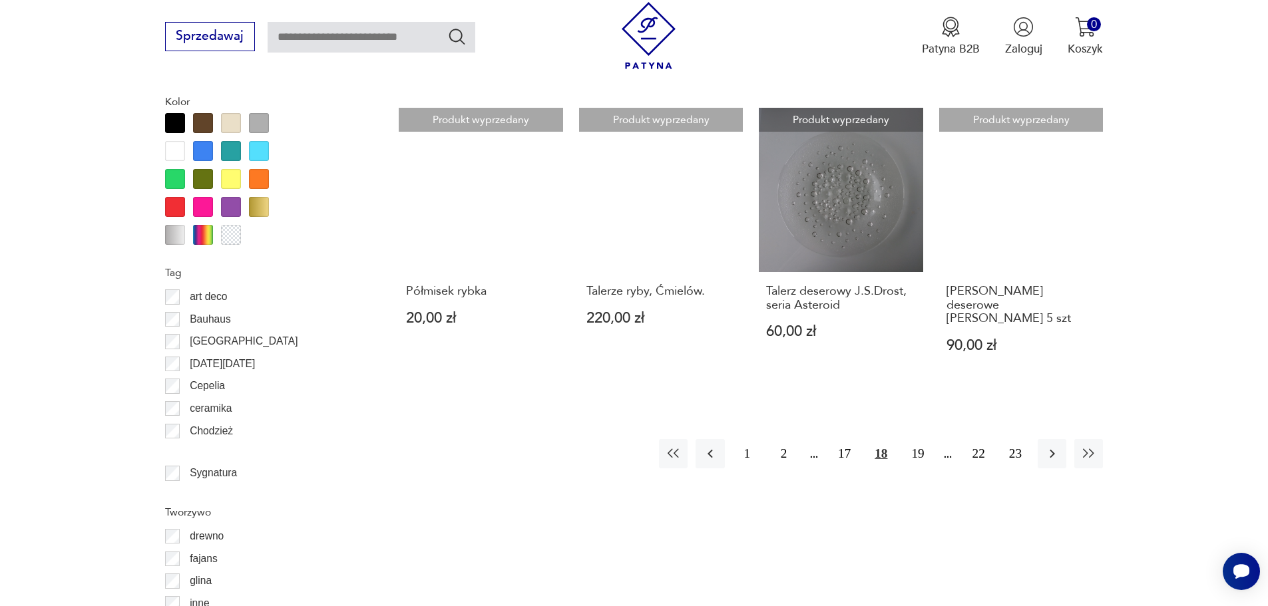
scroll to position [1530, 0]
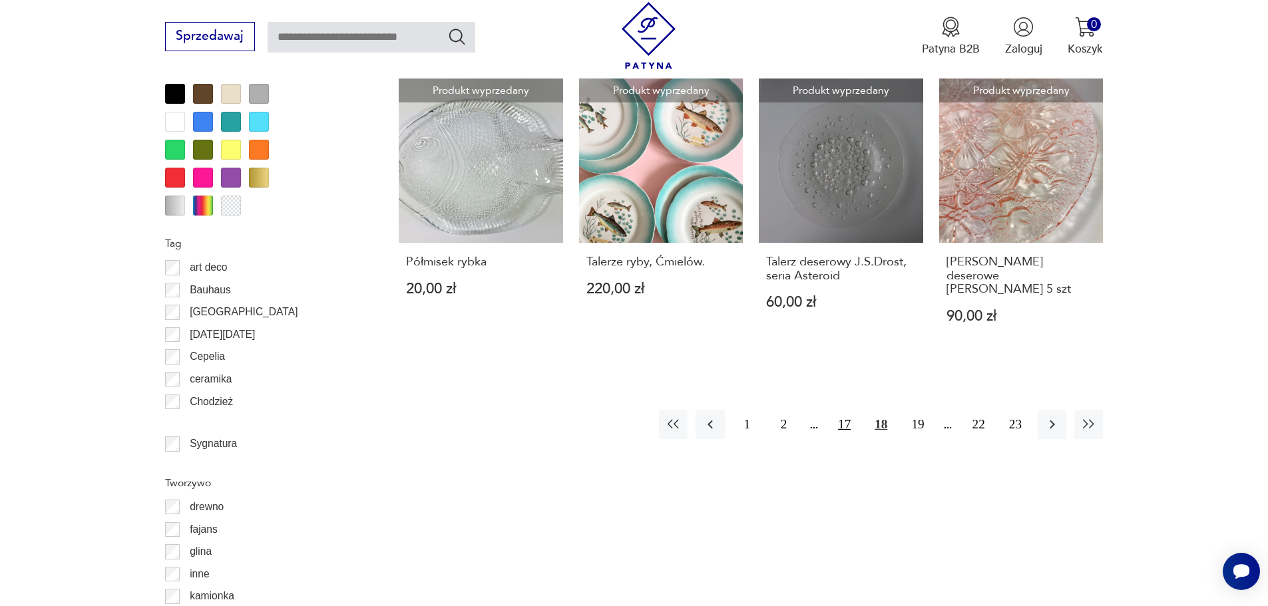
click at [839, 410] on button "17" at bounding box center [844, 424] width 29 height 29
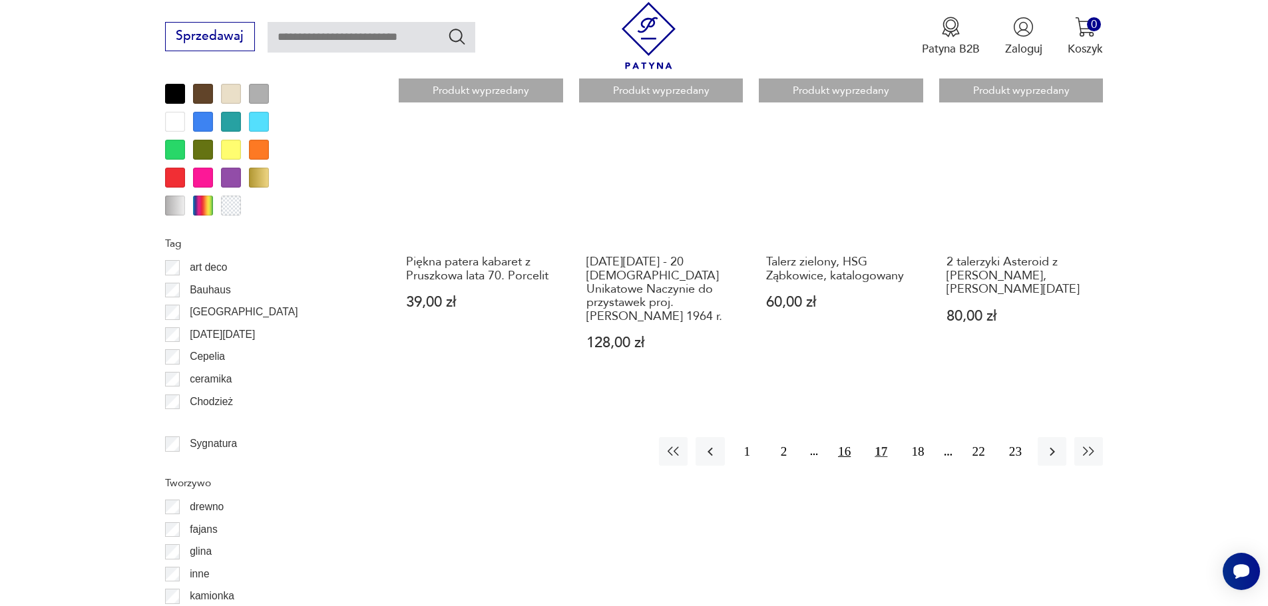
scroll to position [1375, 0]
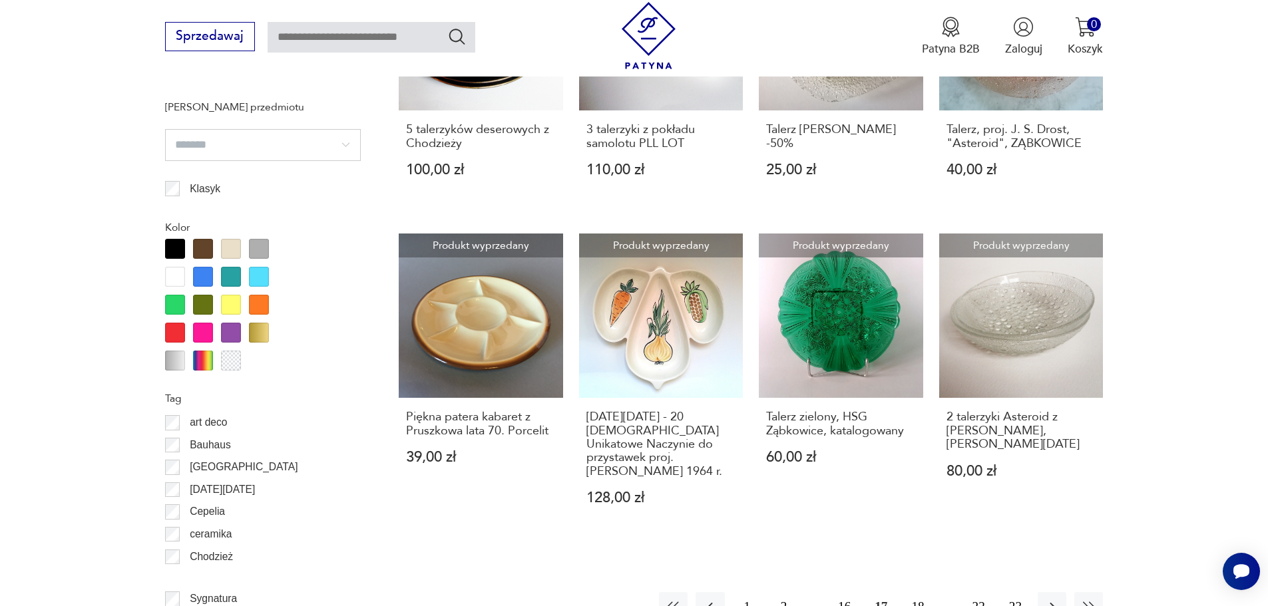
click at [845, 592] on button "16" at bounding box center [844, 606] width 29 height 29
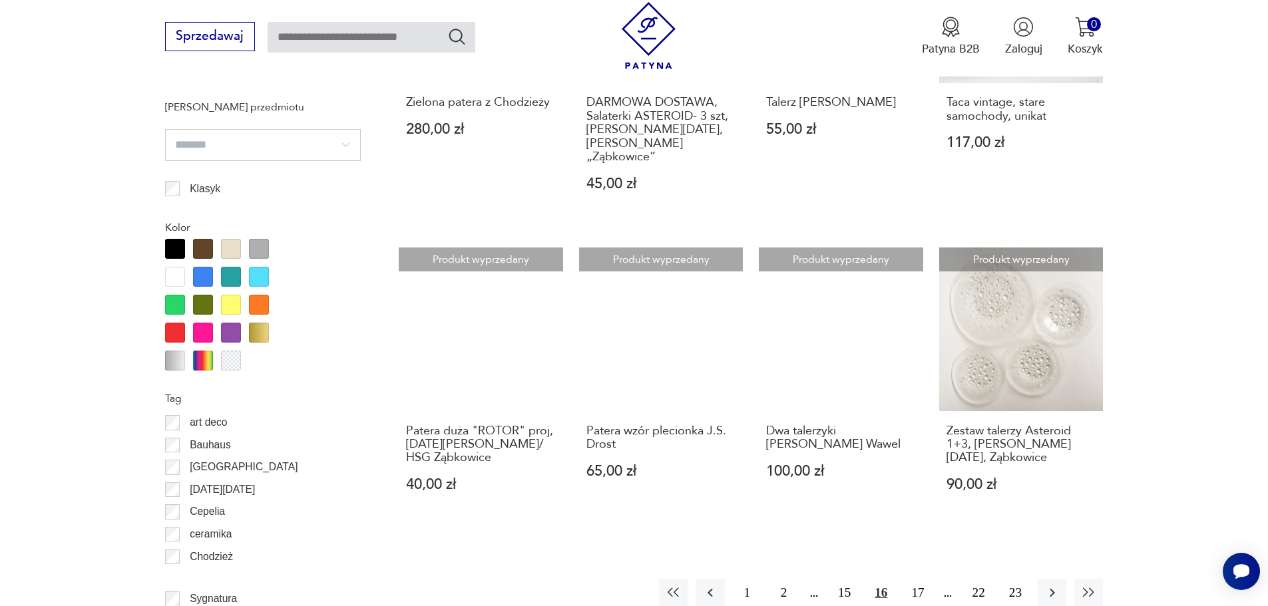
scroll to position [1530, 0]
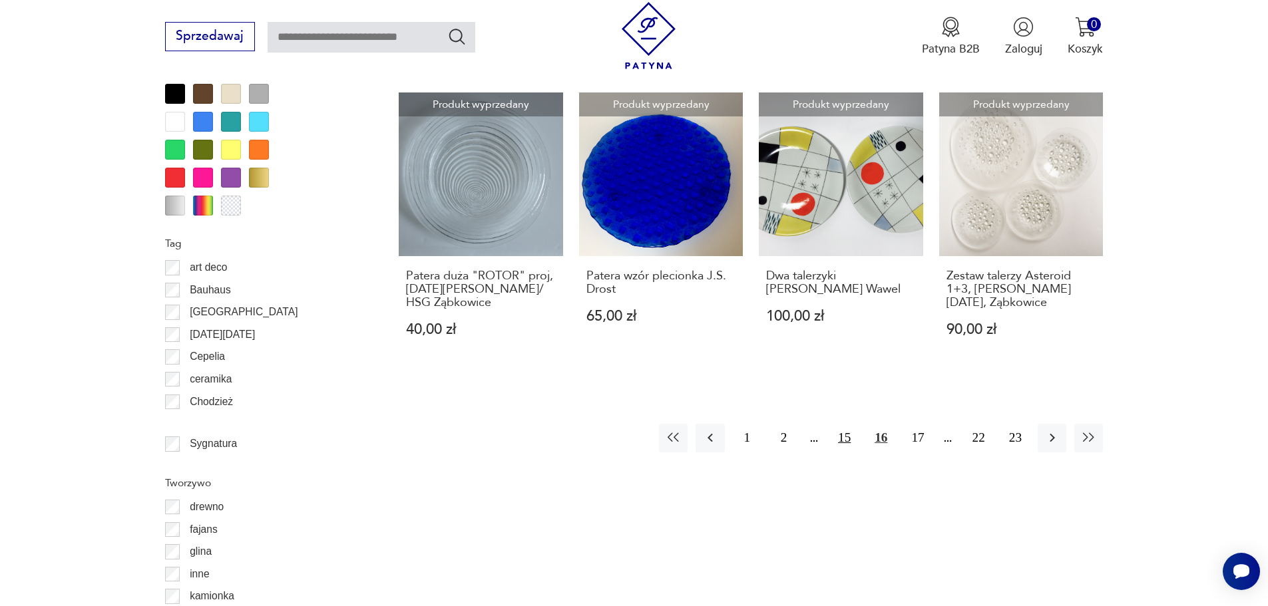
click at [850, 425] on button "15" at bounding box center [844, 438] width 29 height 29
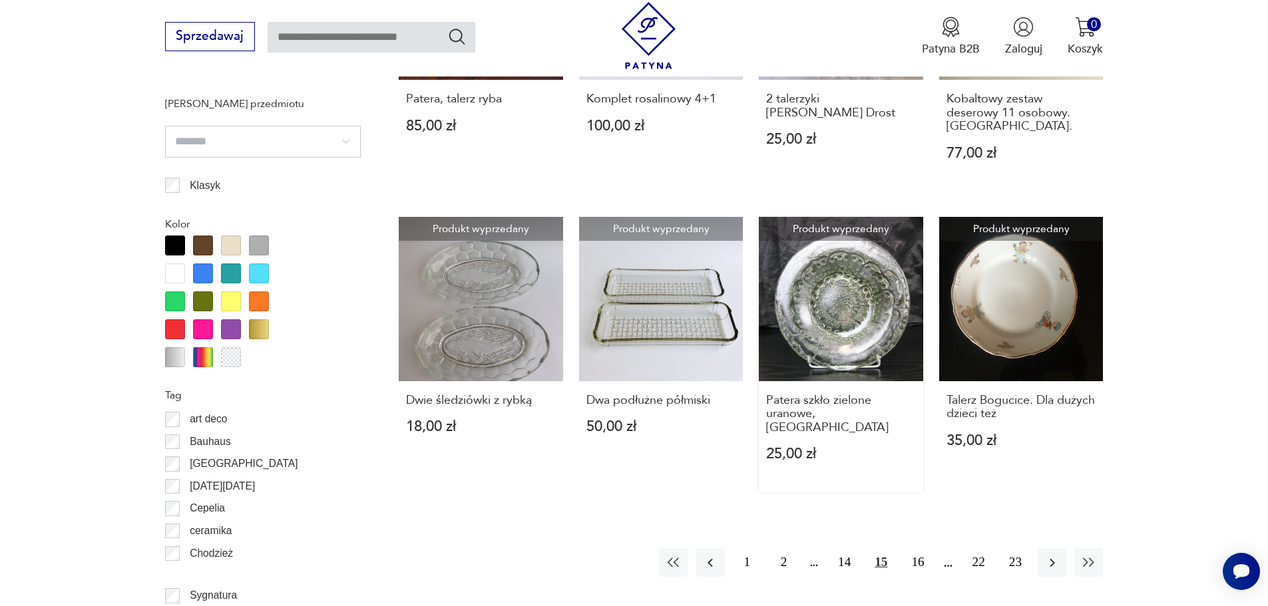
scroll to position [1375, 0]
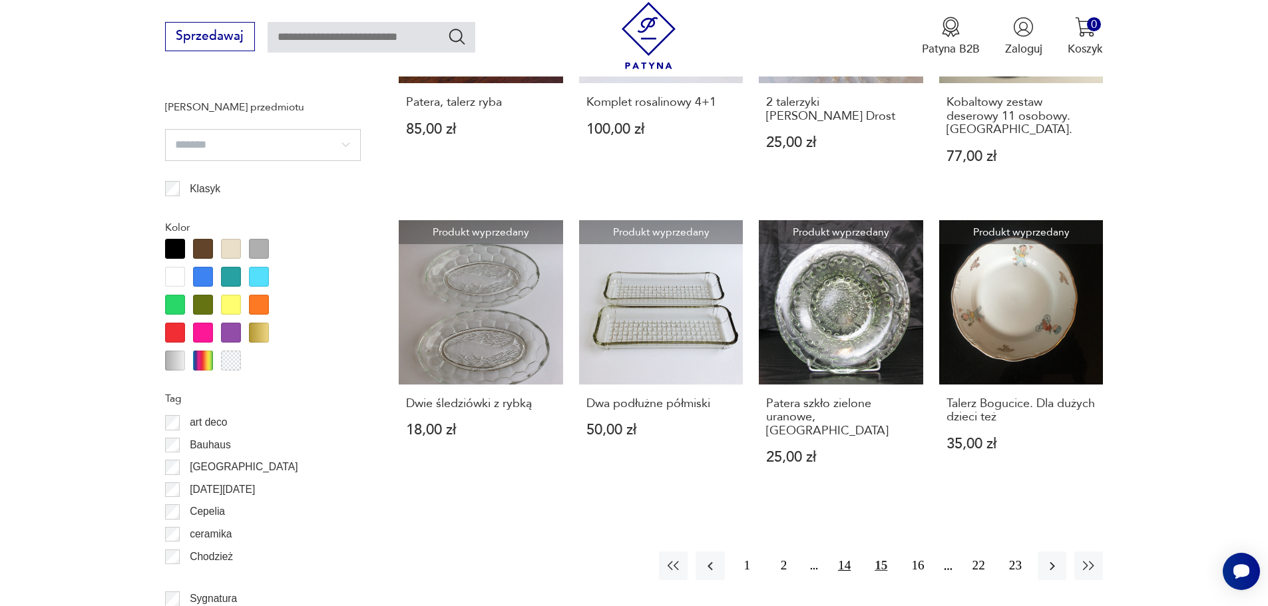
click at [849, 556] on button "14" at bounding box center [844, 566] width 29 height 29
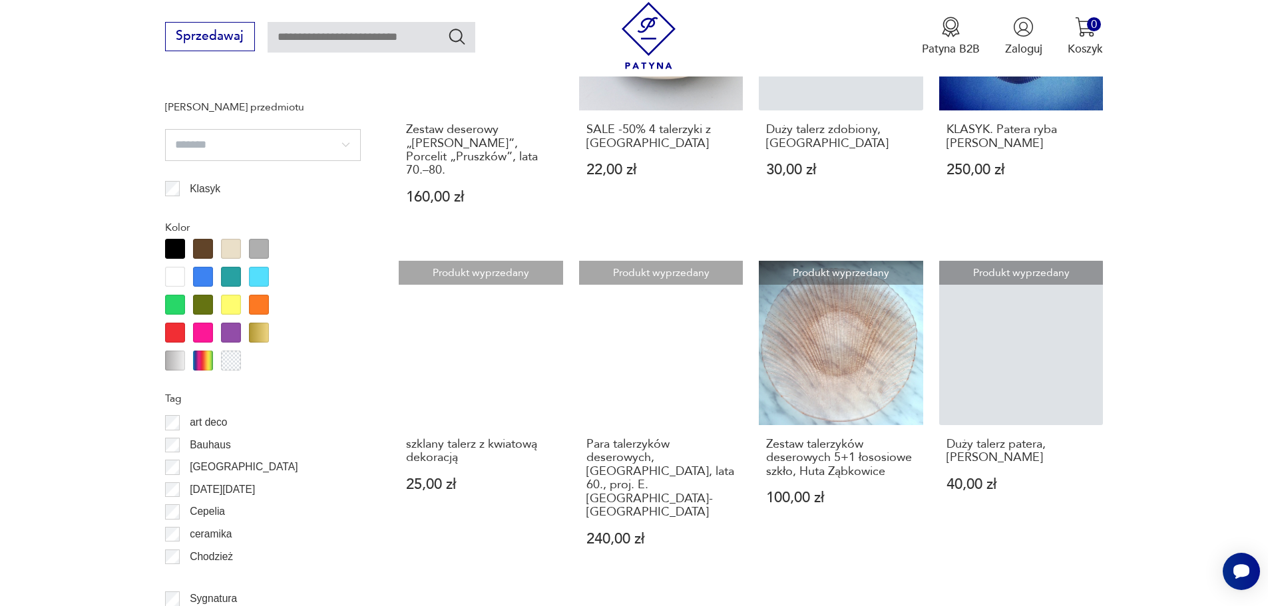
scroll to position [1530, 0]
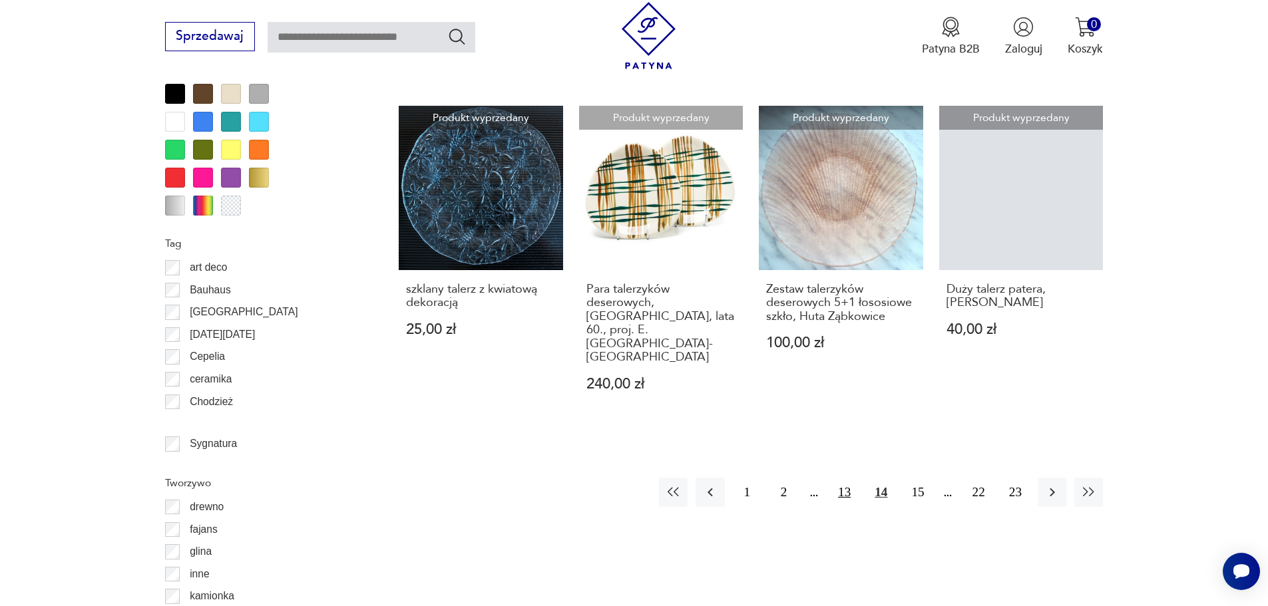
click at [843, 478] on button "13" at bounding box center [844, 492] width 29 height 29
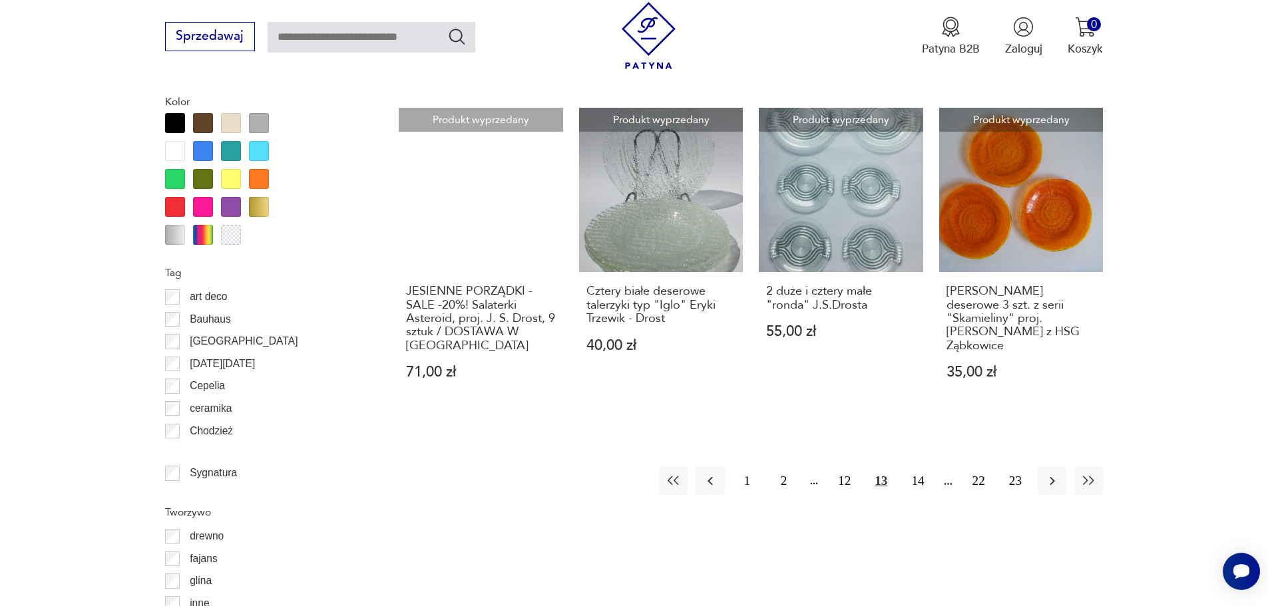
scroll to position [1530, 0]
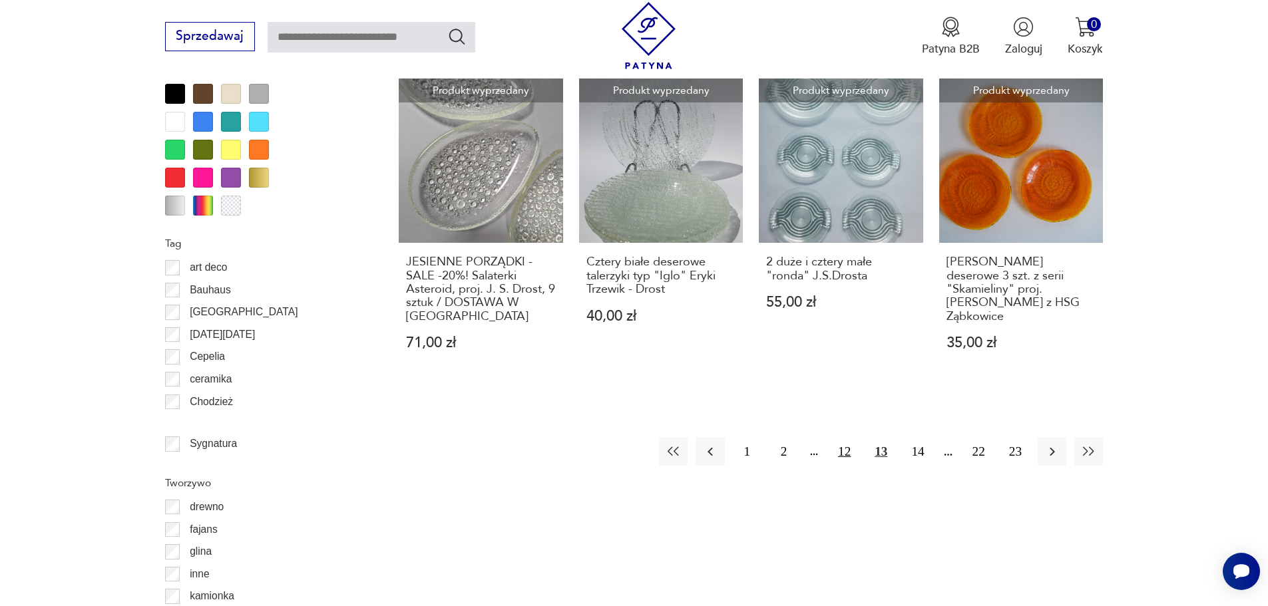
click at [839, 466] on button "12" at bounding box center [844, 451] width 29 height 29
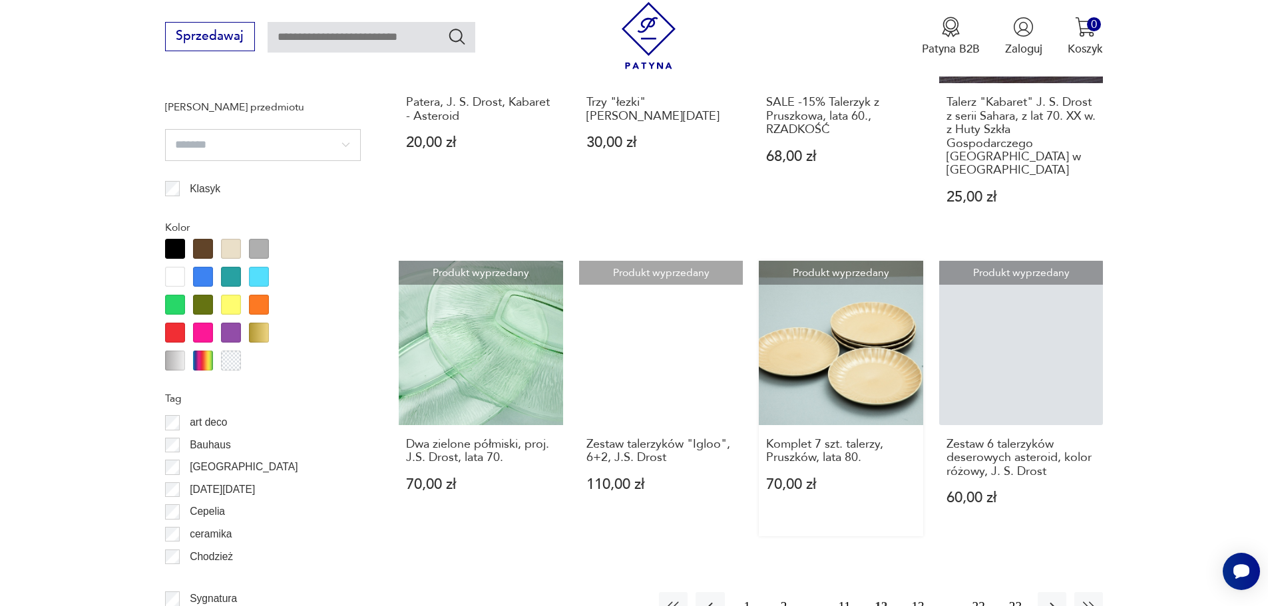
scroll to position [1530, 0]
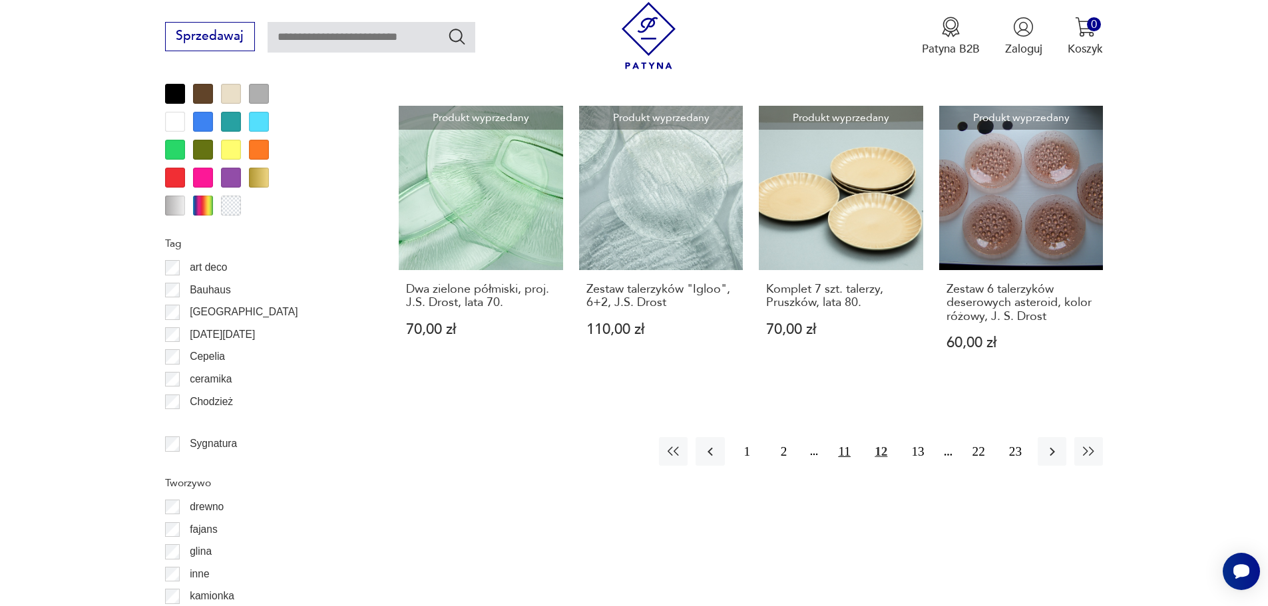
click at [843, 438] on button "11" at bounding box center [844, 451] width 29 height 29
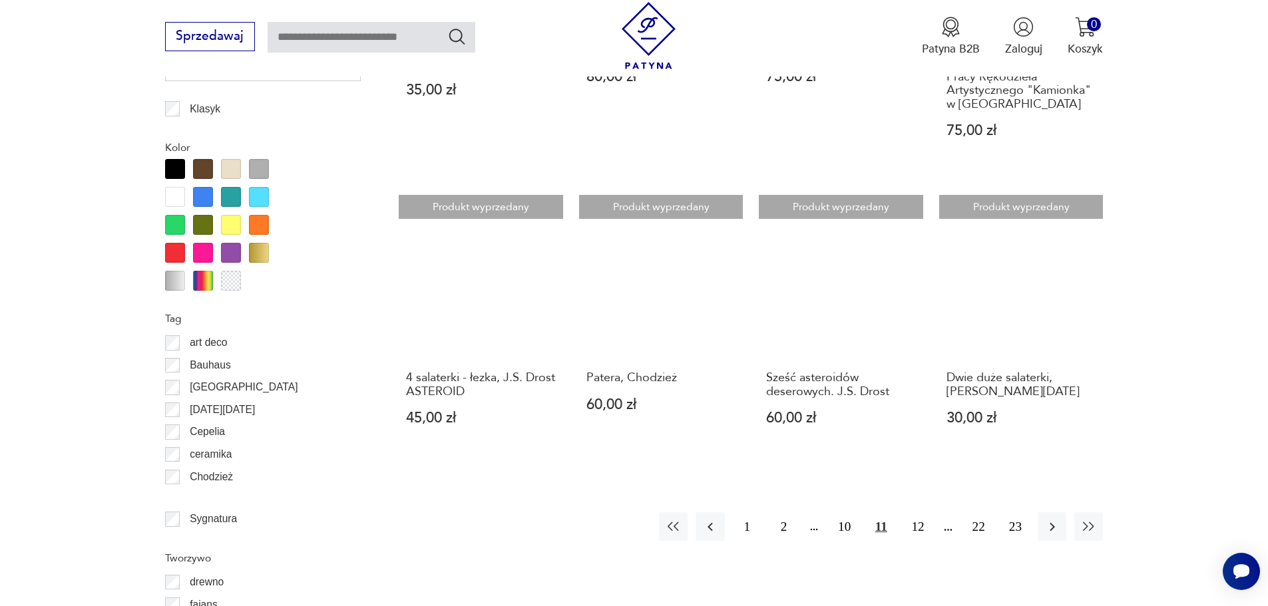
scroll to position [1530, 0]
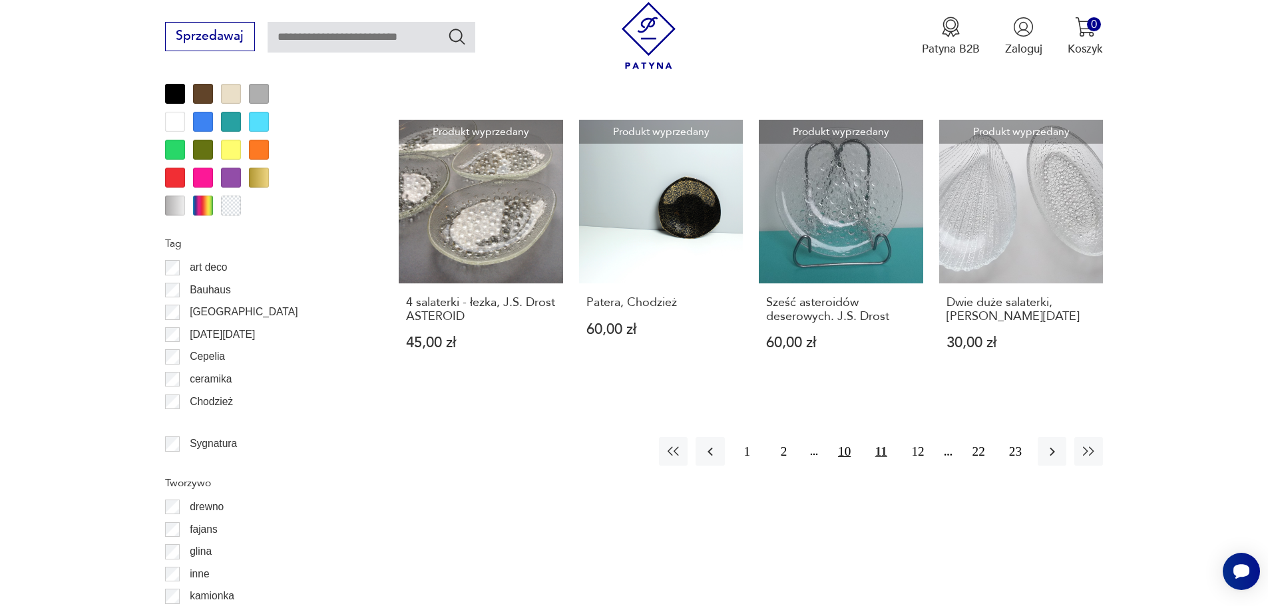
click at [852, 438] on button "10" at bounding box center [844, 451] width 29 height 29
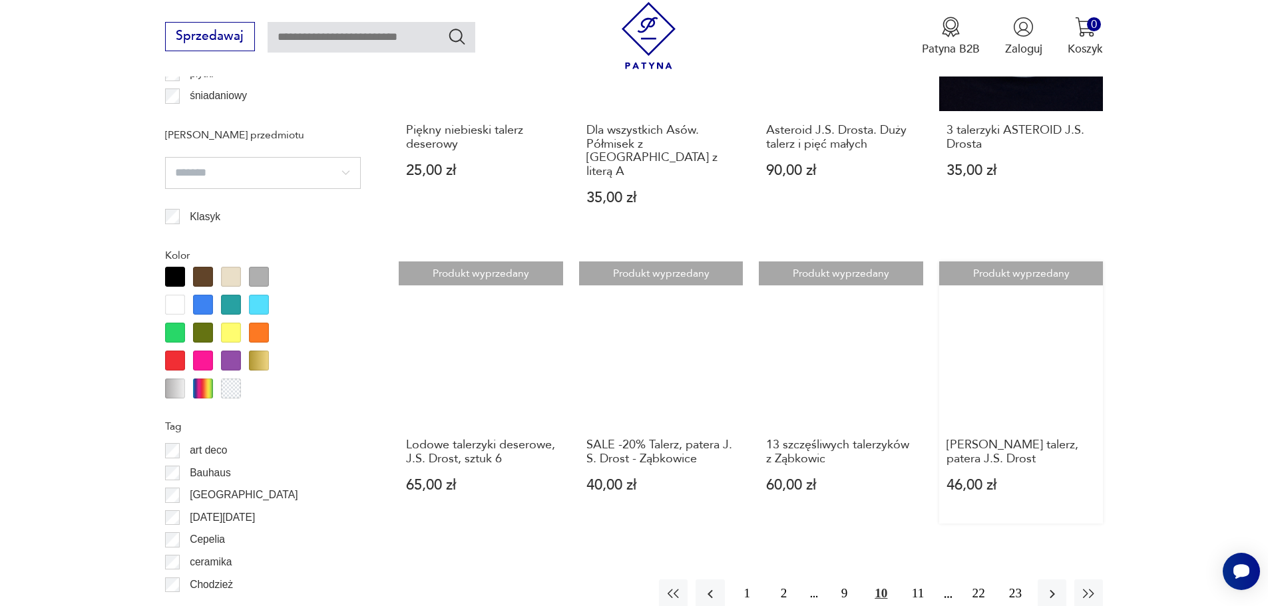
scroll to position [1375, 0]
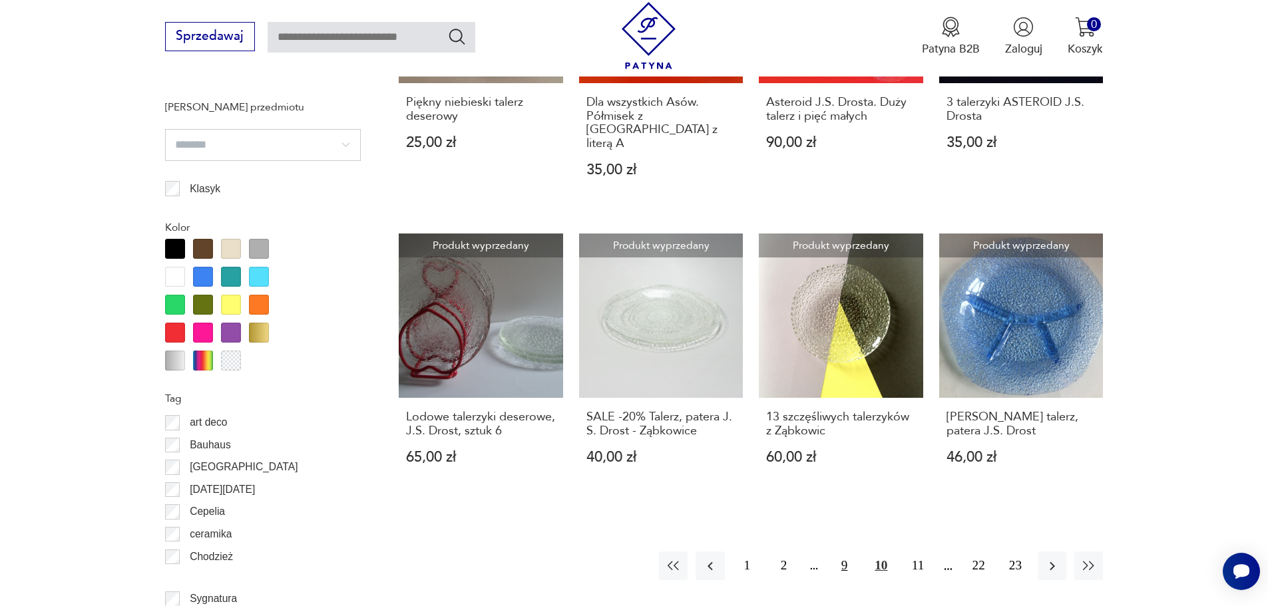
click at [841, 556] on button "9" at bounding box center [844, 566] width 29 height 29
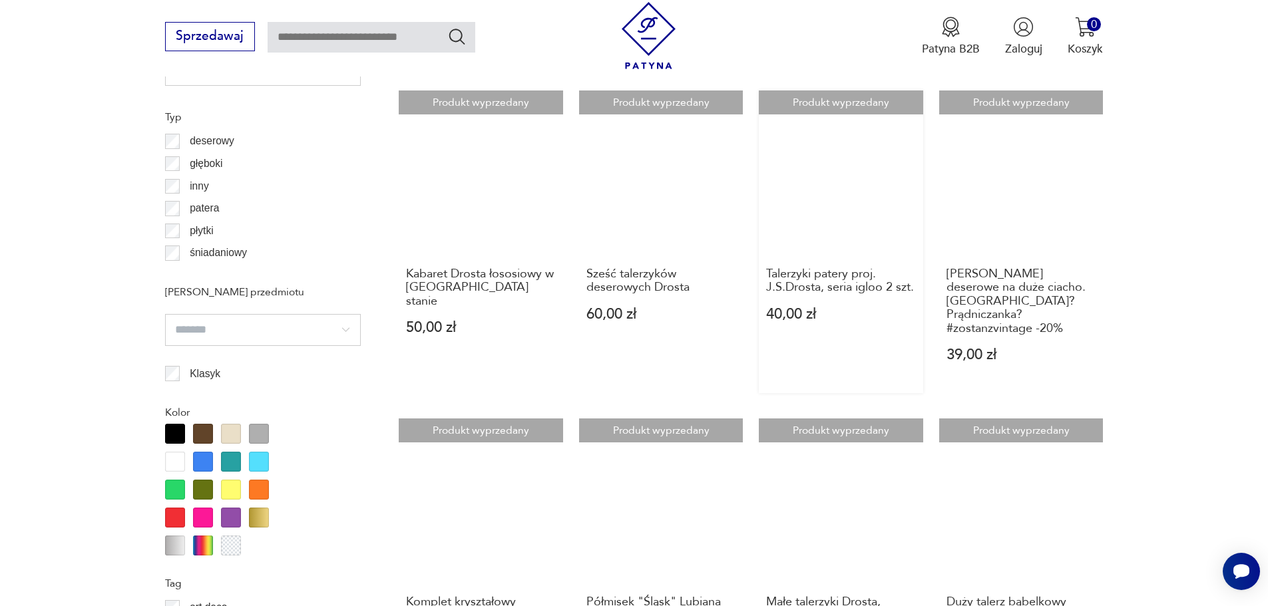
scroll to position [1375, 0]
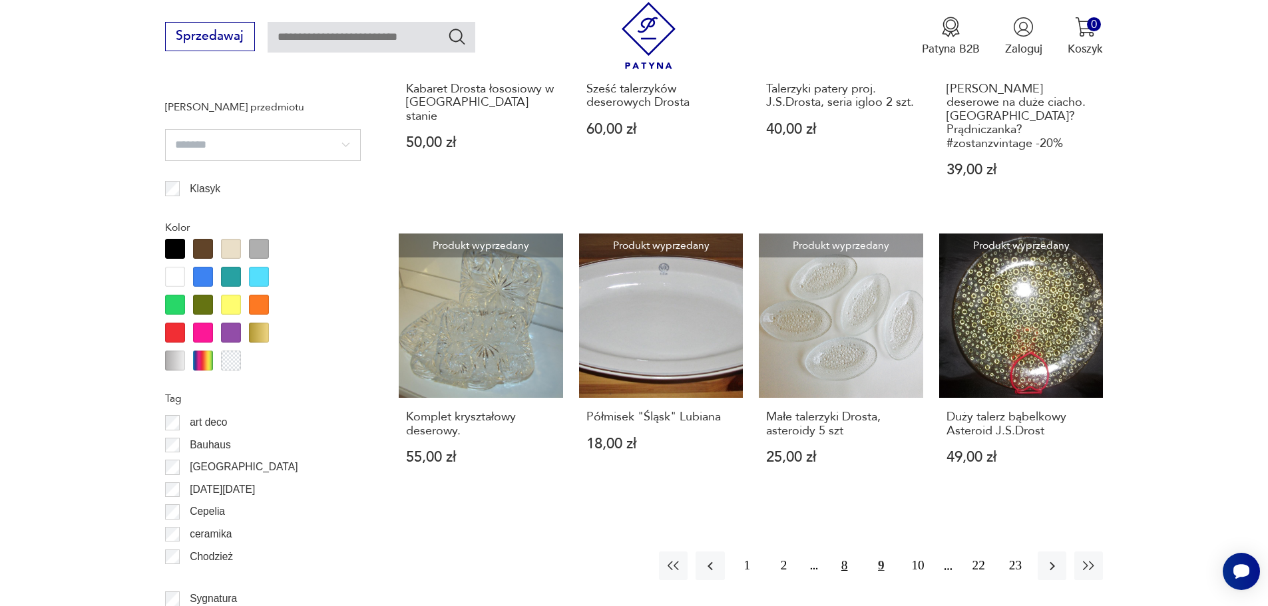
click at [848, 552] on button "8" at bounding box center [844, 566] width 29 height 29
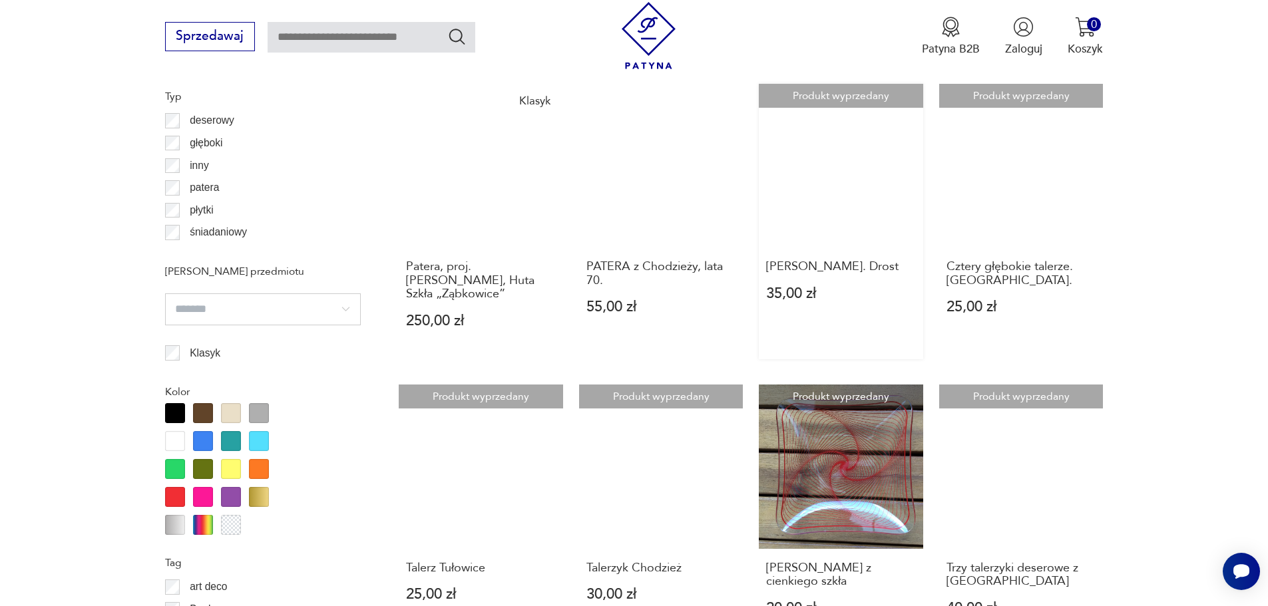
scroll to position [1375, 0]
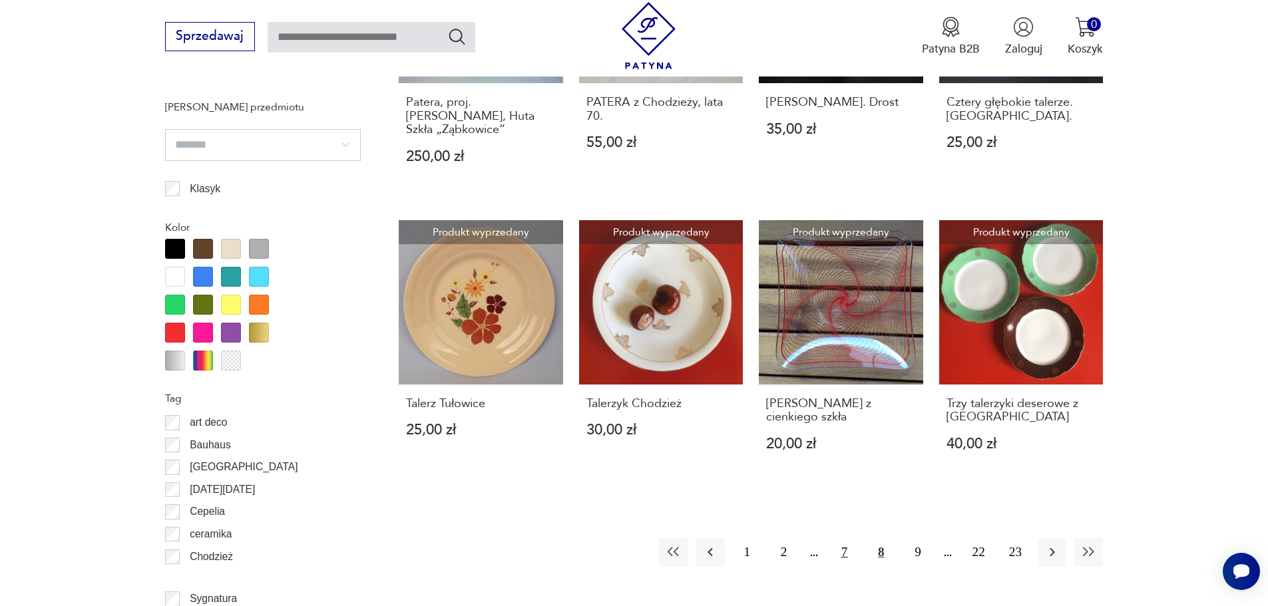
click at [851, 555] on button "7" at bounding box center [844, 552] width 29 height 29
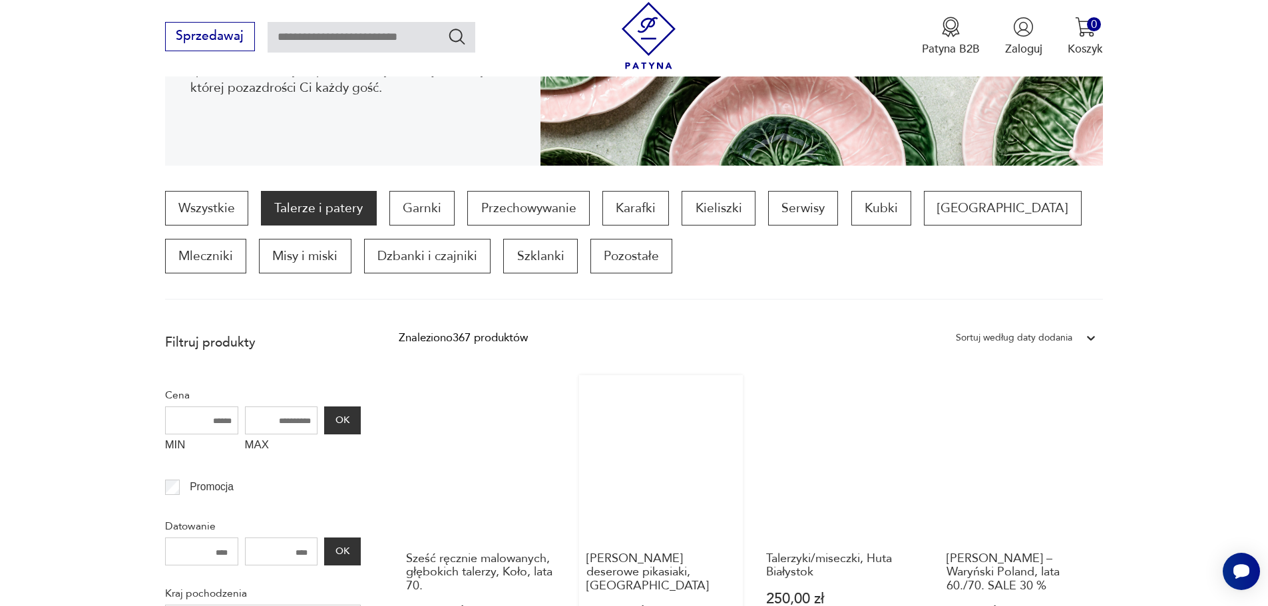
scroll to position [288, 0]
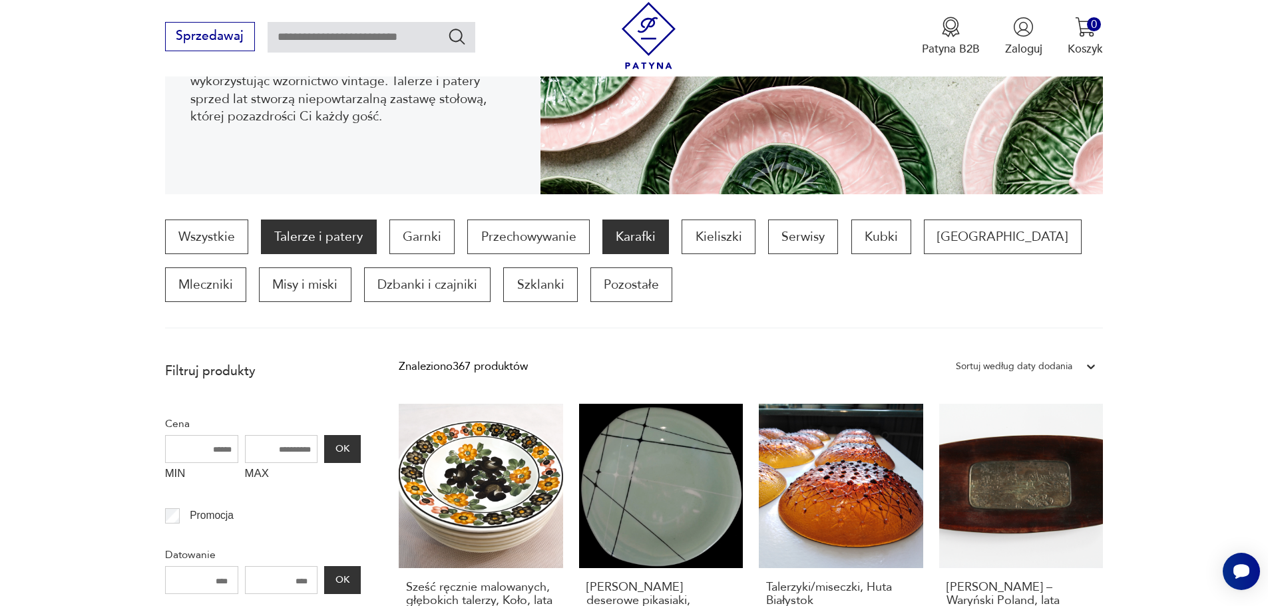
click at [644, 242] on p "Karafki" at bounding box center [635, 237] width 67 height 35
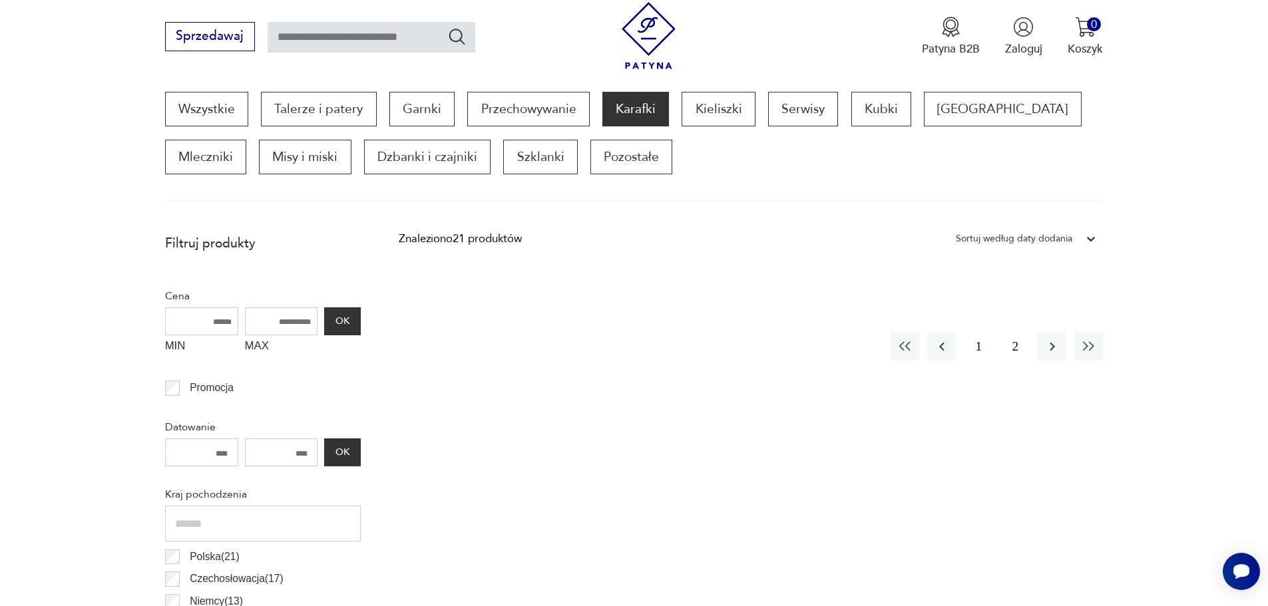
scroll to position [443, 0]
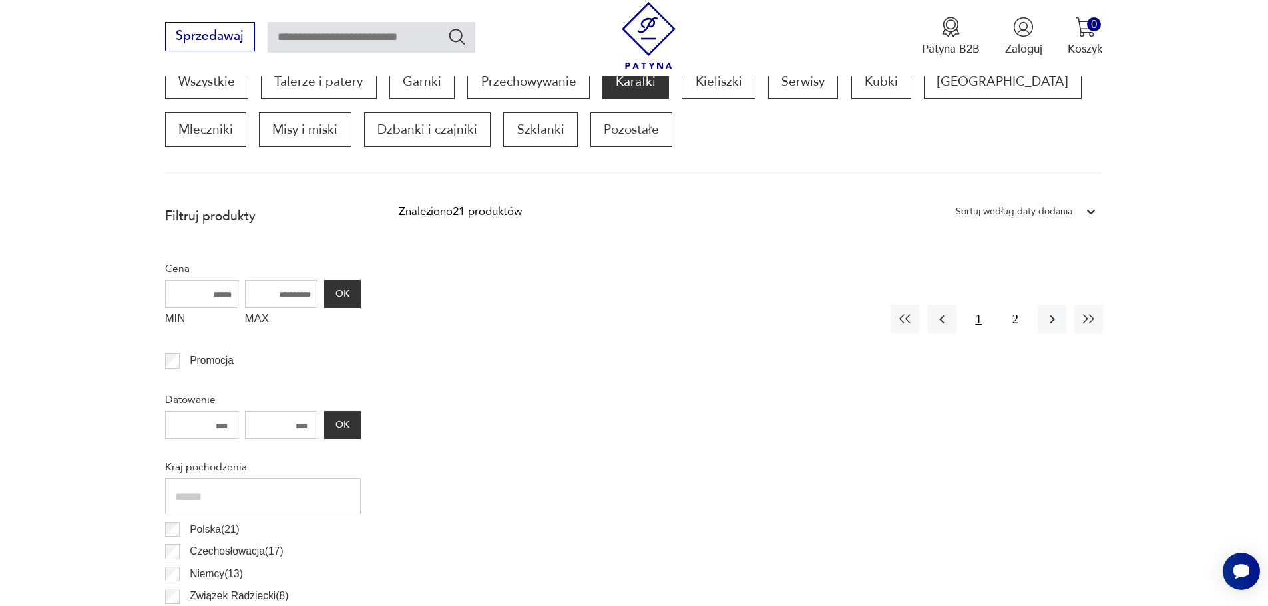
click at [978, 325] on button "1" at bounding box center [978, 319] width 29 height 29
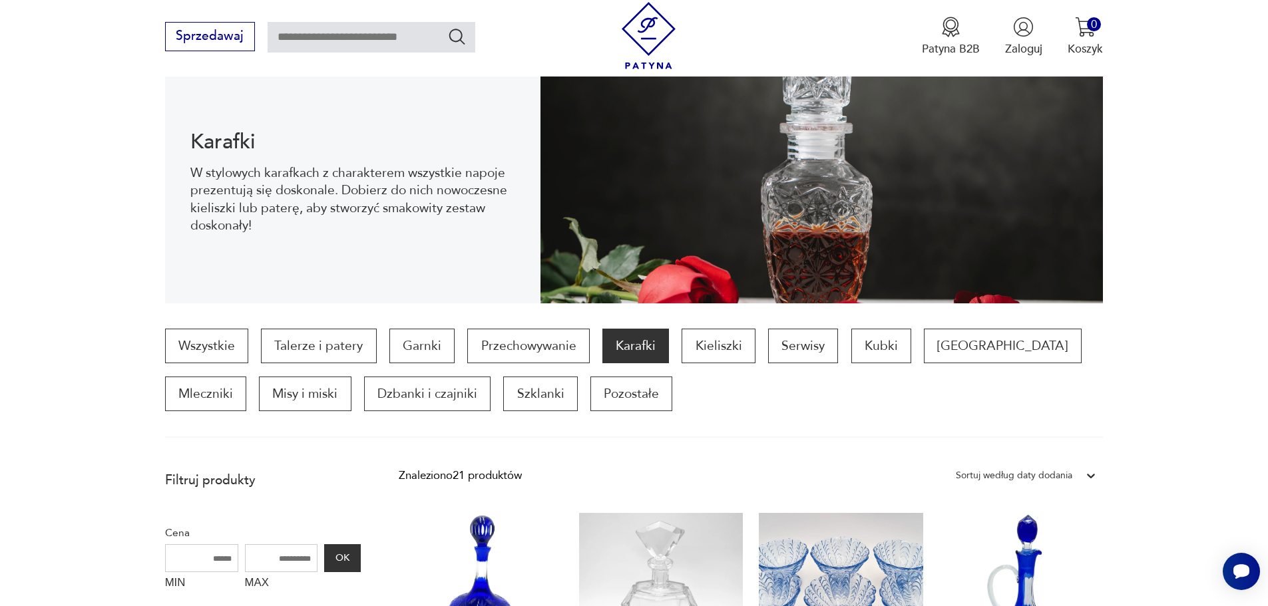
scroll to position [132, 0]
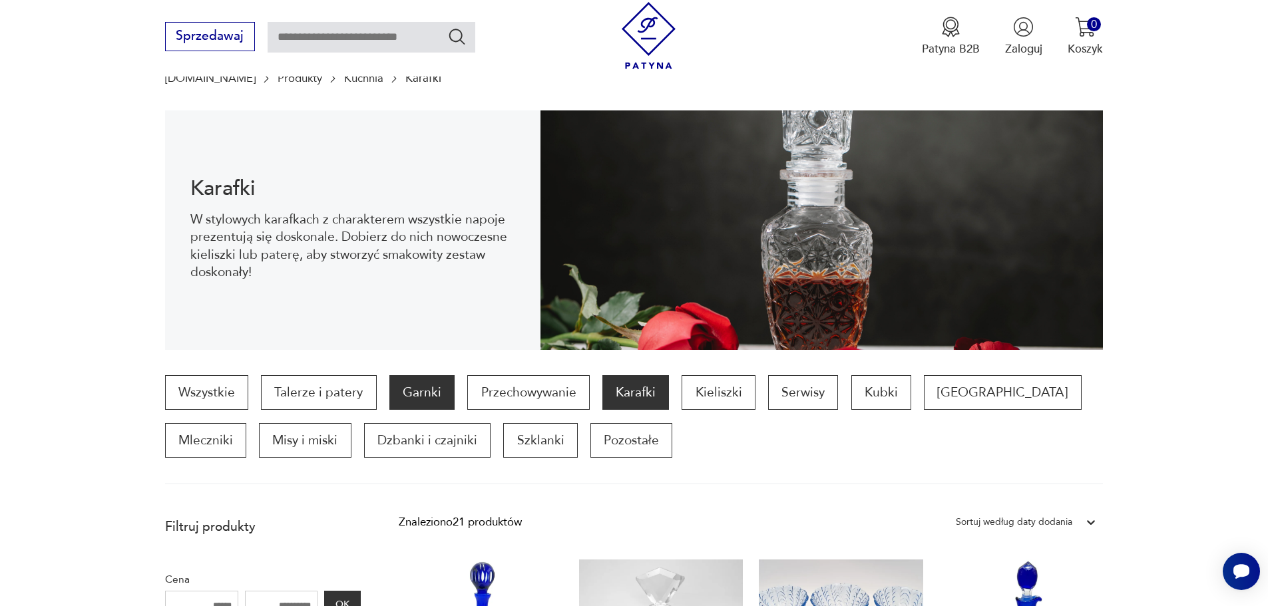
click at [425, 396] on p "Garnki" at bounding box center [421, 392] width 65 height 35
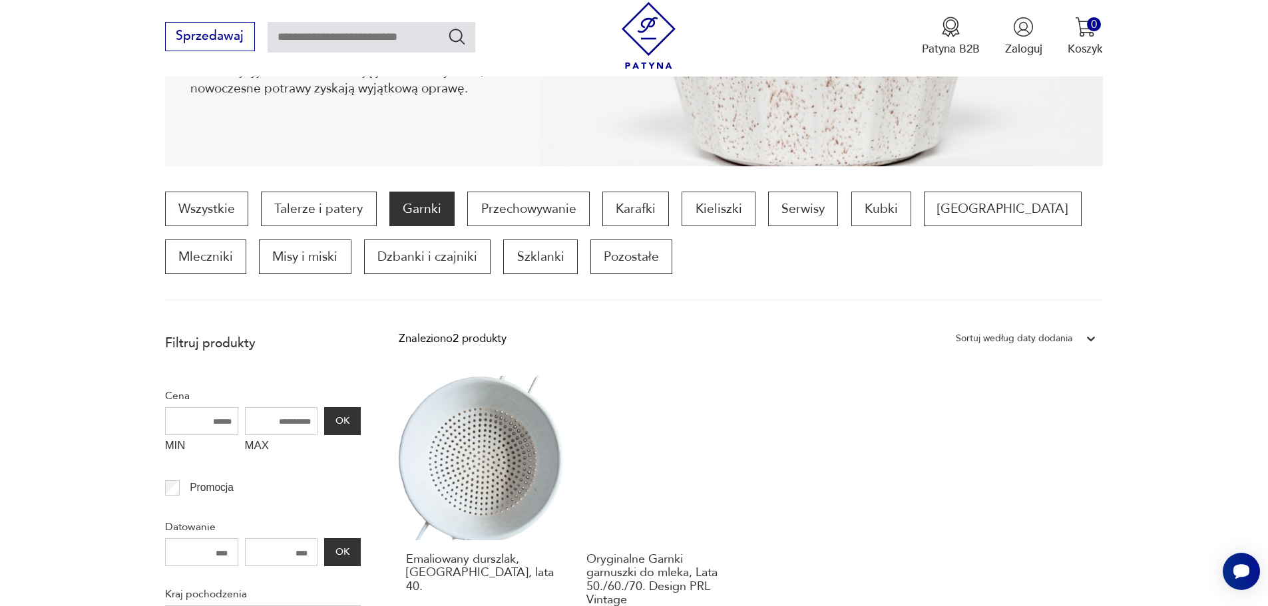
scroll to position [288, 0]
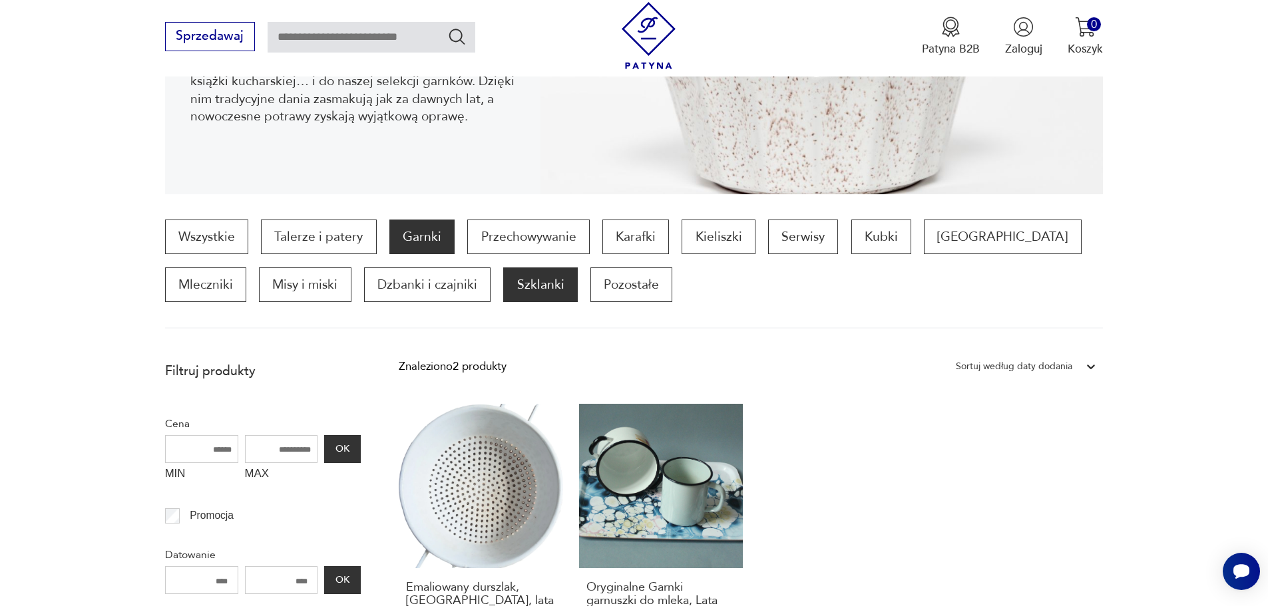
click at [503, 290] on p "Szklanki" at bounding box center [540, 285] width 74 height 35
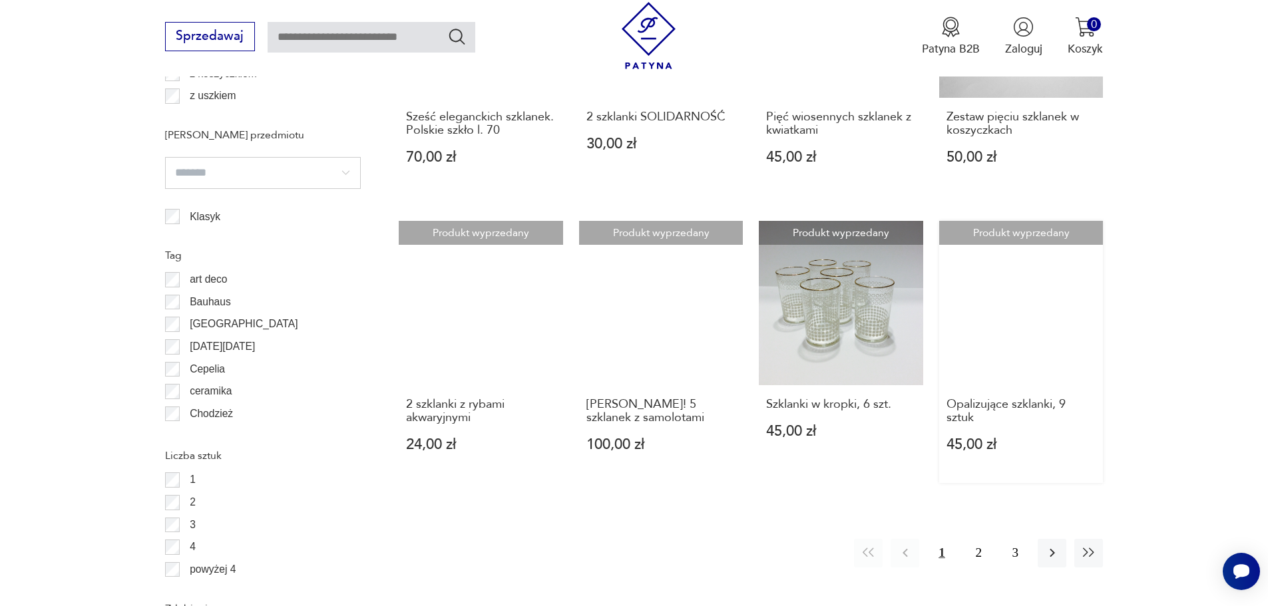
scroll to position [1375, 0]
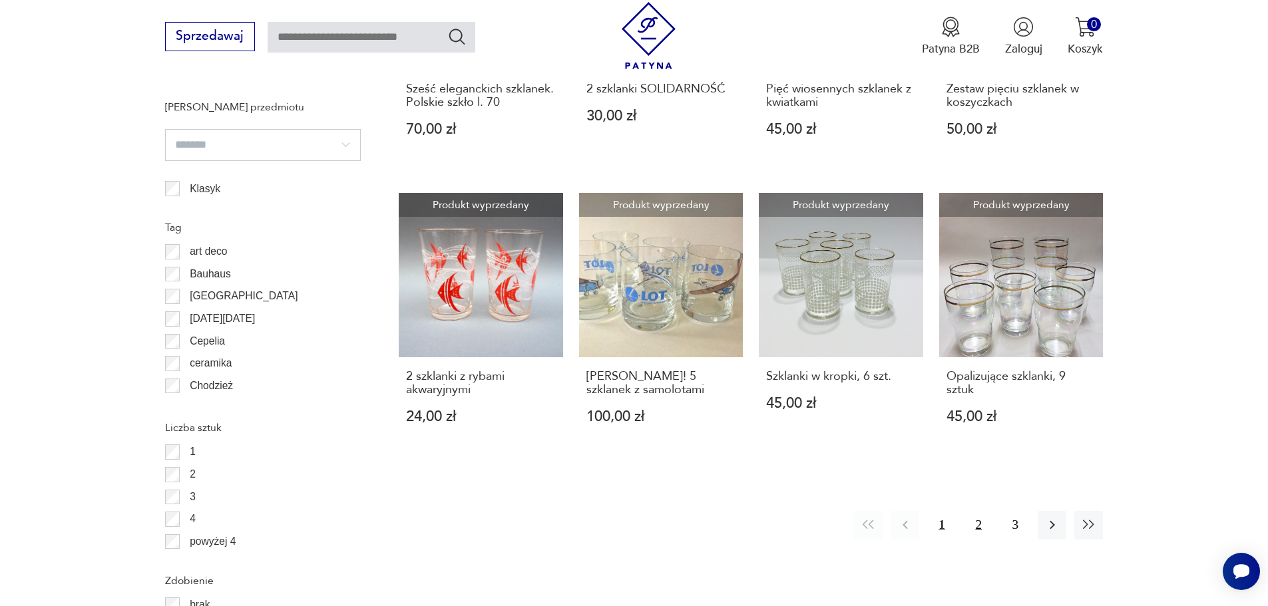
click at [976, 531] on button "2" at bounding box center [978, 525] width 29 height 29
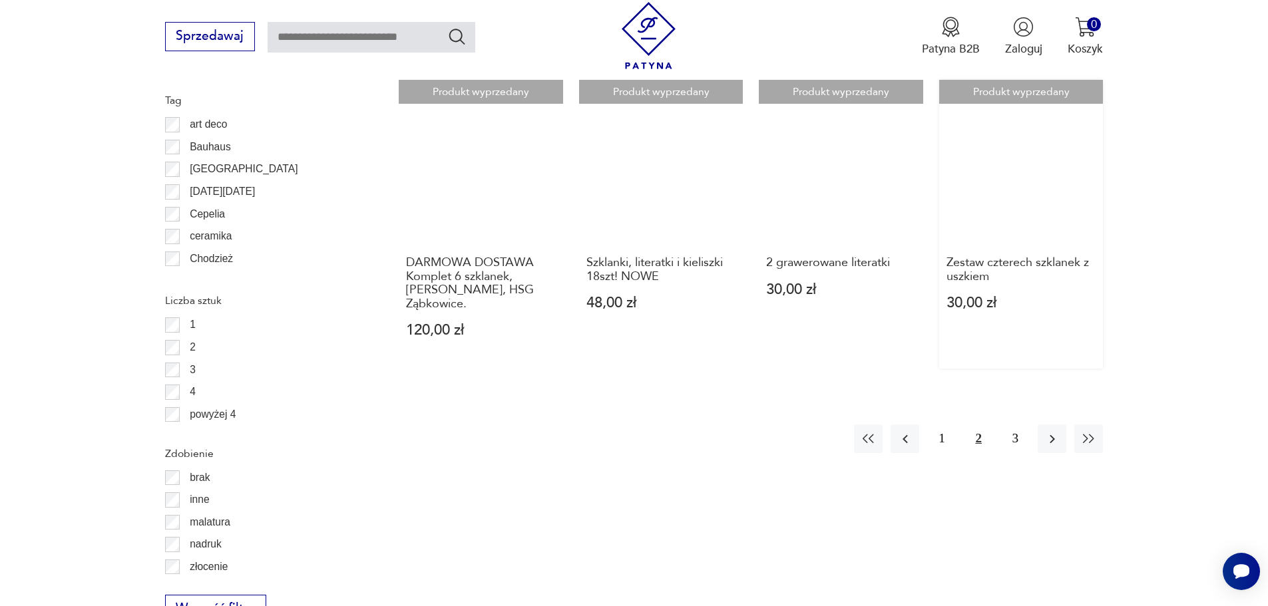
scroll to position [1530, 0]
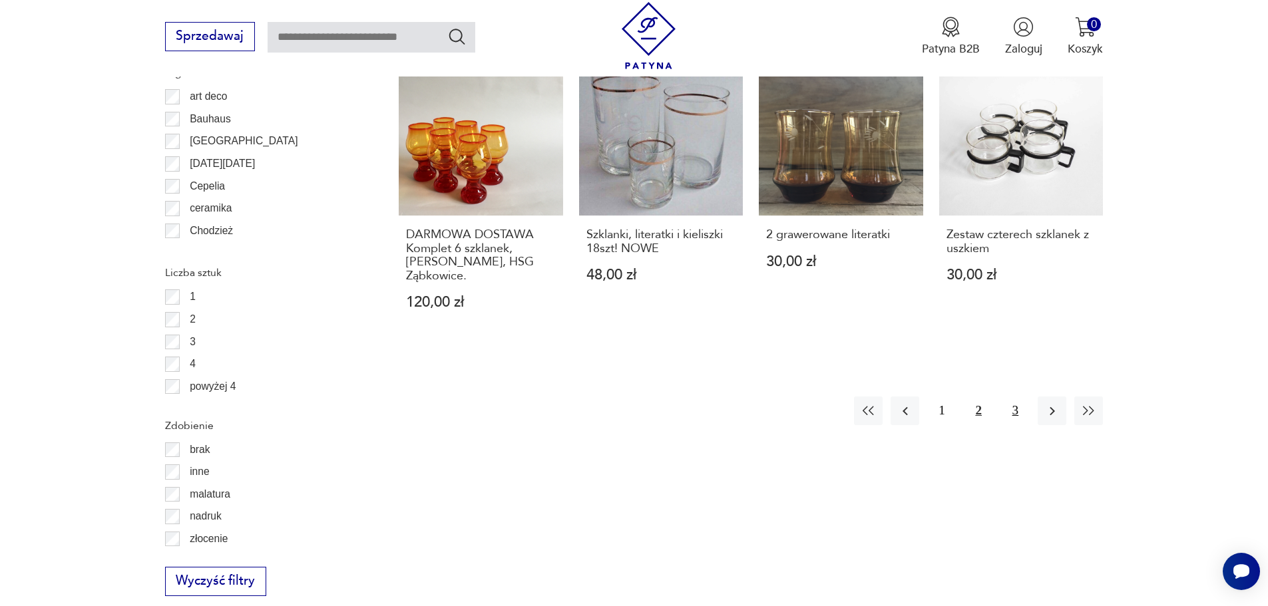
click at [1021, 425] on button "3" at bounding box center [1015, 411] width 29 height 29
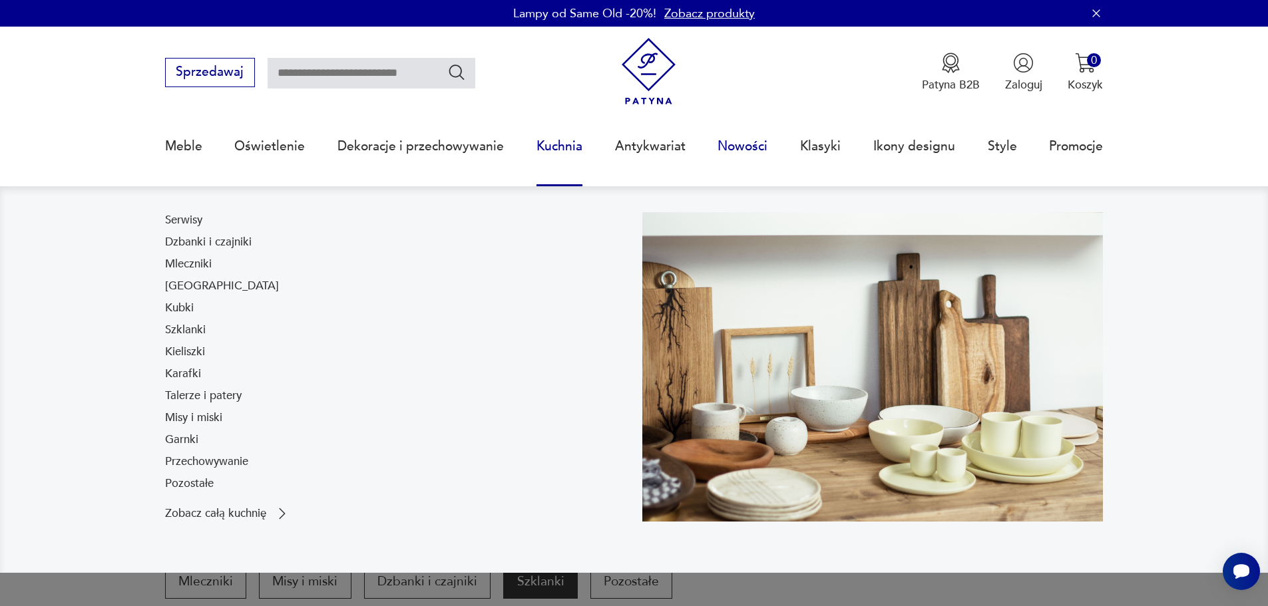
drag, startPoint x: 207, startPoint y: 399, endPoint x: 725, endPoint y: 149, distance: 574.9
click at [725, 149] on link "Nowości" at bounding box center [743, 146] width 50 height 61
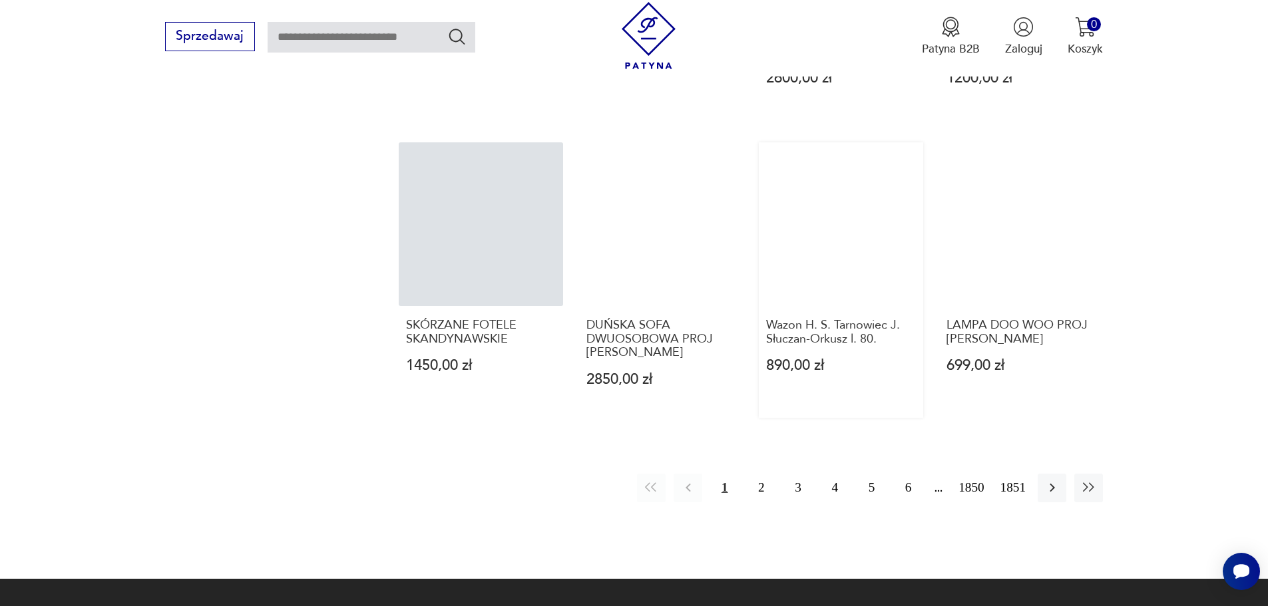
scroll to position [1265, 0]
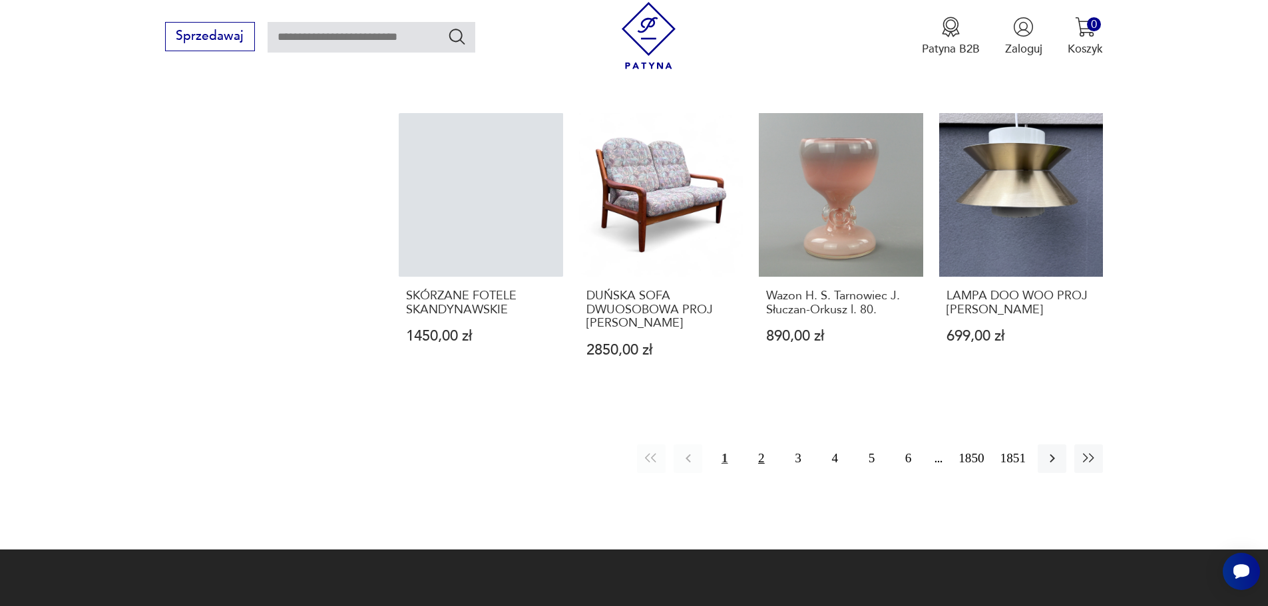
click at [767, 445] on button "2" at bounding box center [761, 459] width 29 height 29
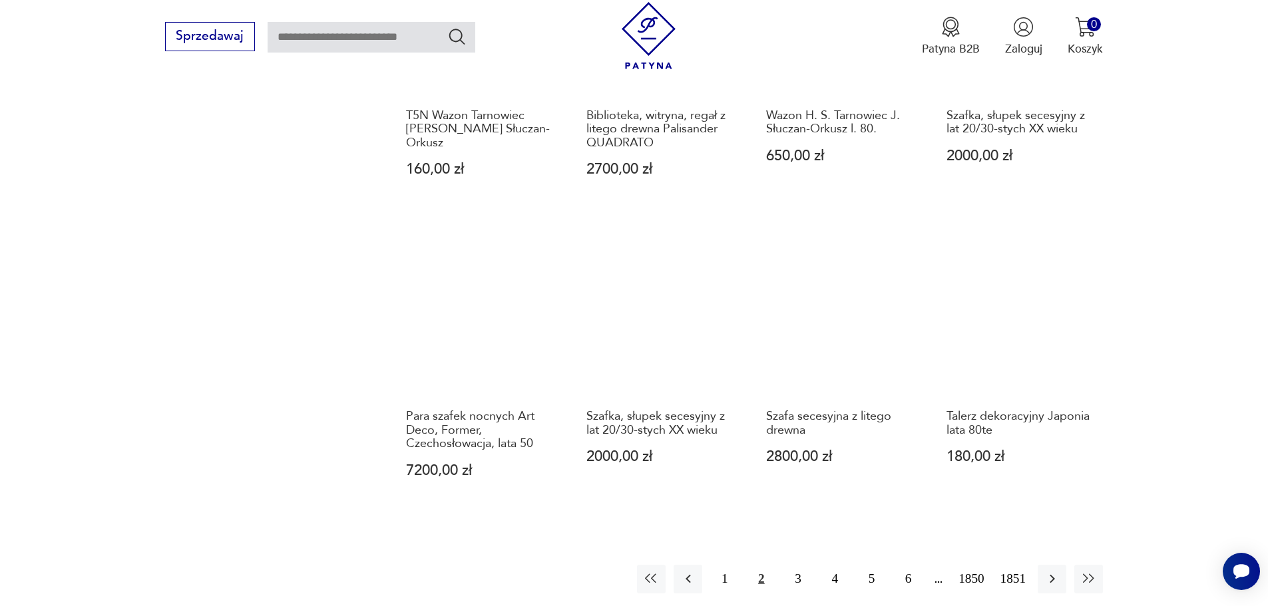
scroll to position [1158, 0]
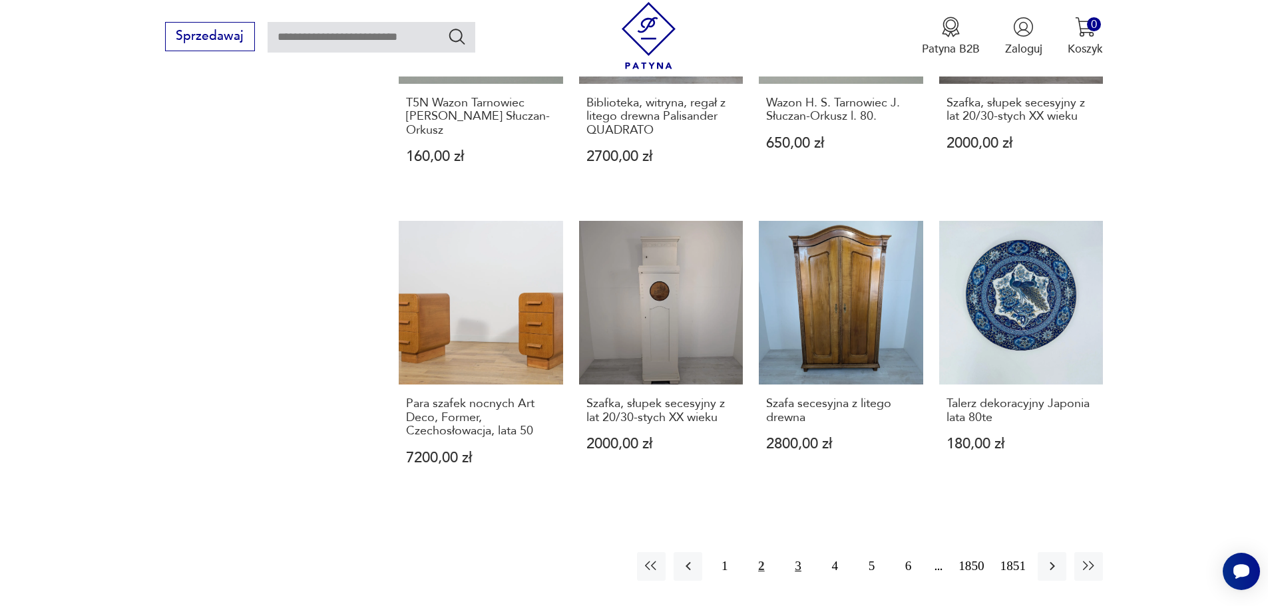
click at [801, 565] on button "3" at bounding box center [797, 566] width 29 height 29
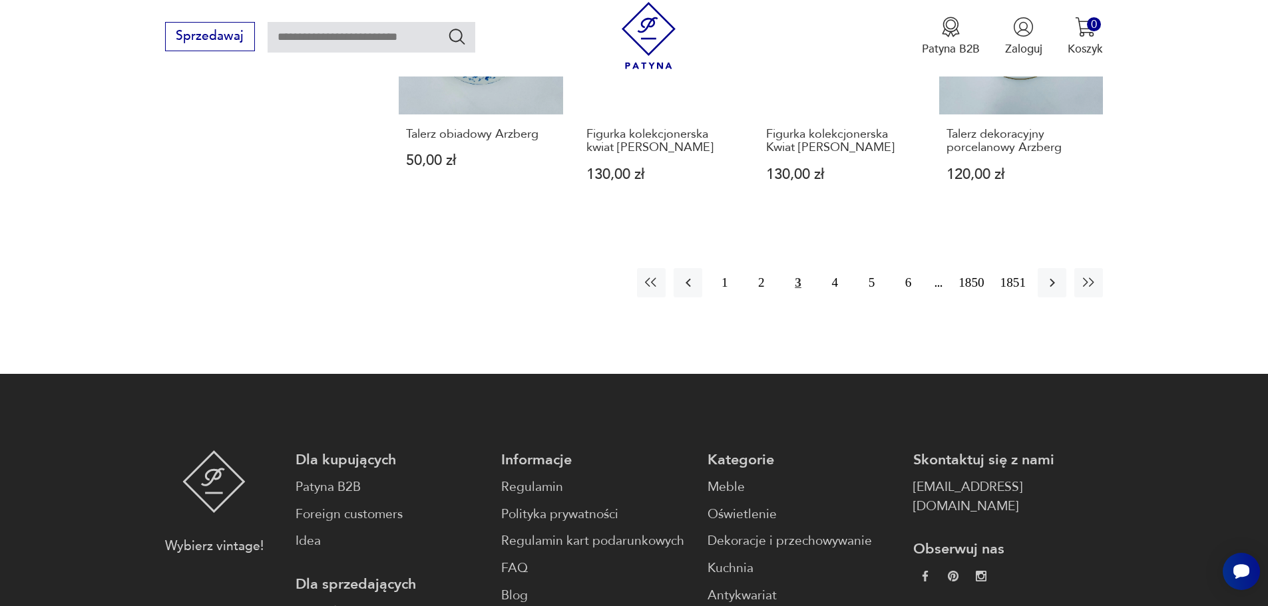
scroll to position [1313, 0]
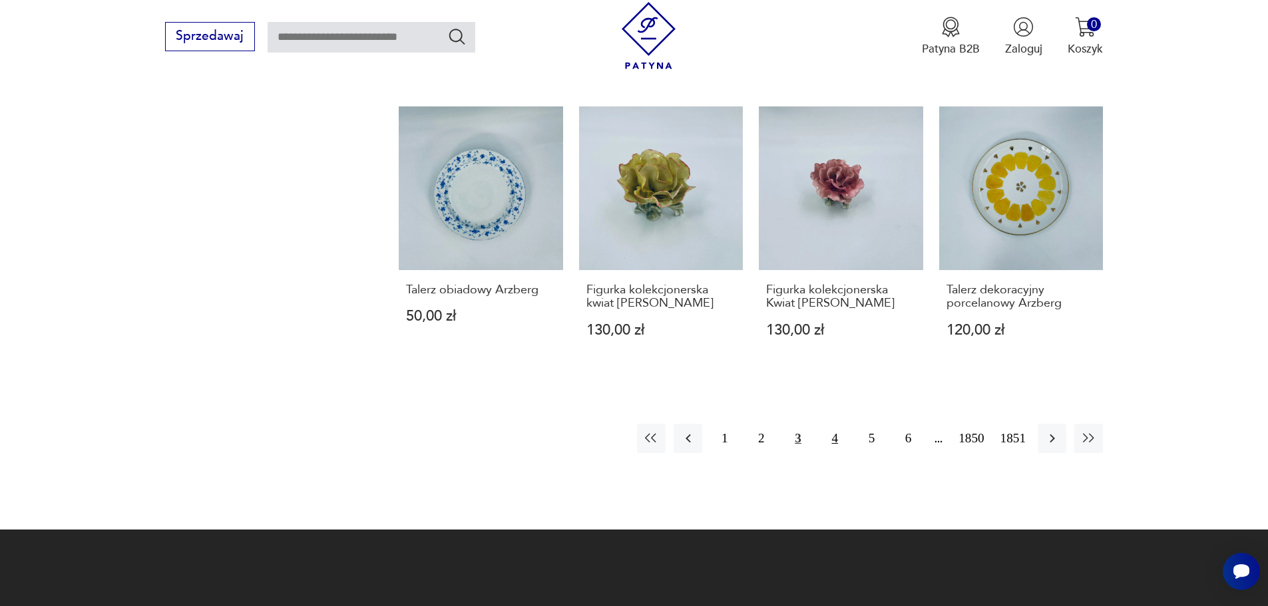
click at [833, 424] on button "4" at bounding box center [835, 438] width 29 height 29
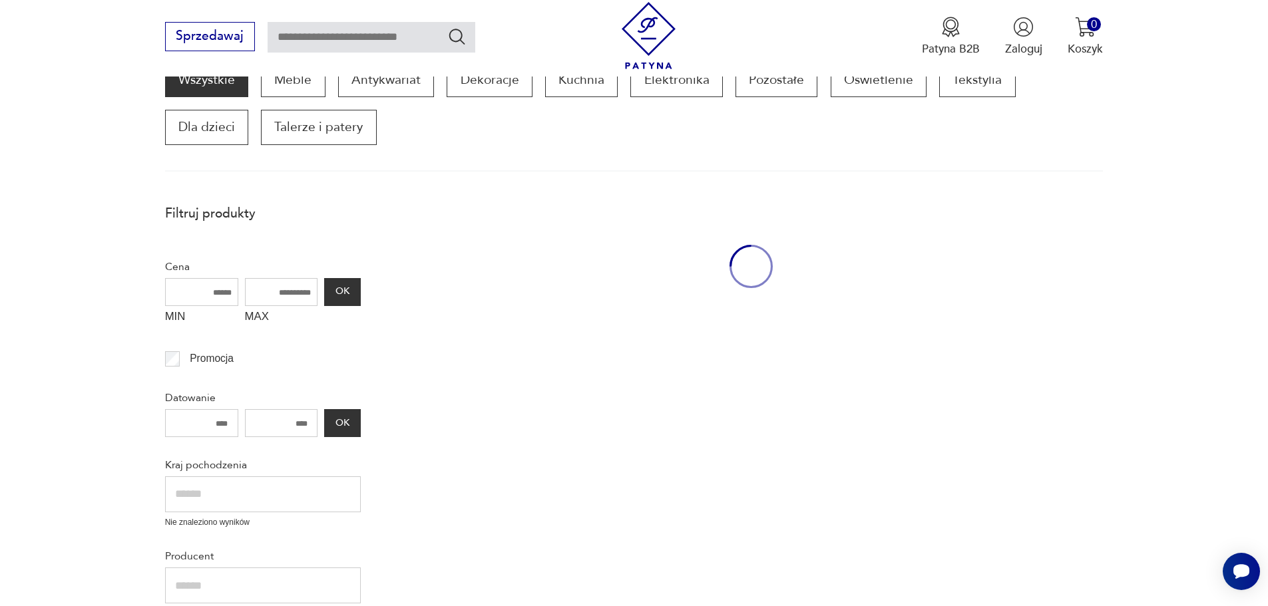
scroll to position [226, 0]
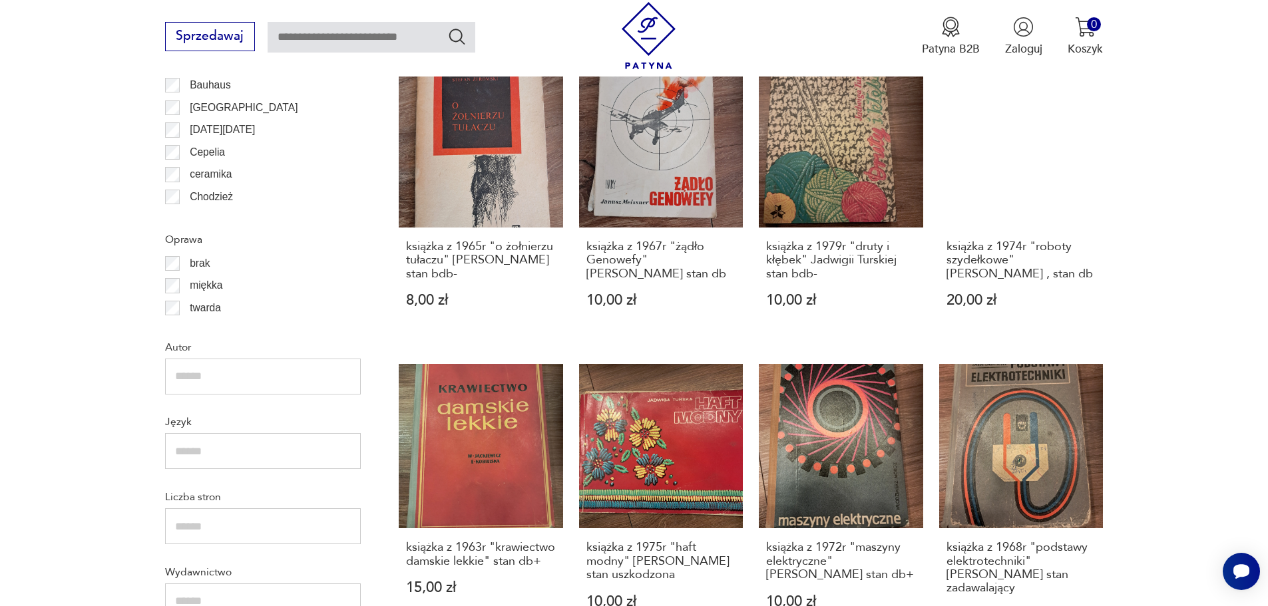
scroll to position [1441, 0]
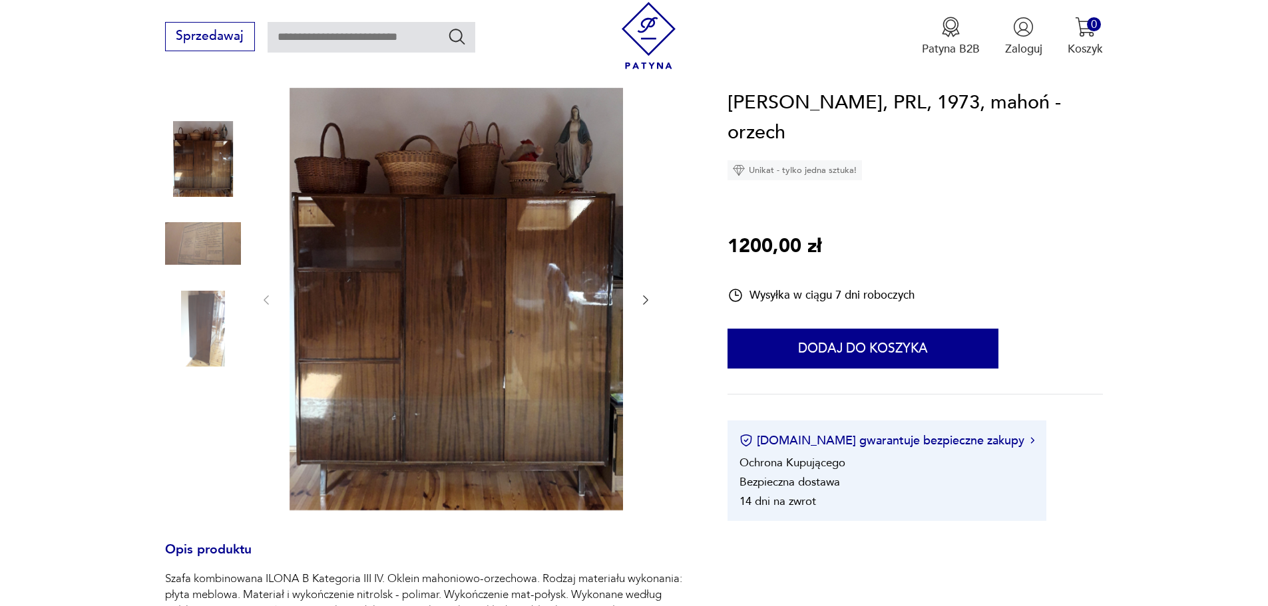
click at [216, 326] on img at bounding box center [203, 329] width 76 height 76
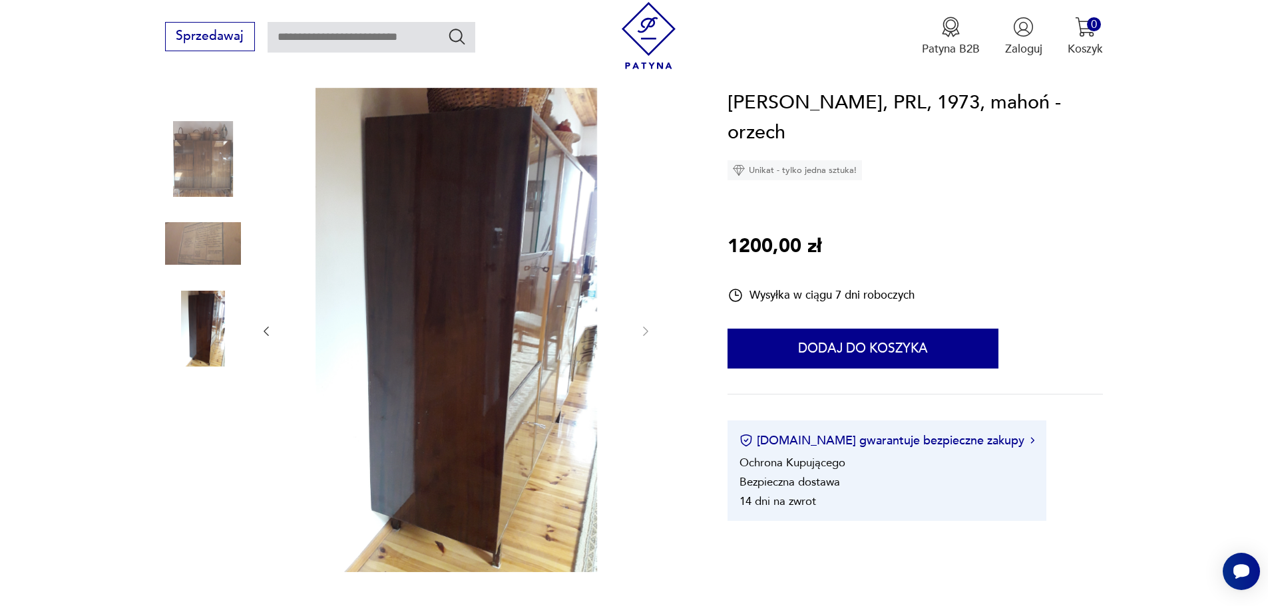
click at [225, 174] on img at bounding box center [203, 159] width 76 height 76
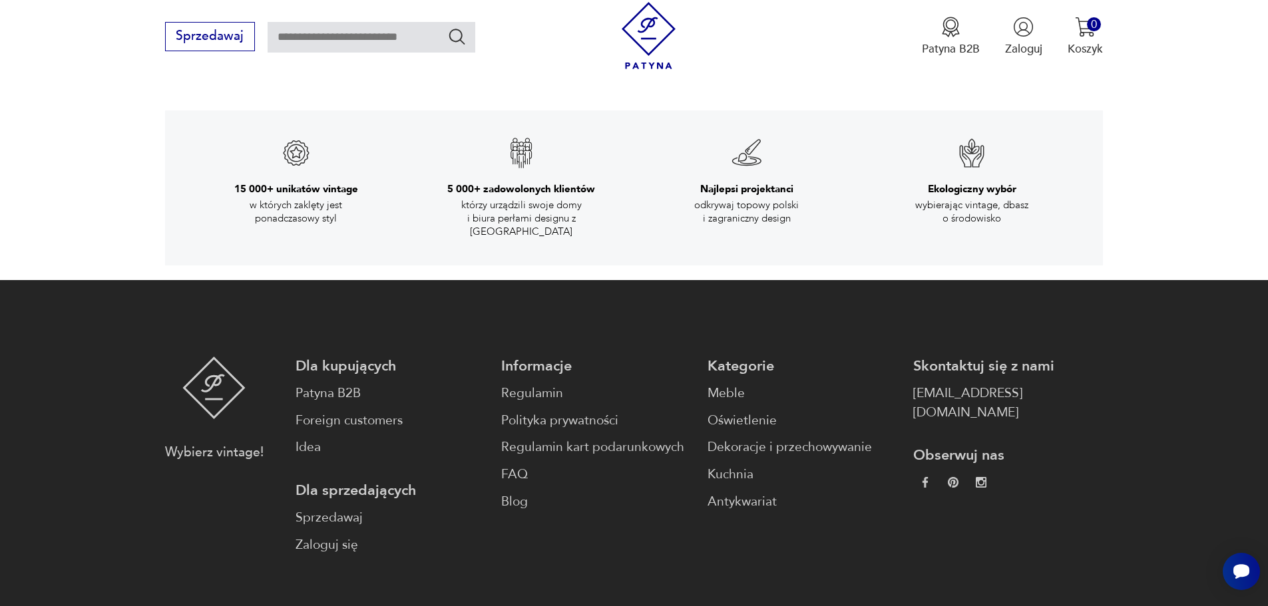
scroll to position [2470, 0]
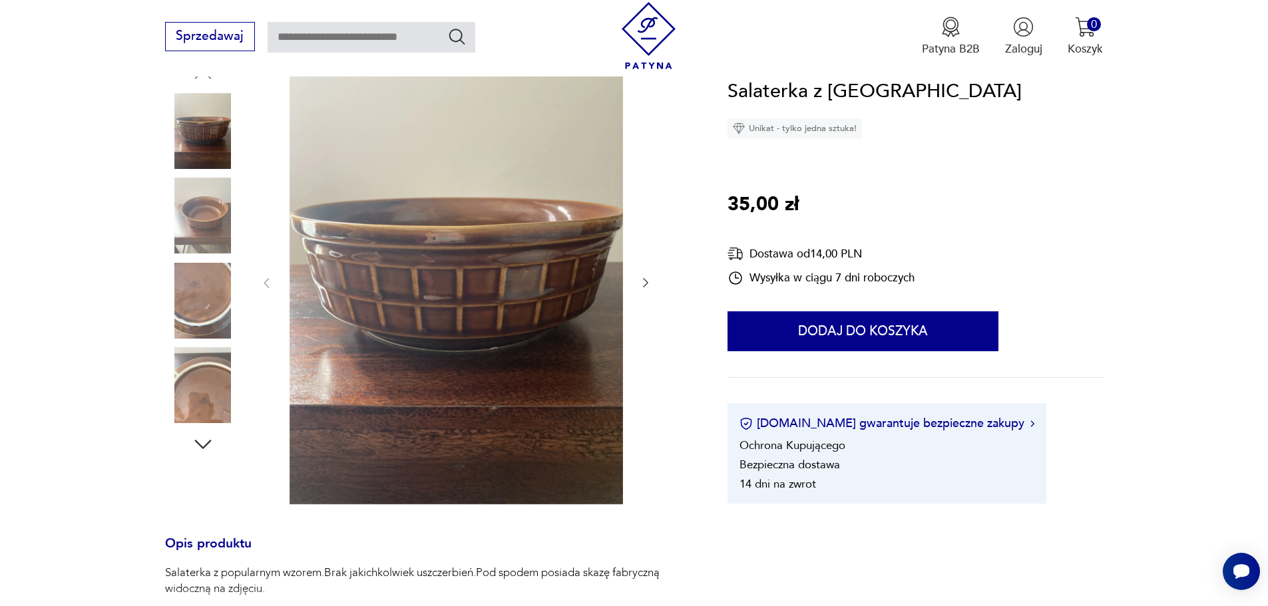
scroll to position [155, 0]
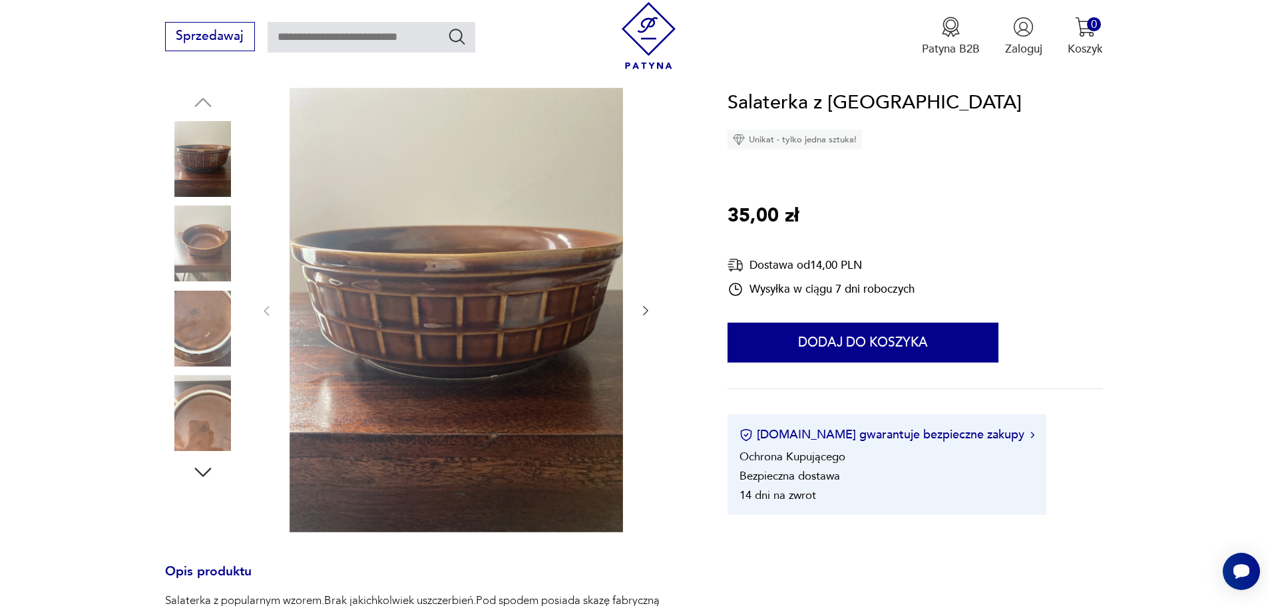
click at [191, 329] on img at bounding box center [203, 329] width 76 height 76
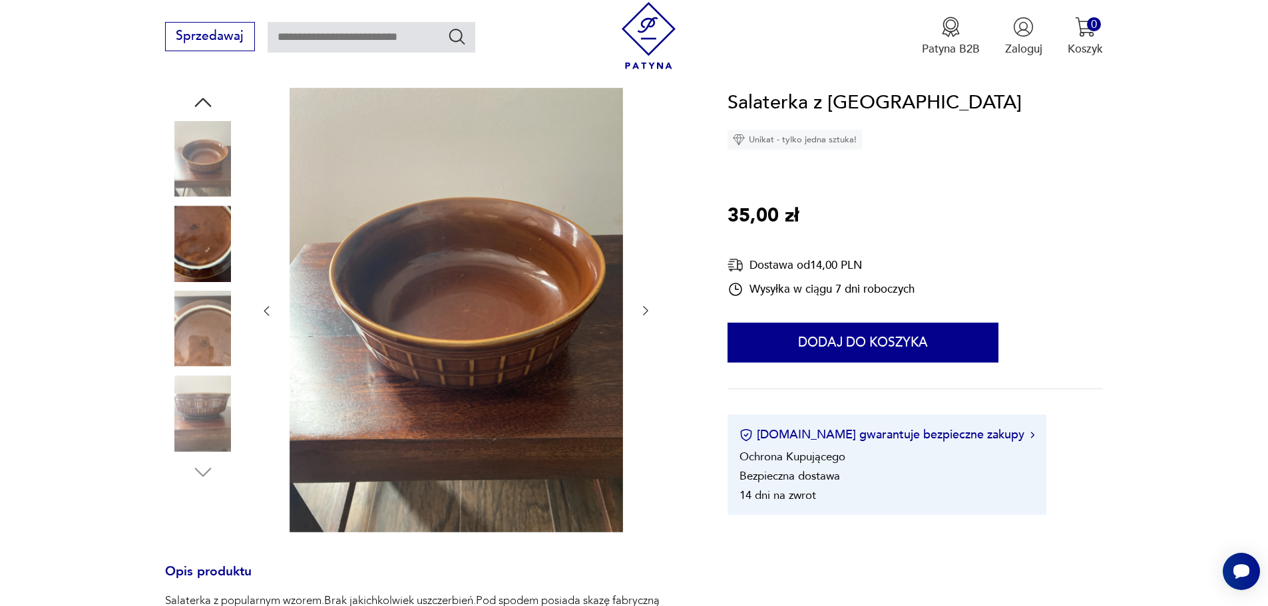
click at [197, 343] on img at bounding box center [203, 329] width 76 height 76
